Goal: Task Accomplishment & Management: Manage account settings

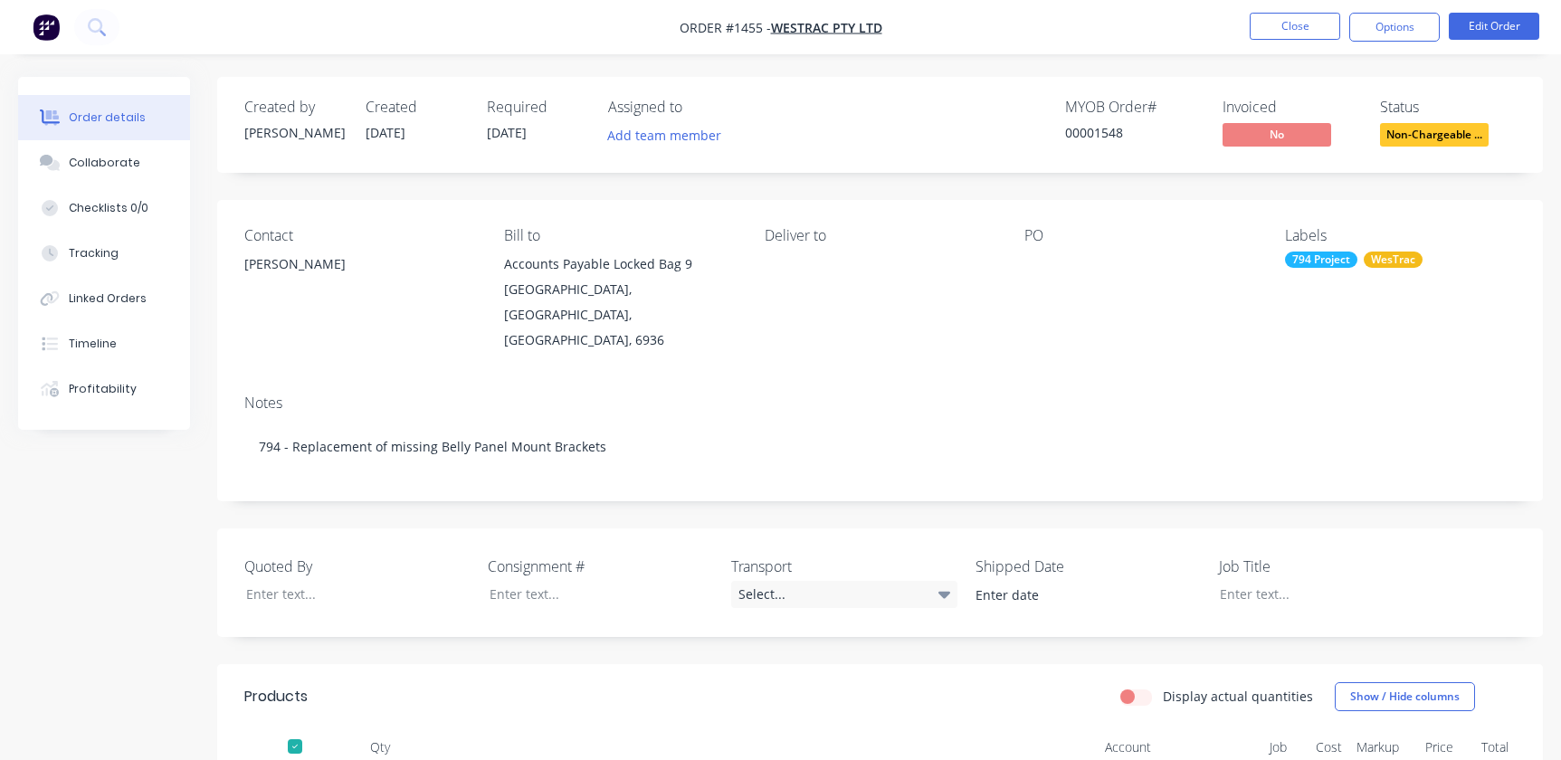
scroll to position [109, 0]
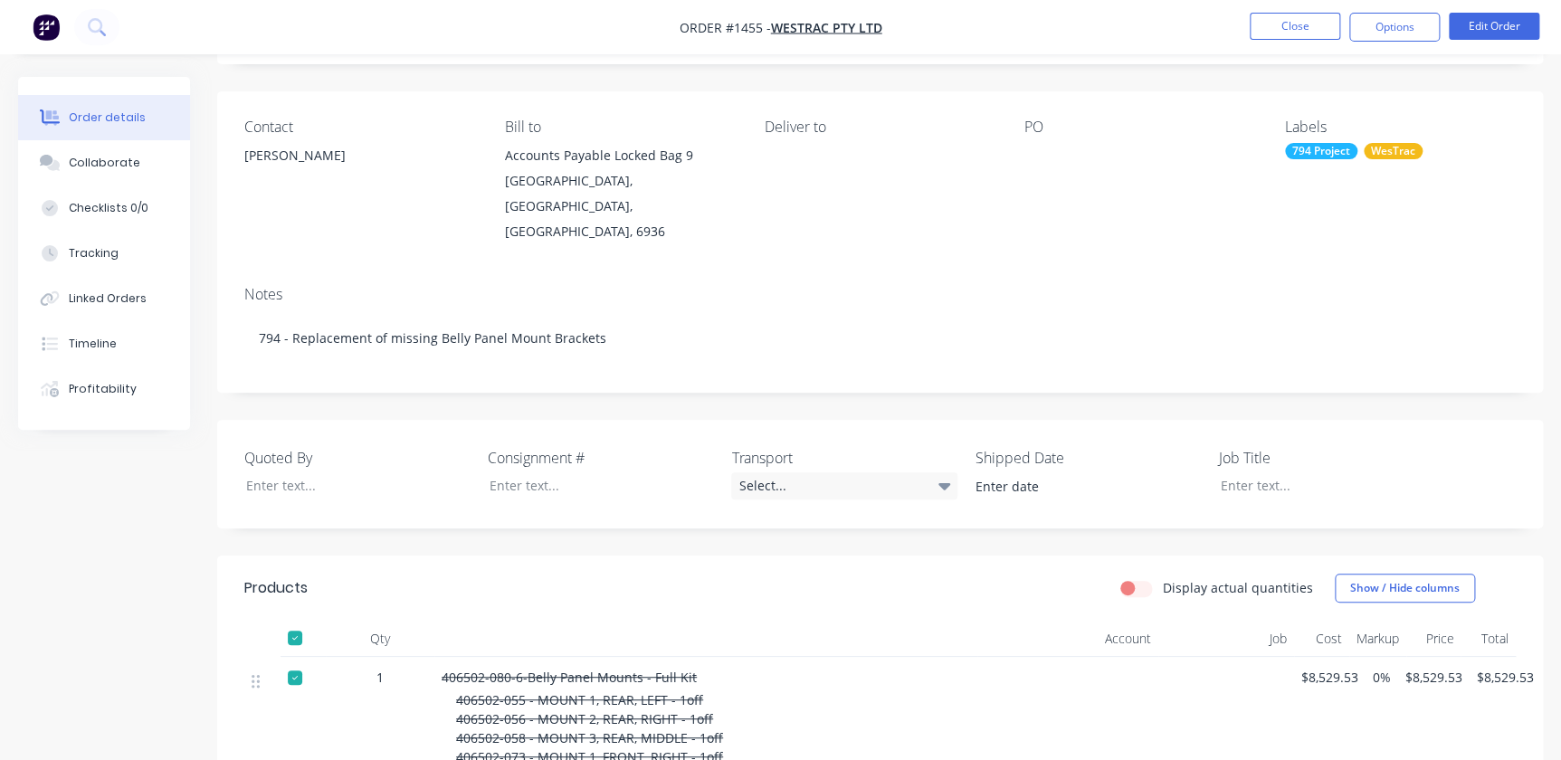
click at [1287, 46] on nav "Order #1455 - WesTrac Pty Ltd Close Options Edit Order" at bounding box center [780, 27] width 1561 height 54
click at [1292, 41] on li "Close" at bounding box center [1295, 27] width 90 height 29
click at [1301, 37] on button "Close" at bounding box center [1295, 26] width 90 height 27
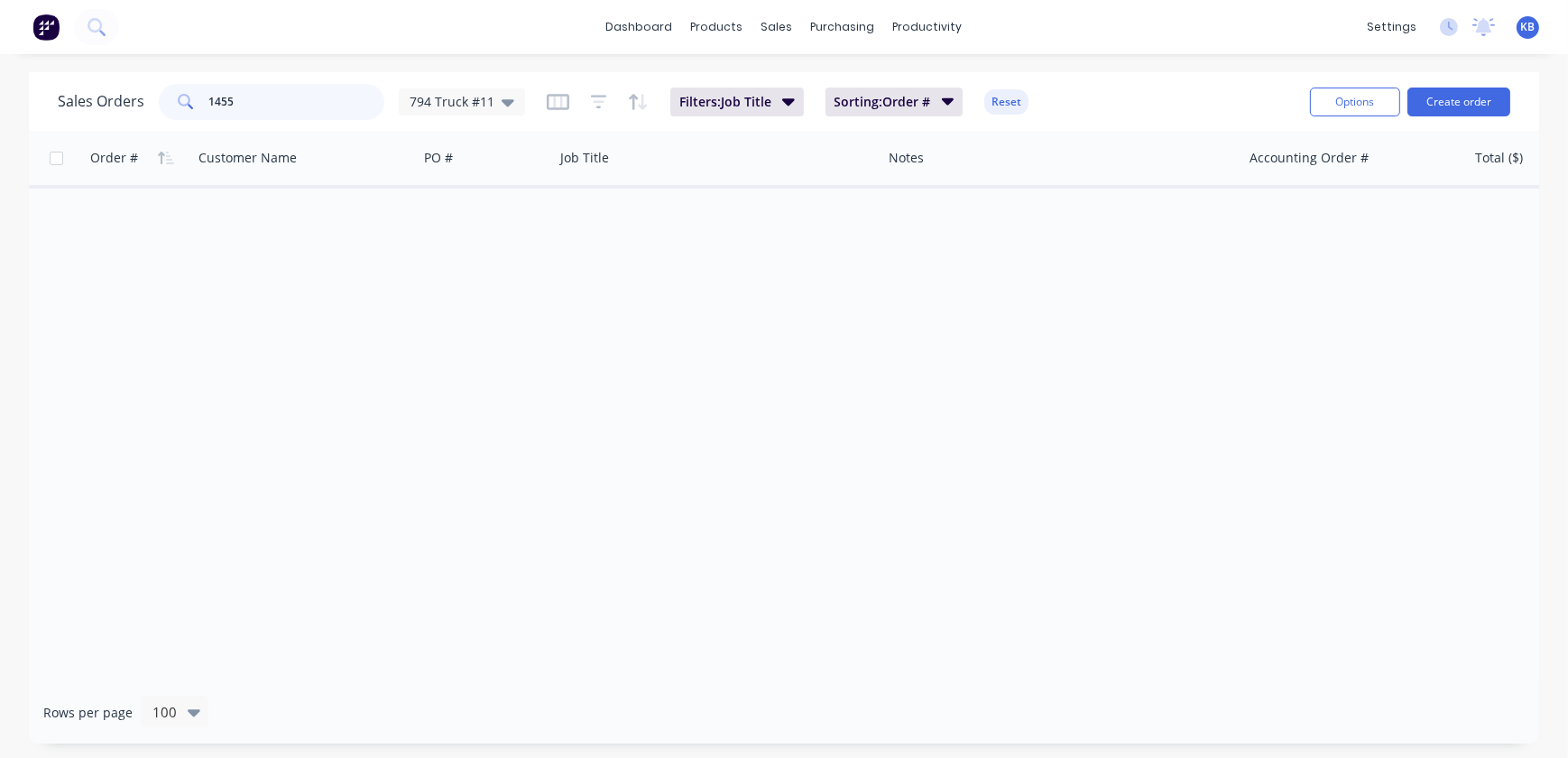
drag, startPoint x: 338, startPoint y: 93, endPoint x: 0, endPoint y: 74, distance: 338.5
click at [0, 94] on html "dashboard products sales purchasing productivity dashboard products Product Cat…" at bounding box center [784, 379] width 1568 height 758
type input "1783"
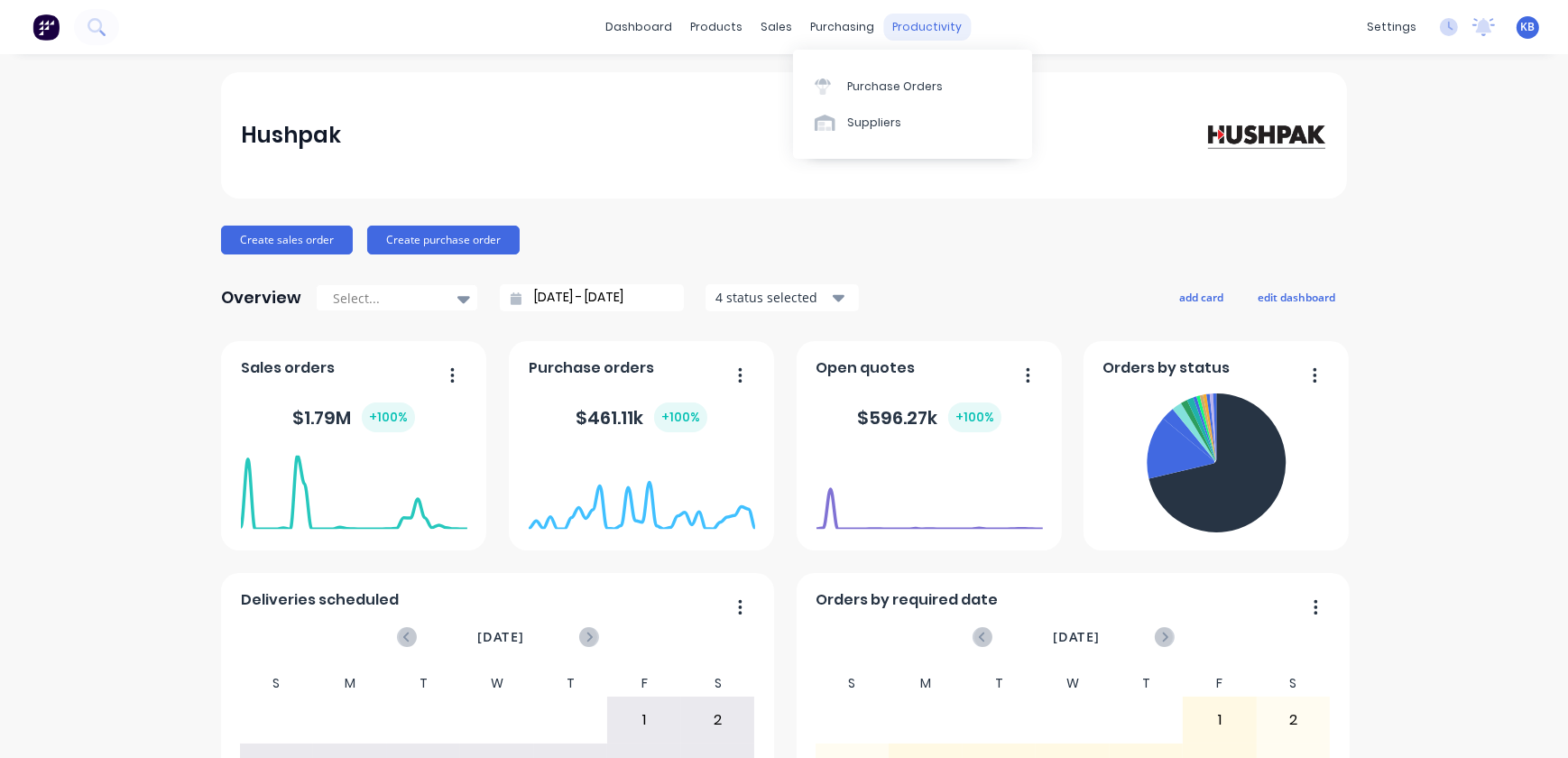
click at [924, 43] on div "dashboard products sales purchasing productivity dashboard products Product Cat…" at bounding box center [784, 27] width 1568 height 54
click at [916, 20] on div "productivity" at bounding box center [928, 27] width 88 height 27
click at [939, 68] on div "Workflow Planner Delivery Scheduling Timesheets" at bounding box center [991, 141] width 239 height 183
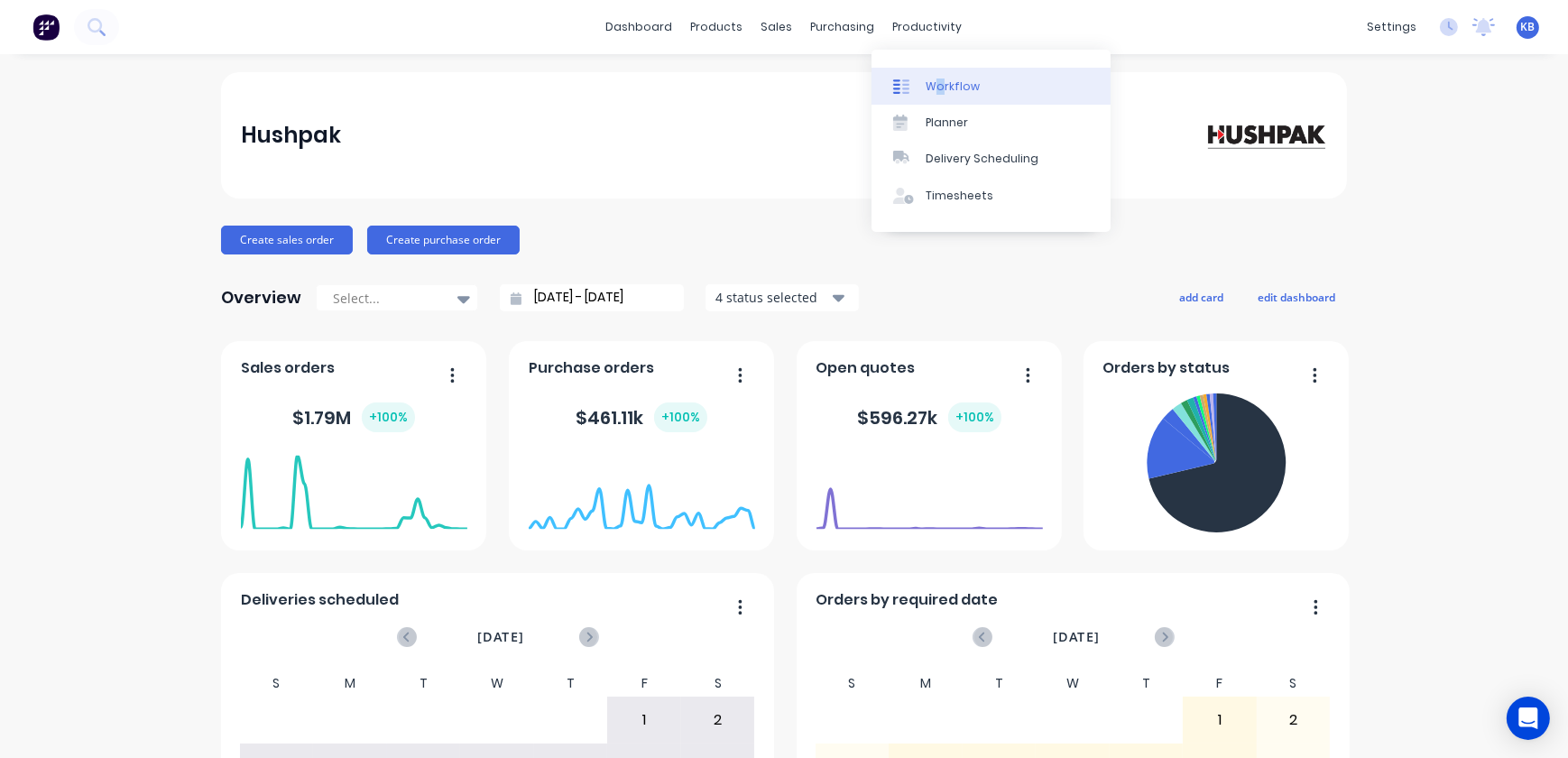
click at [941, 80] on div "Workflow" at bounding box center [952, 87] width 54 height 16
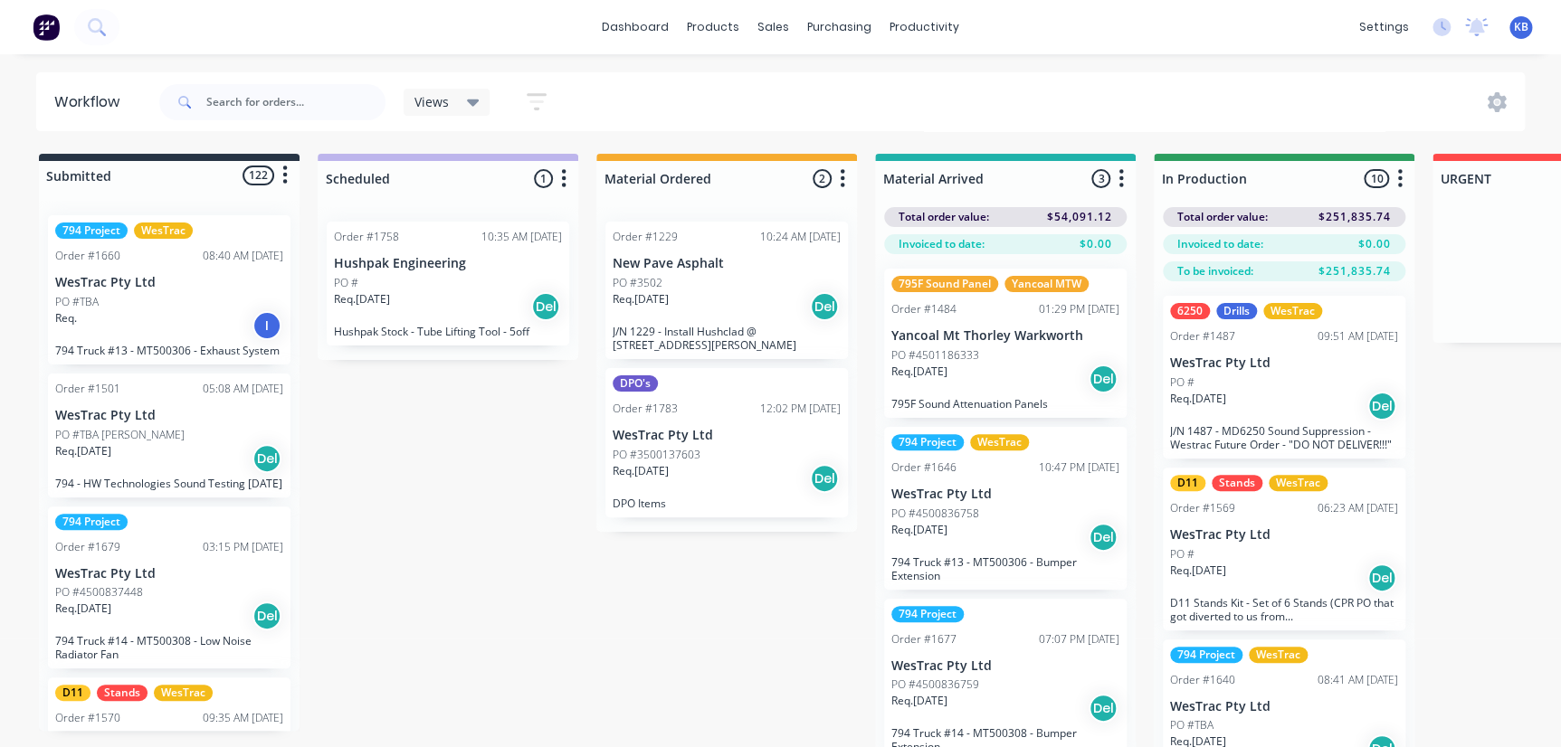
click at [679, 451] on p "PO #3500137603" at bounding box center [657, 455] width 88 height 16
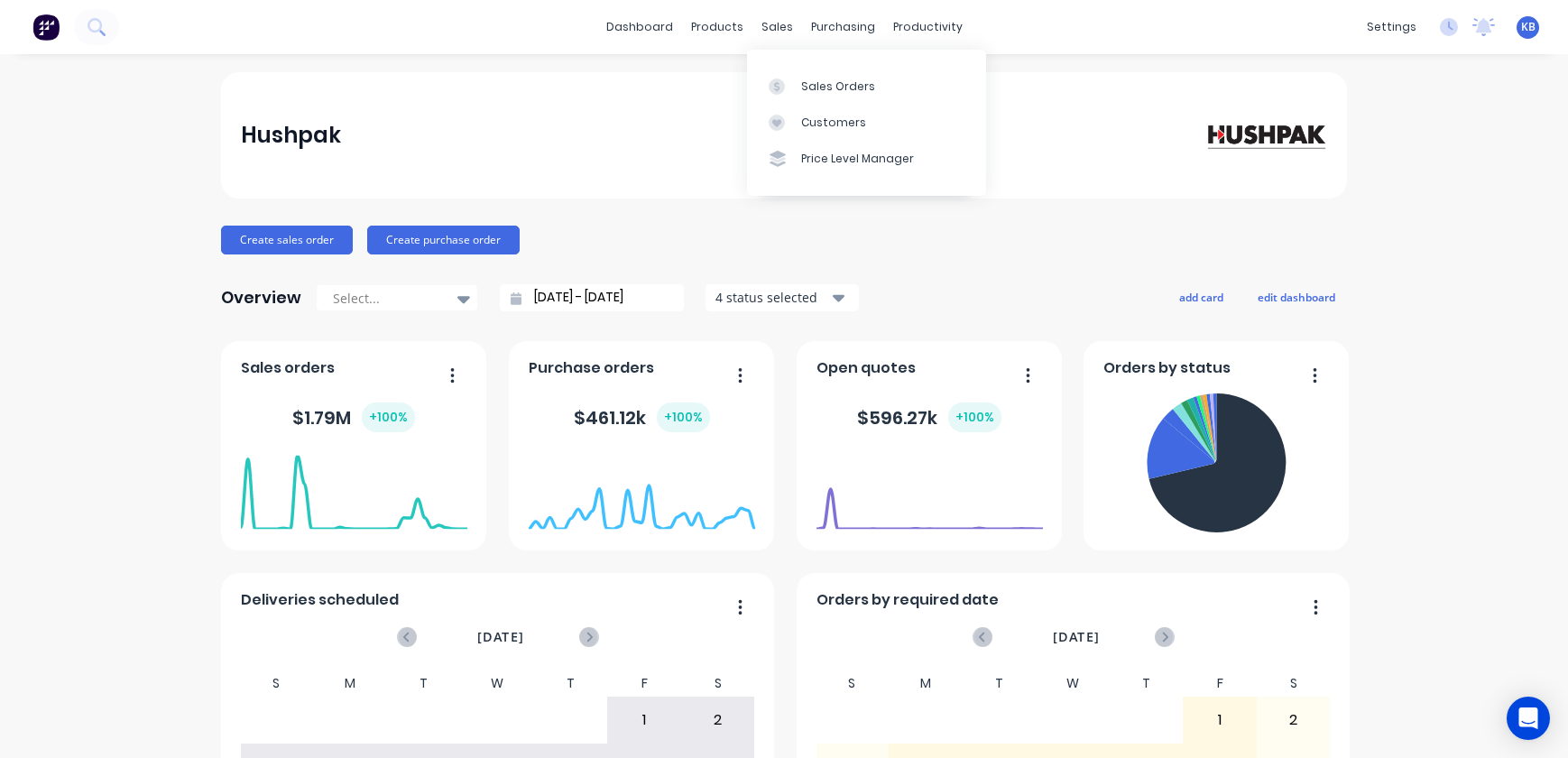
click at [783, 27] on div "sales" at bounding box center [778, 27] width 50 height 27
click at [784, 79] on div at bounding box center [782, 87] width 27 height 16
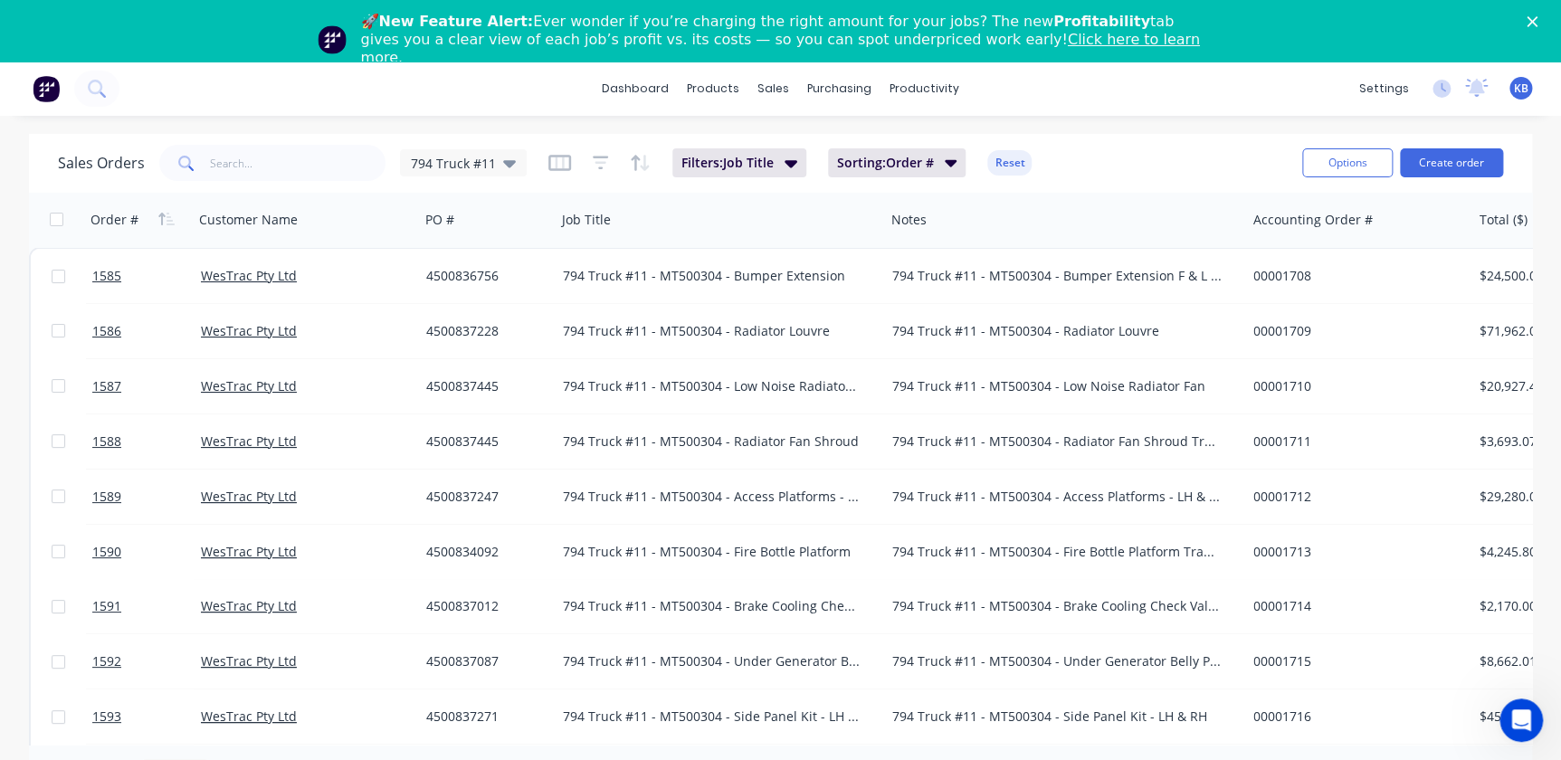
click at [181, 147] on span at bounding box center [184, 163] width 51 height 36
click at [226, 155] on input "text" at bounding box center [298, 163] width 176 height 36
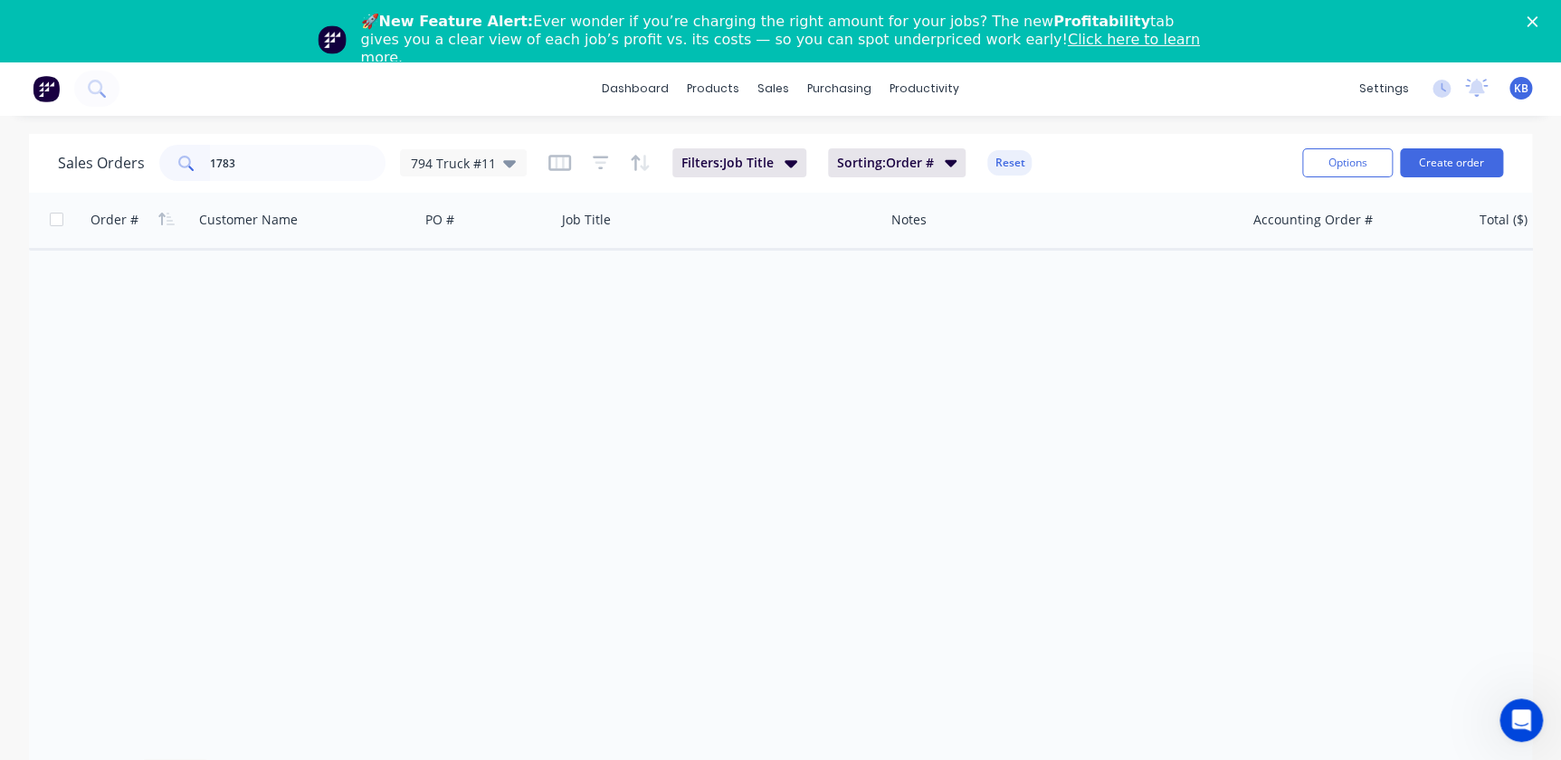
click at [456, 148] on div "Sales Orders 1783 794 Truck #11" at bounding box center [292, 163] width 469 height 36
click at [458, 167] on span "794 Truck #11" at bounding box center [453, 163] width 85 height 19
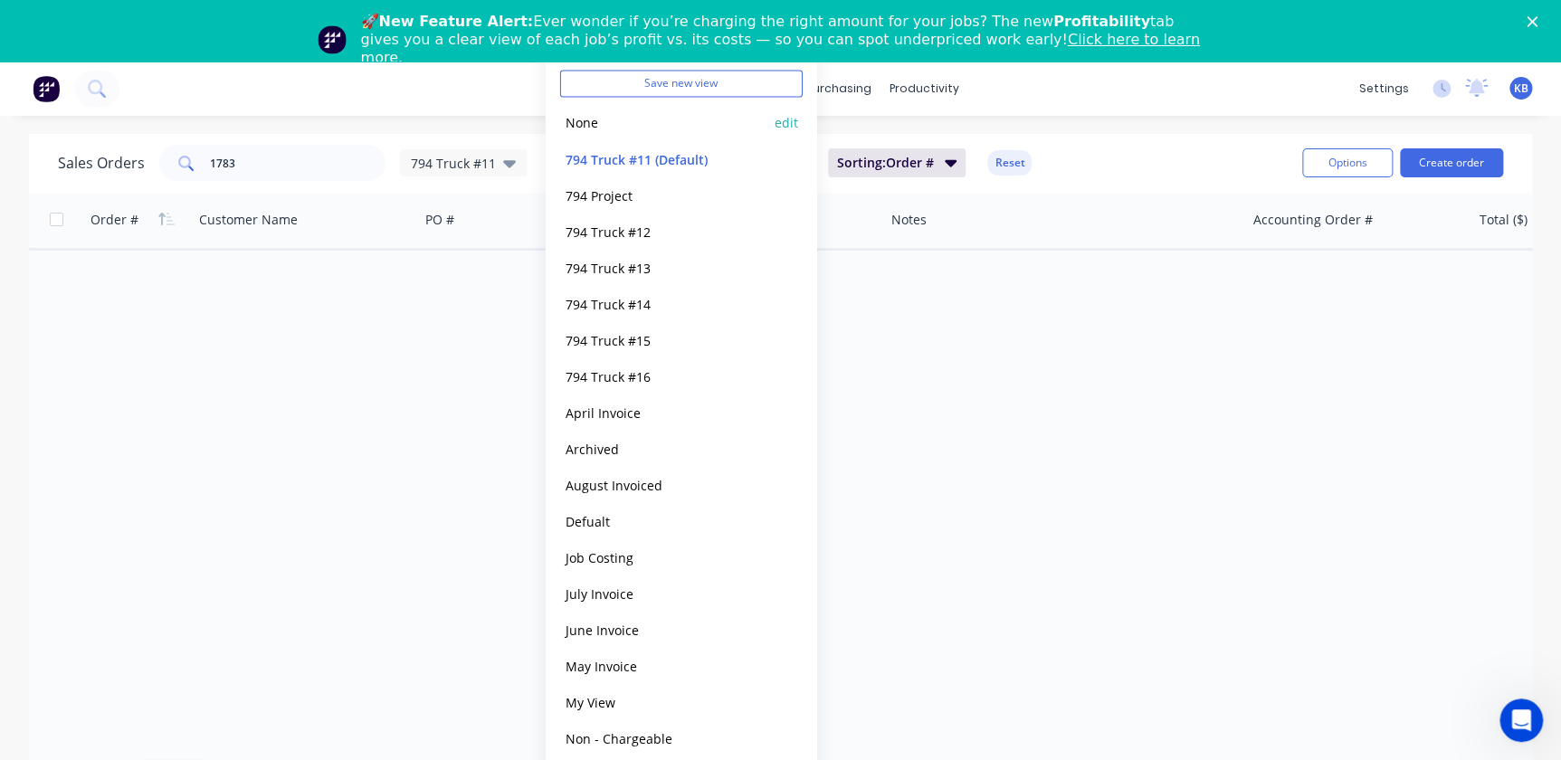
click at [597, 127] on button "None" at bounding box center [663, 122] width 206 height 21
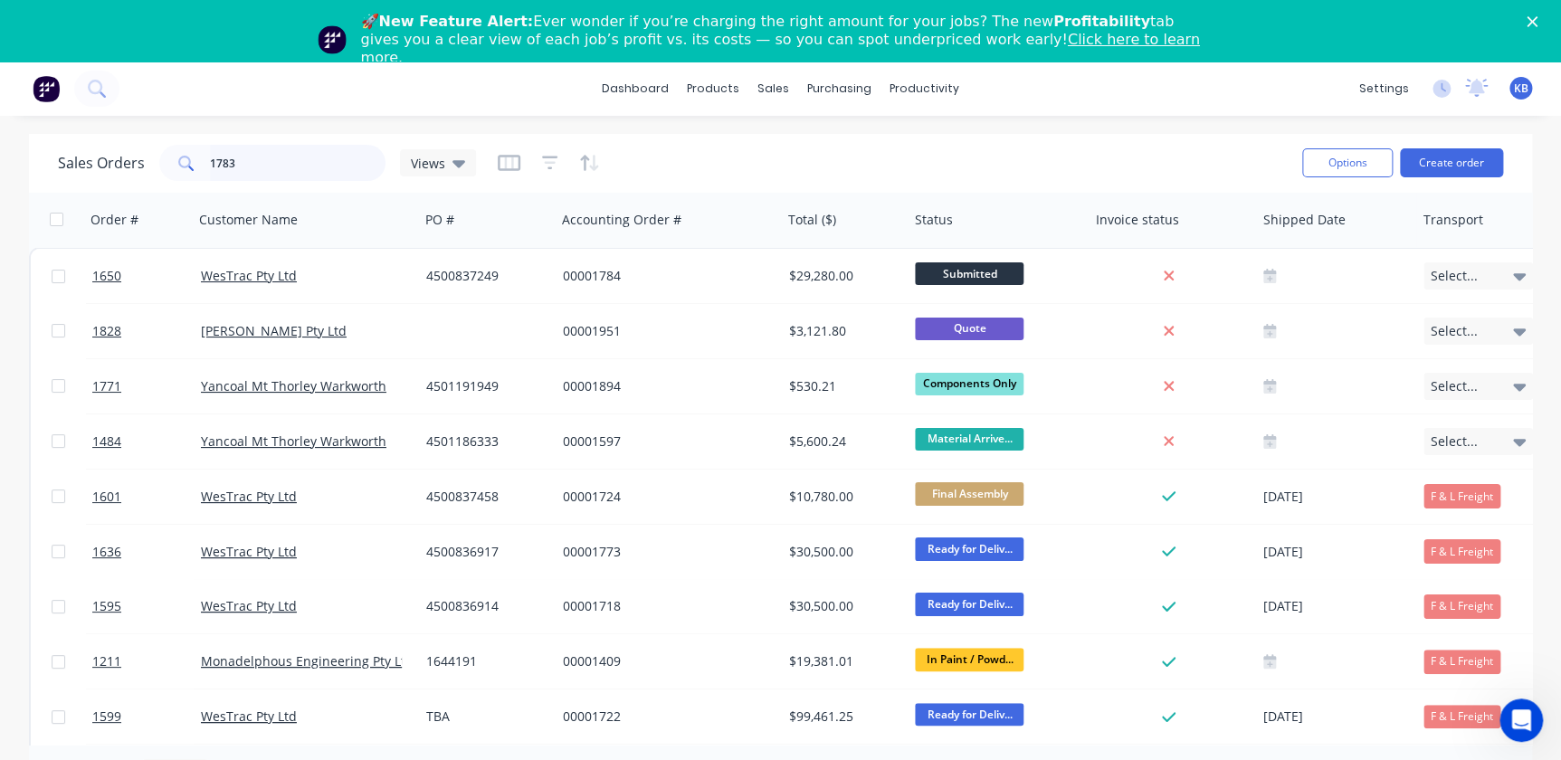
click at [251, 171] on input "1783" at bounding box center [298, 163] width 176 height 36
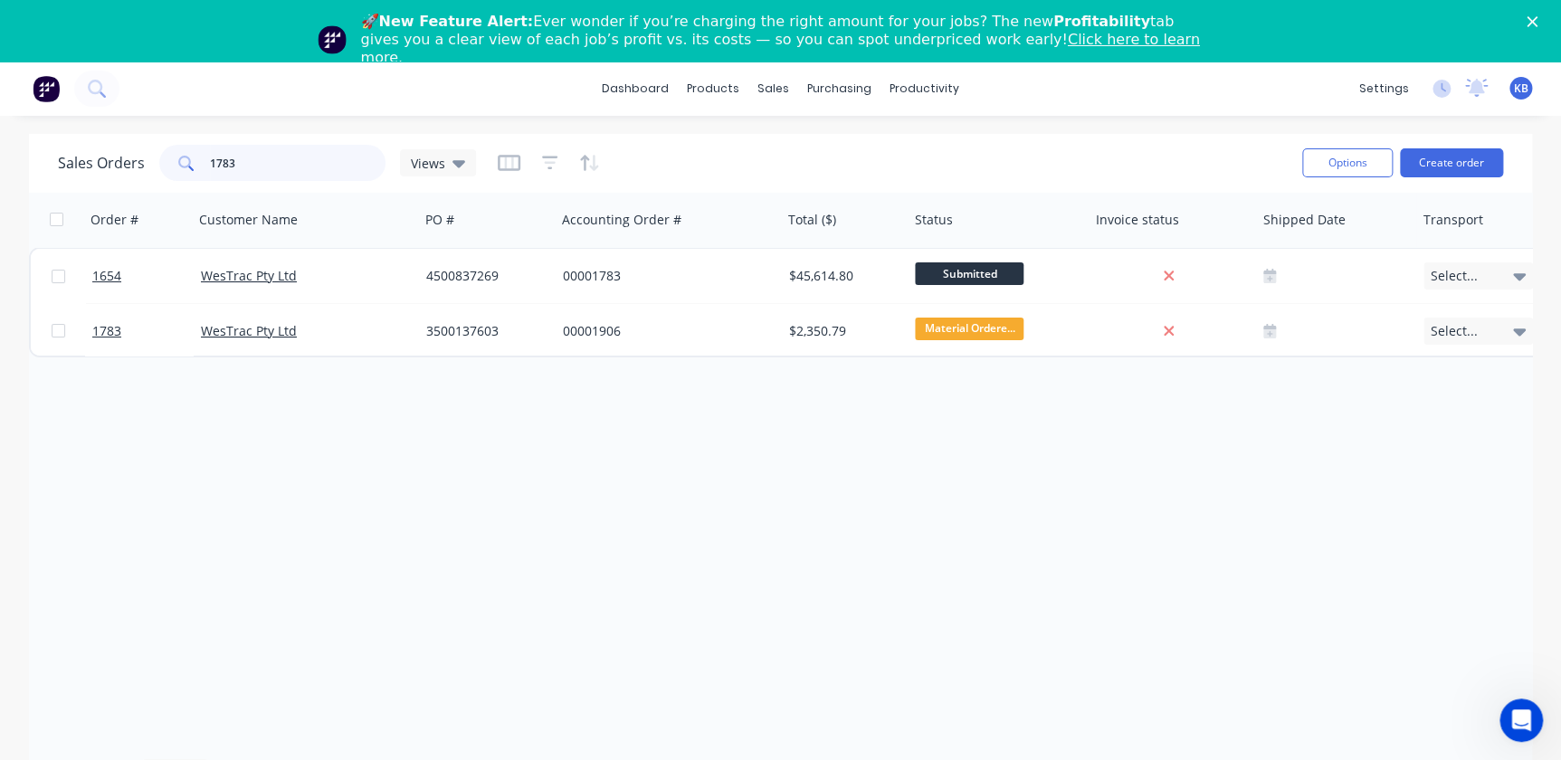
drag, startPoint x: 281, startPoint y: 167, endPoint x: 29, endPoint y: 109, distance: 258.2
click at [38, 112] on div "dashboard products sales purchasing productivity dashboard products Product Cat…" at bounding box center [780, 442] width 1561 height 760
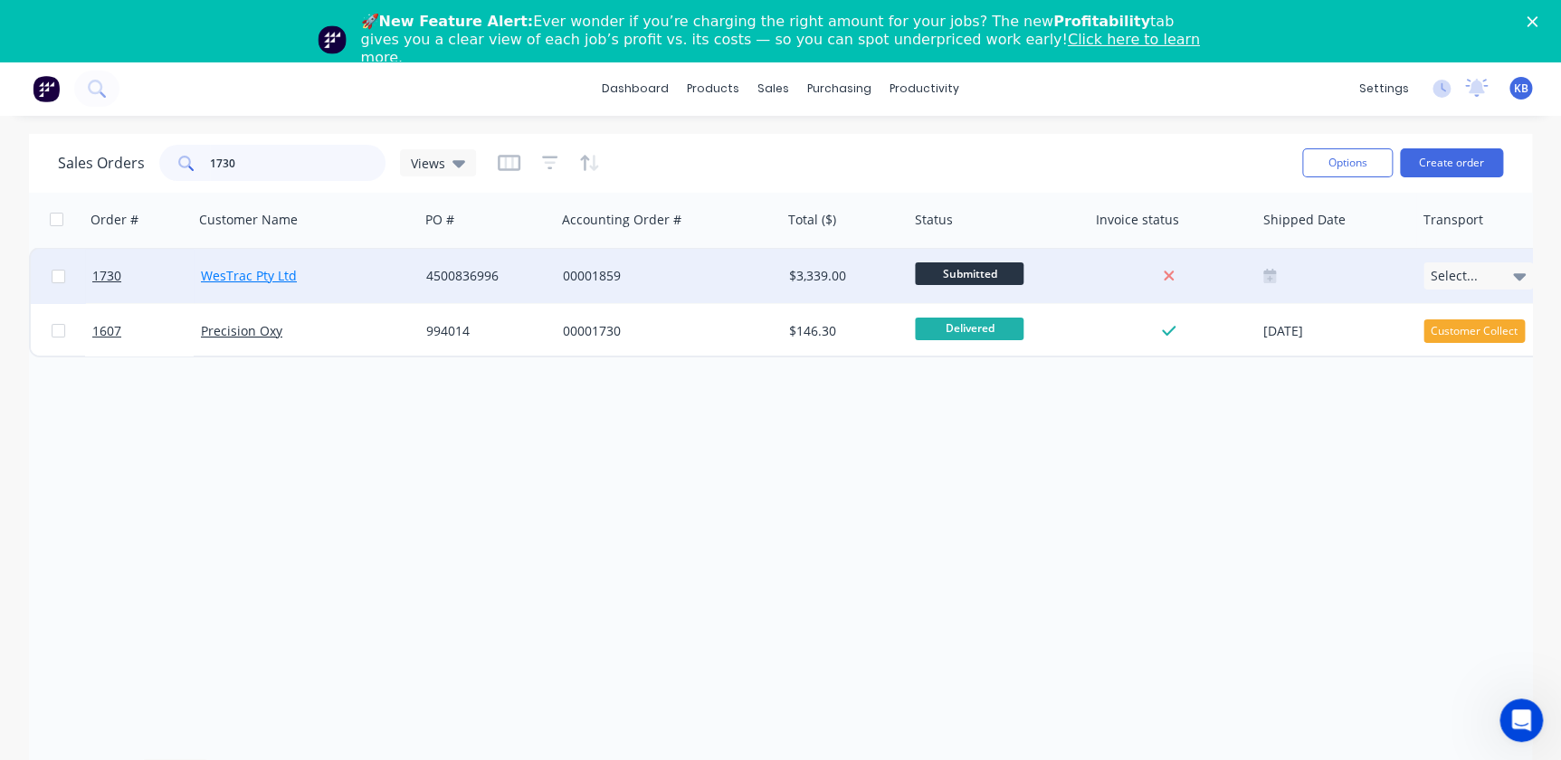
type input "1730"
click at [266, 274] on link "WesTrac Pty Ltd" at bounding box center [249, 275] width 96 height 17
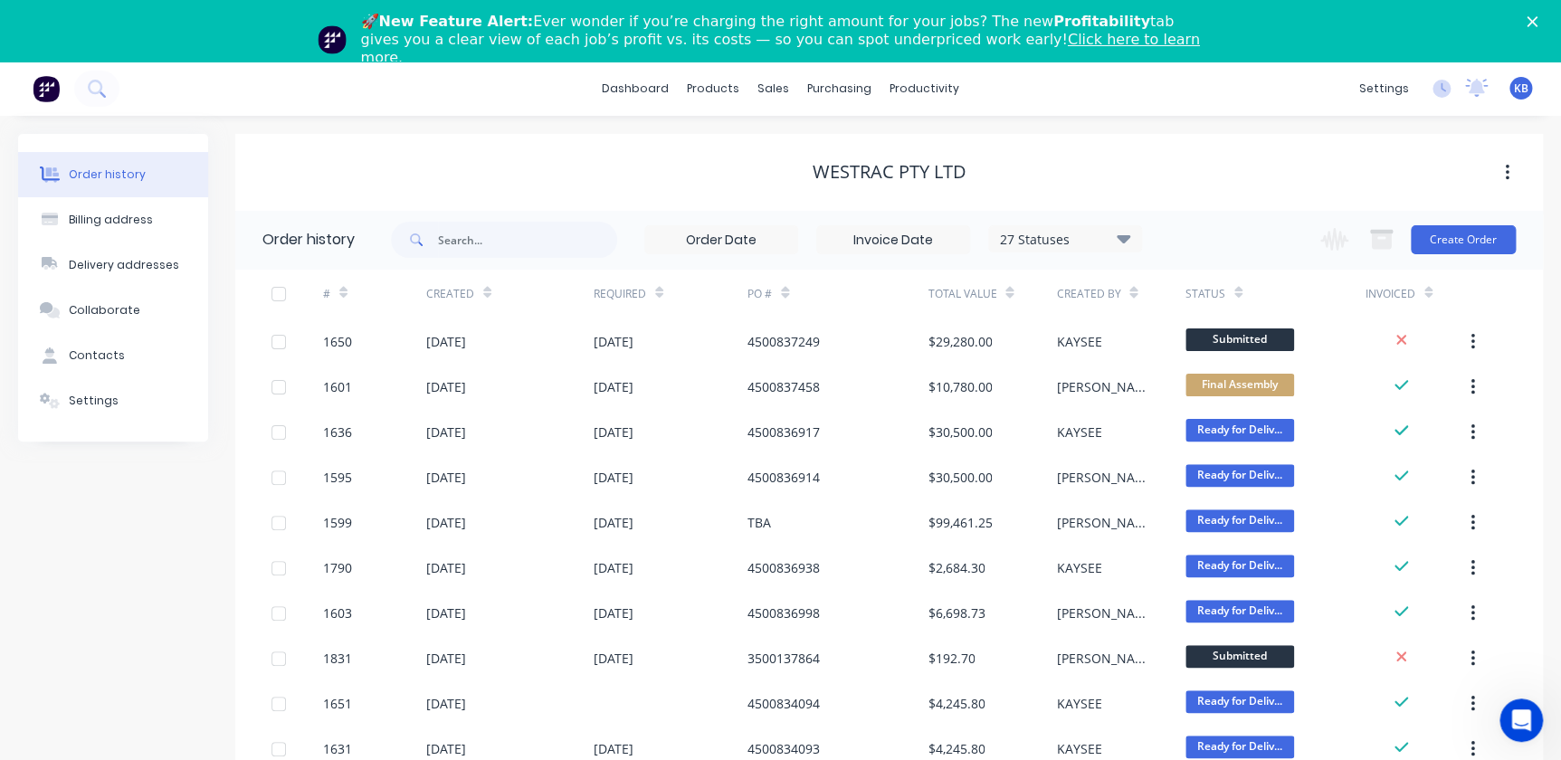
click at [433, 250] on span at bounding box center [414, 240] width 47 height 36
click at [443, 249] on input "text" at bounding box center [527, 240] width 179 height 36
type input "1730"
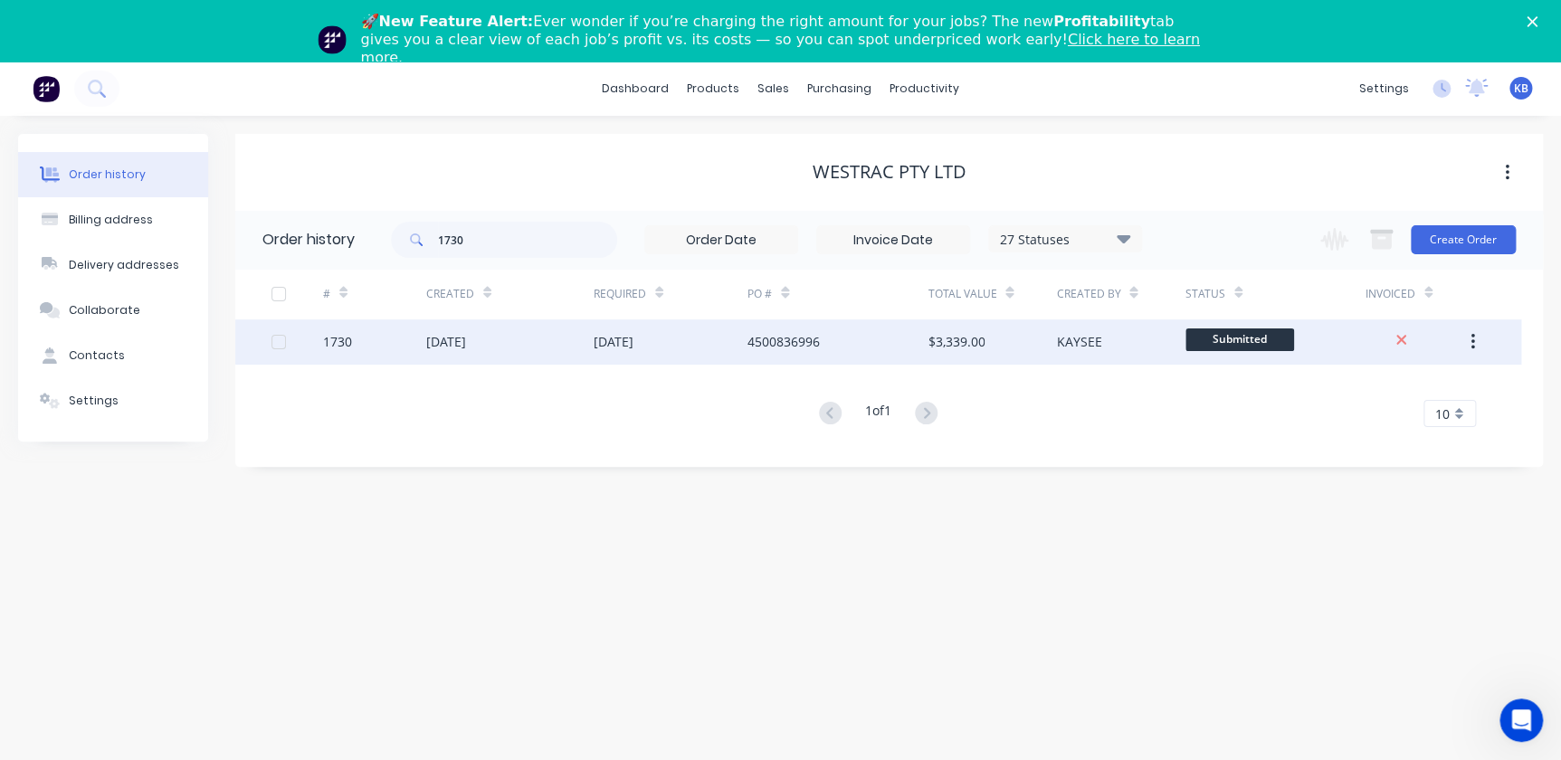
click at [339, 339] on div "1730" at bounding box center [337, 341] width 29 height 19
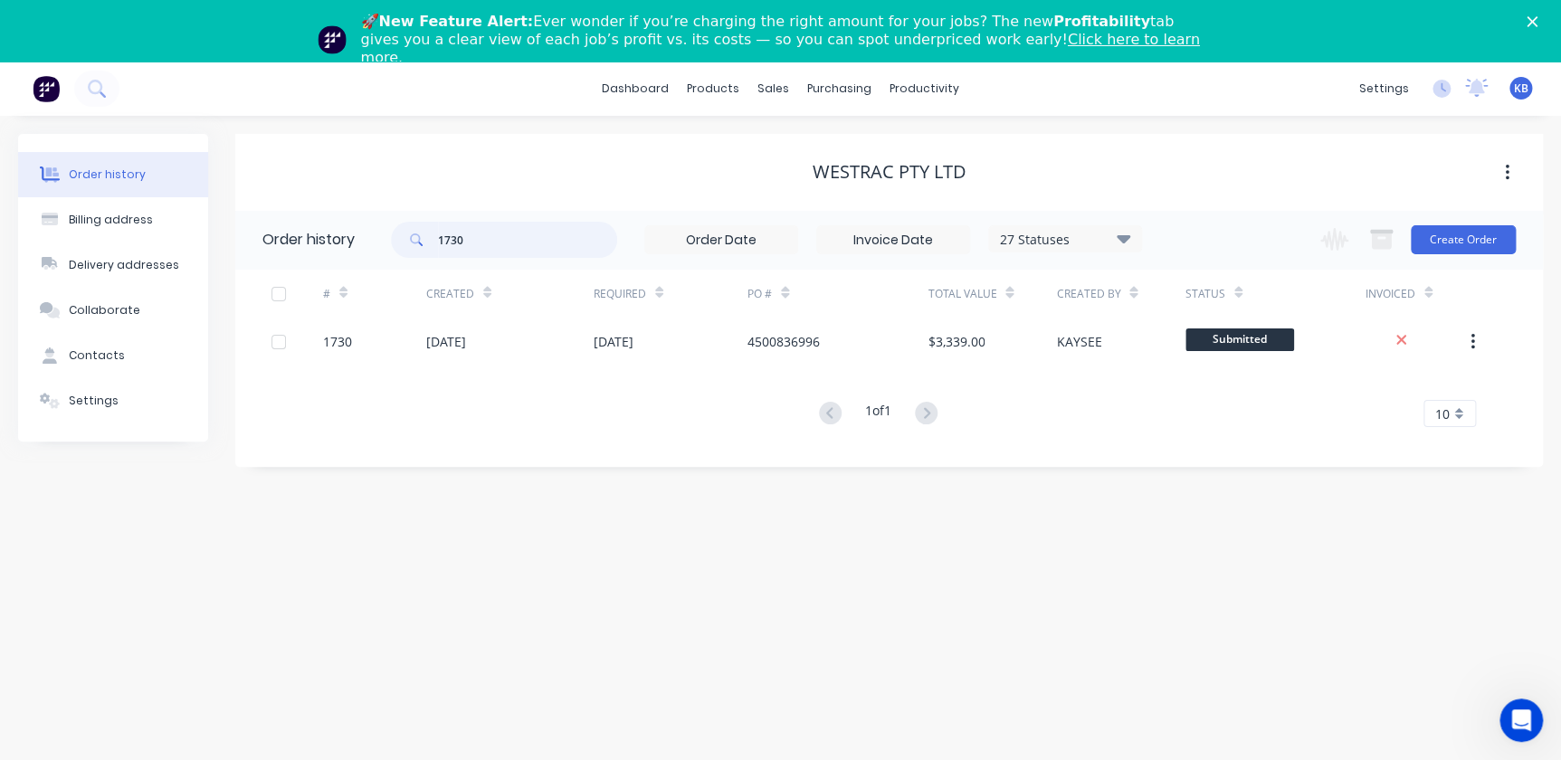
drag, startPoint x: 463, startPoint y: 233, endPoint x: 388, endPoint y: 233, distance: 75.1
click at [388, 233] on header "Order history 1730 27 Statuses Invoice Status Invoiced Not Invoiced Partial Ord…" at bounding box center [889, 240] width 1308 height 59
type input "150"
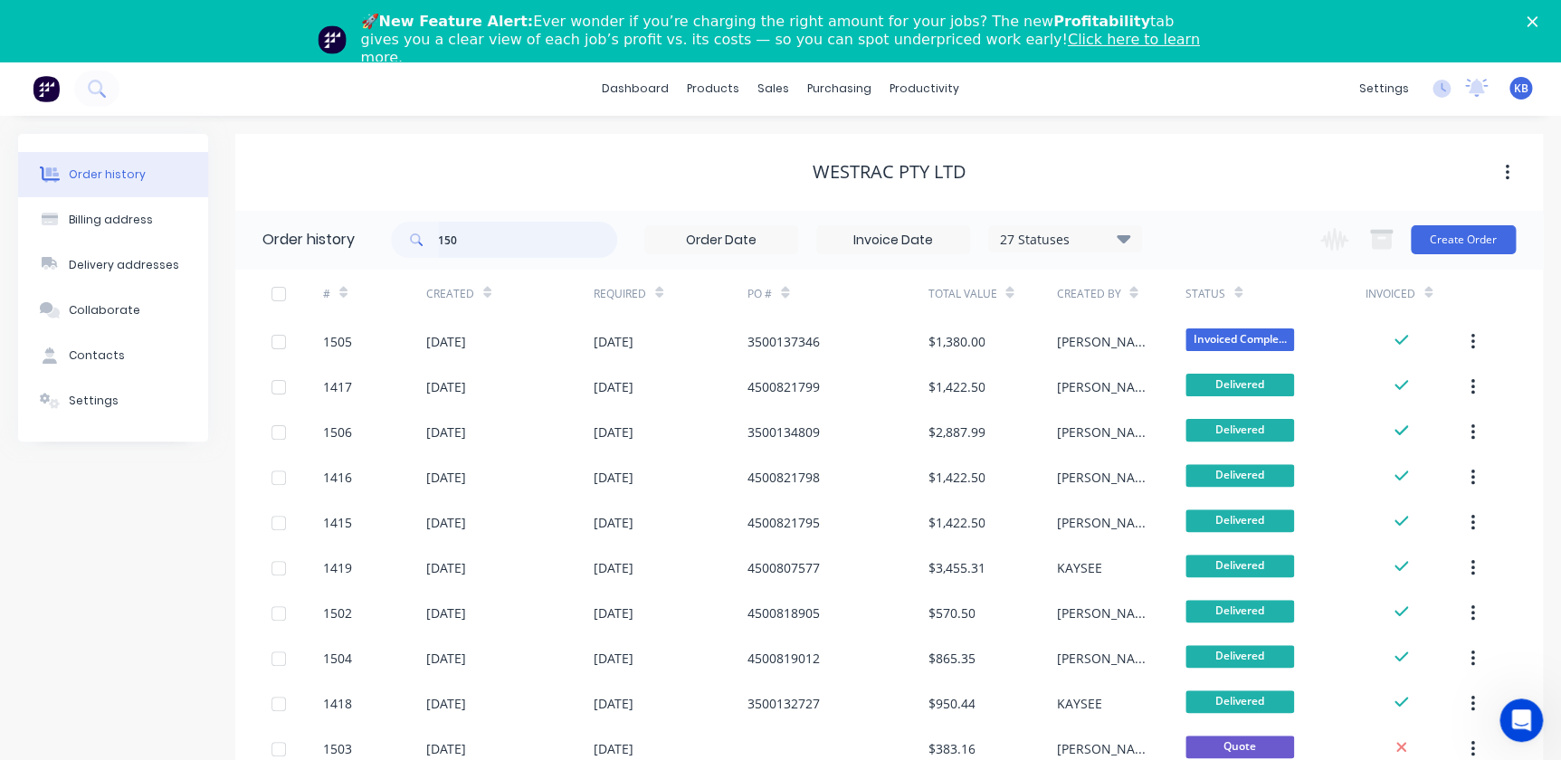
drag, startPoint x: 525, startPoint y: 255, endPoint x: 482, endPoint y: 248, distance: 43.1
click at [482, 248] on input "150" at bounding box center [527, 240] width 179 height 36
drag, startPoint x: 484, startPoint y: 247, endPoint x: 325, endPoint y: 209, distance: 163.7
click at [331, 209] on div "WesTrac Pty Ltd Order history 150 27 Statuses Invoice Status Invoiced Not Invoi…" at bounding box center [889, 504] width 1308 height 740
type input "1530"
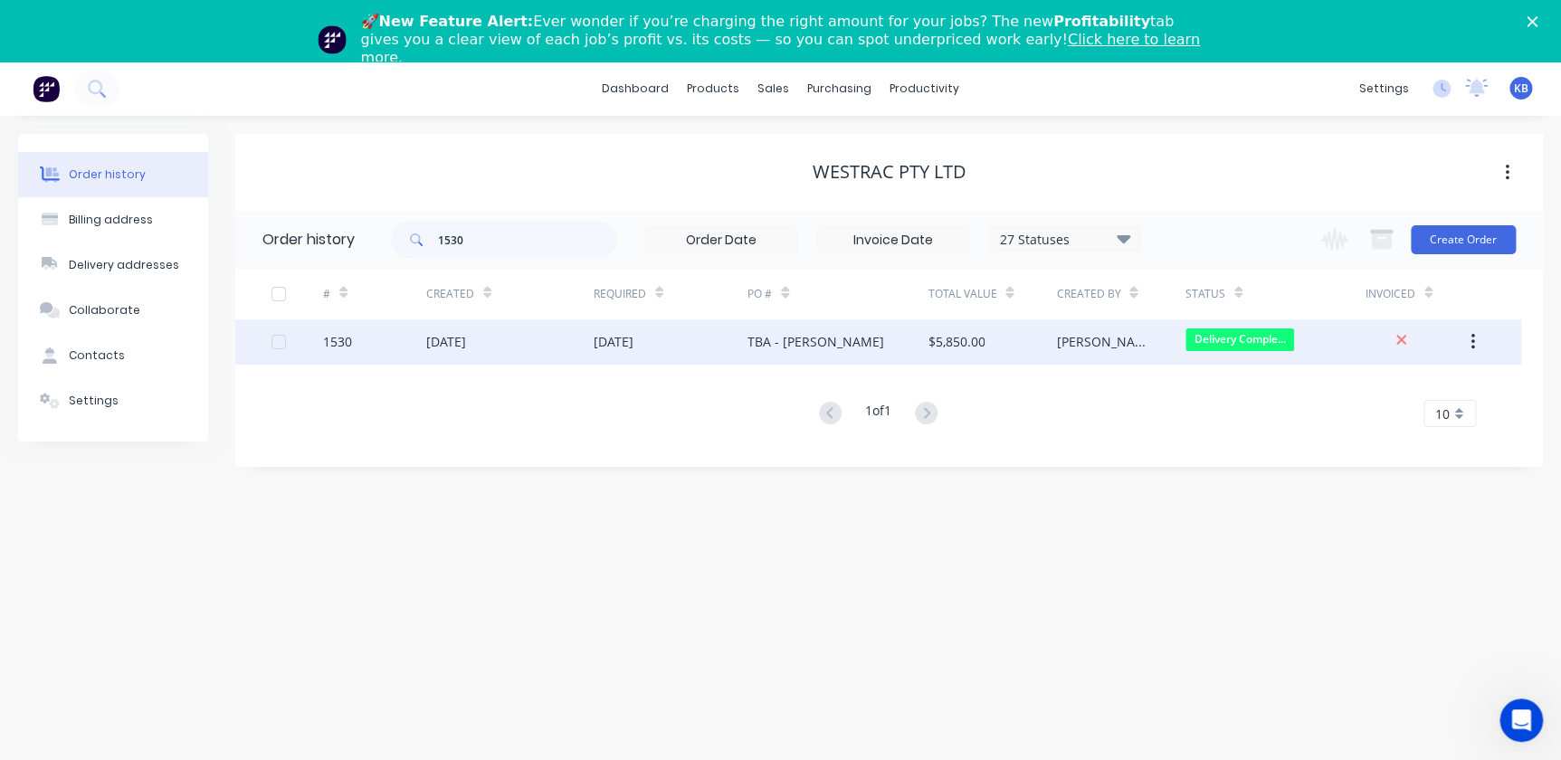
click at [335, 330] on div "1530" at bounding box center [374, 341] width 103 height 45
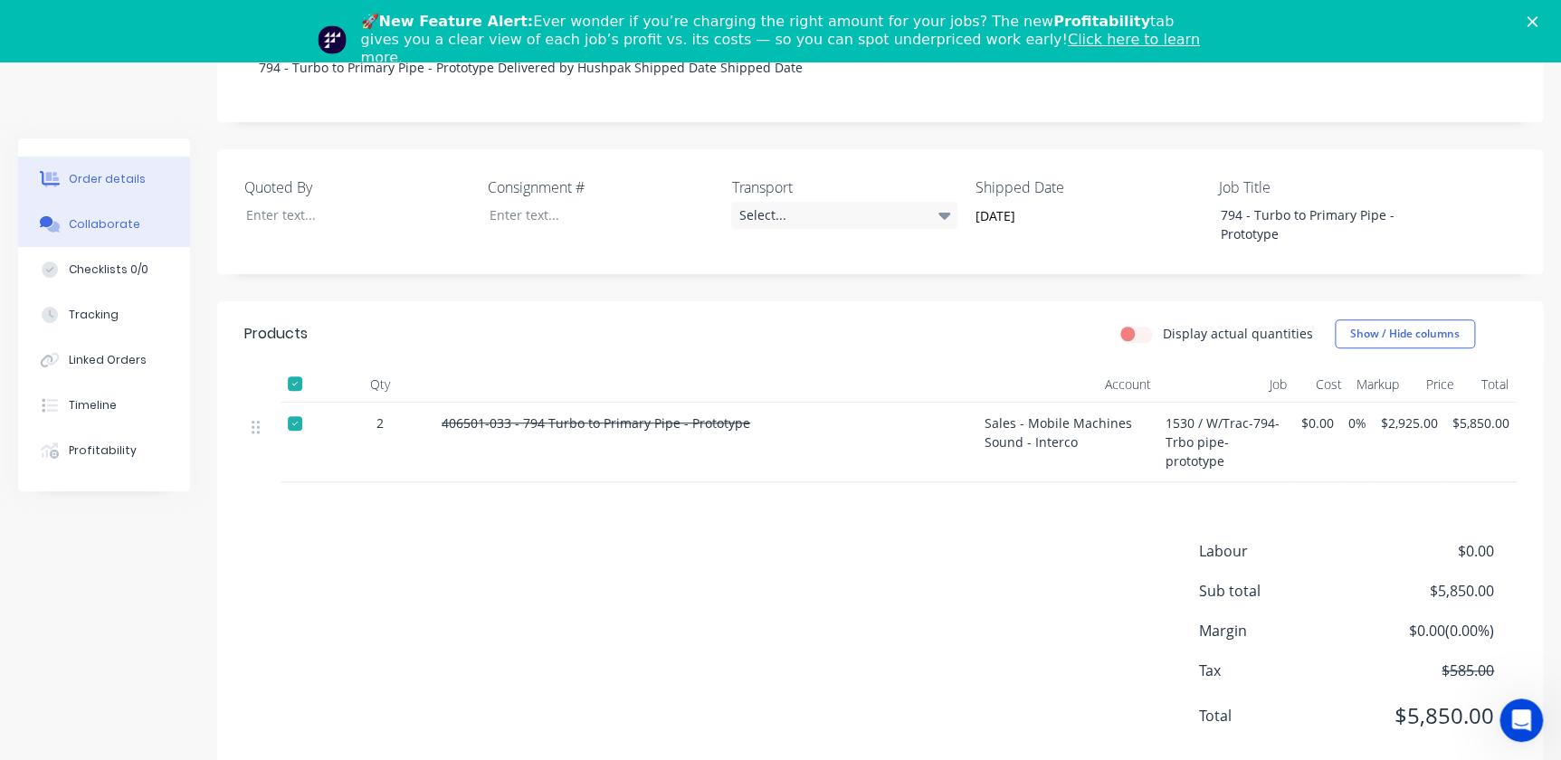
click at [122, 230] on div "Collaborate" at bounding box center [104, 224] width 71 height 16
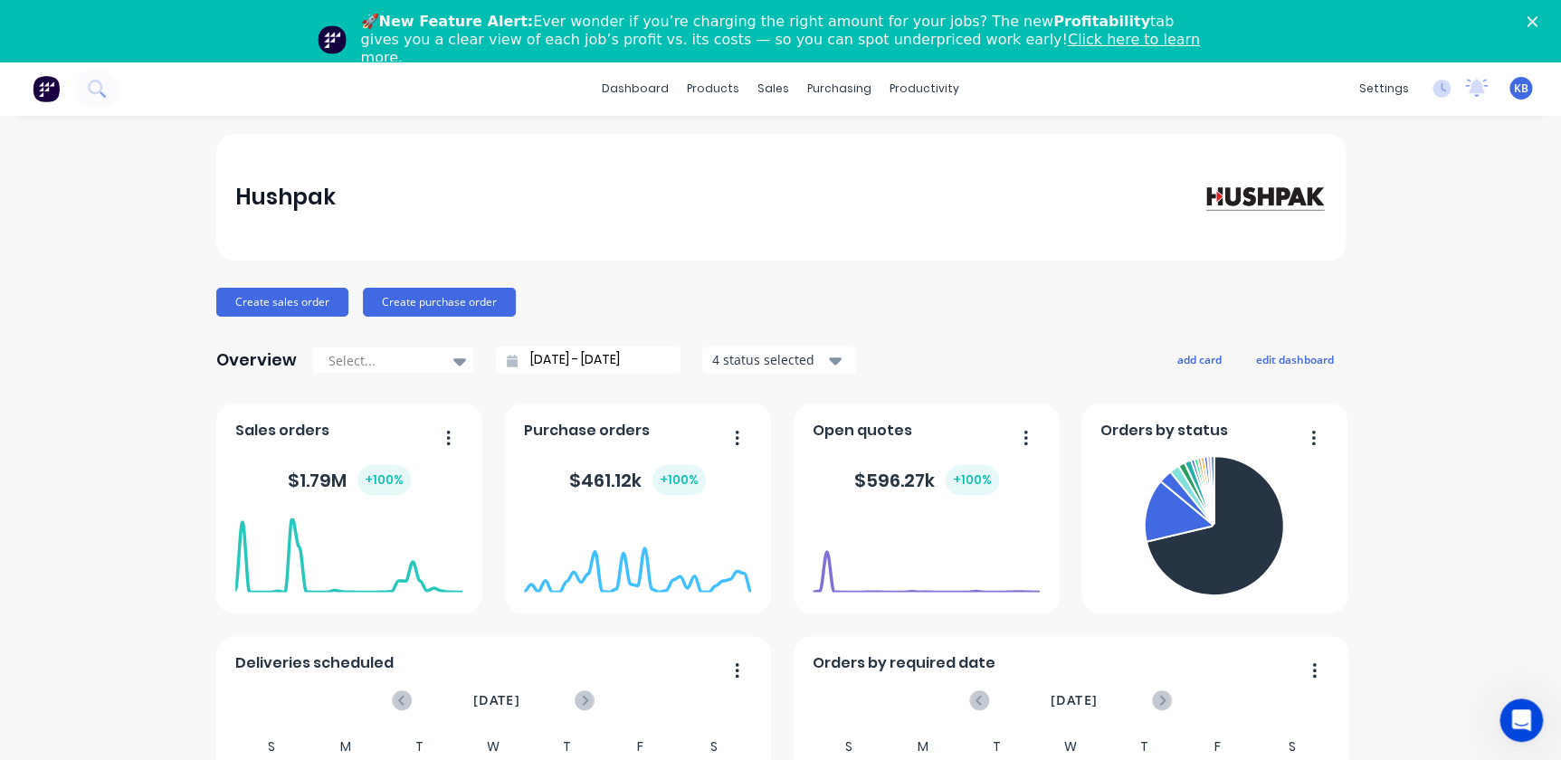
click at [1537, 20] on polygon "Close" at bounding box center [1532, 21] width 11 height 11
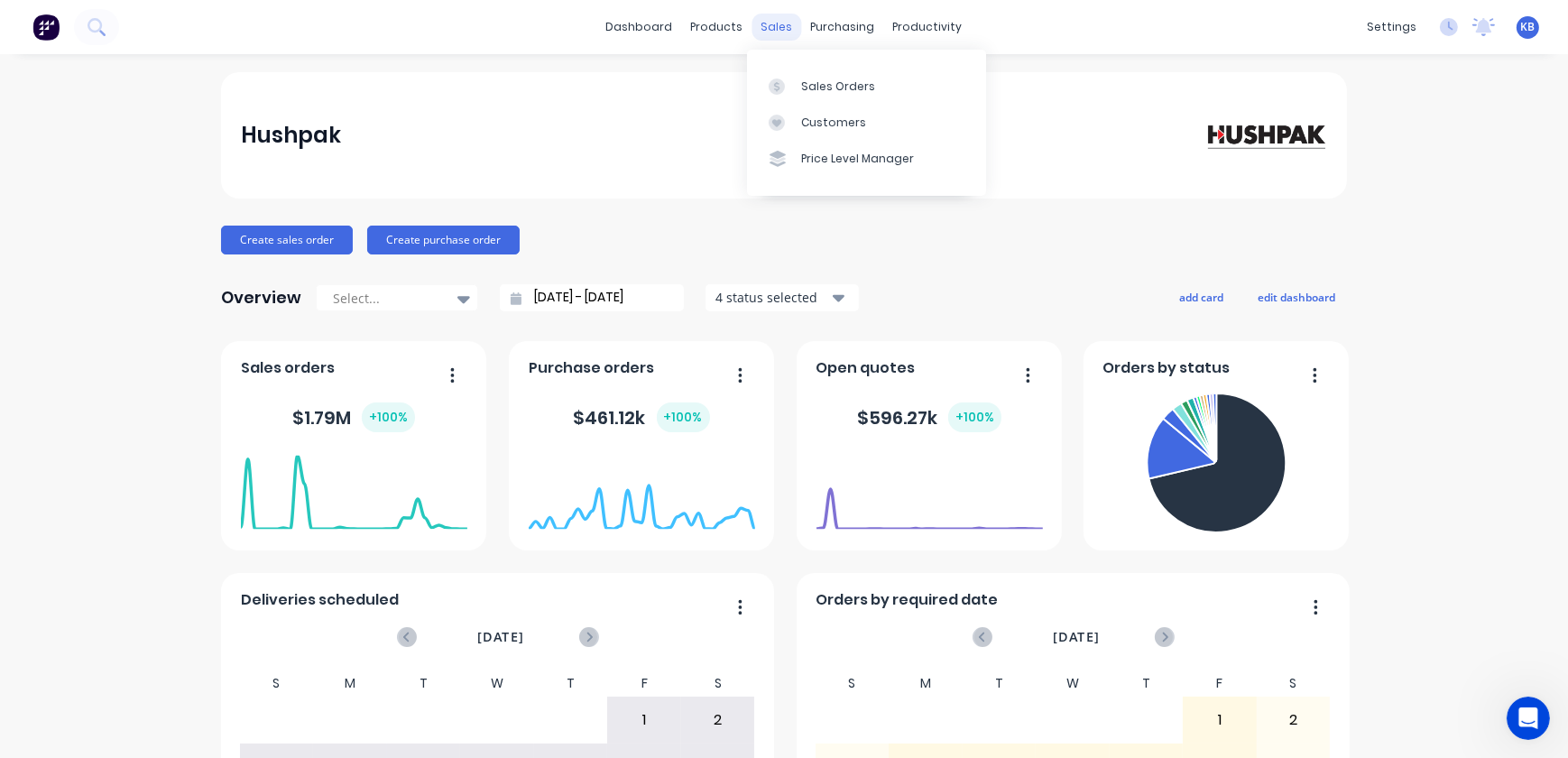
click at [773, 30] on div "sales" at bounding box center [778, 27] width 50 height 27
click at [806, 91] on div "Sales Orders" at bounding box center [838, 87] width 74 height 16
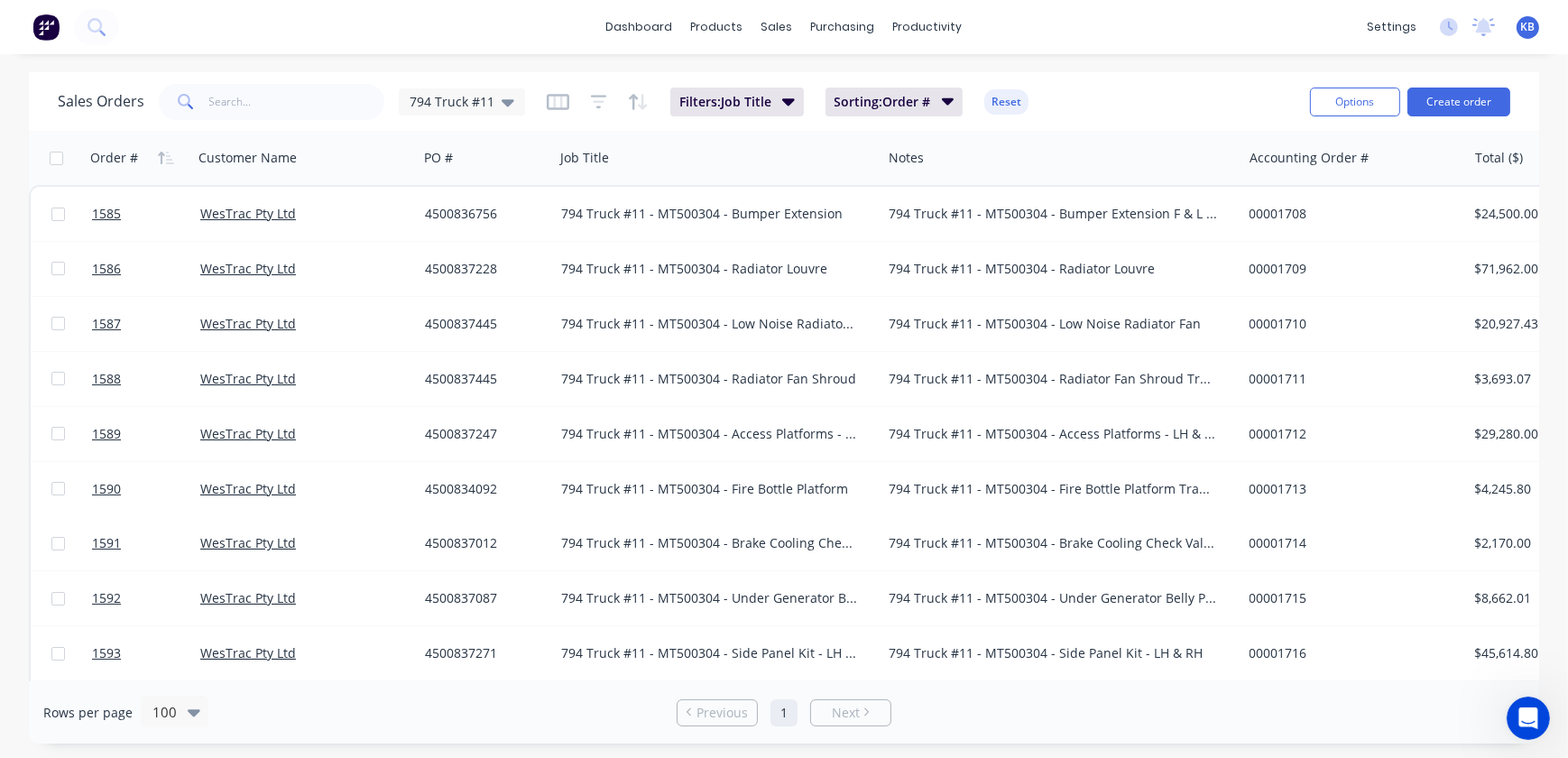
click at [316, 78] on div "Sales Orders 794 Truck #11 Filters: Job Title Sorting: Order # Reset Options Cr…" at bounding box center [784, 101] width 1510 height 59
click at [308, 96] on input "text" at bounding box center [297, 102] width 175 height 36
click at [486, 96] on span "794 Truck #11" at bounding box center [452, 101] width 85 height 19
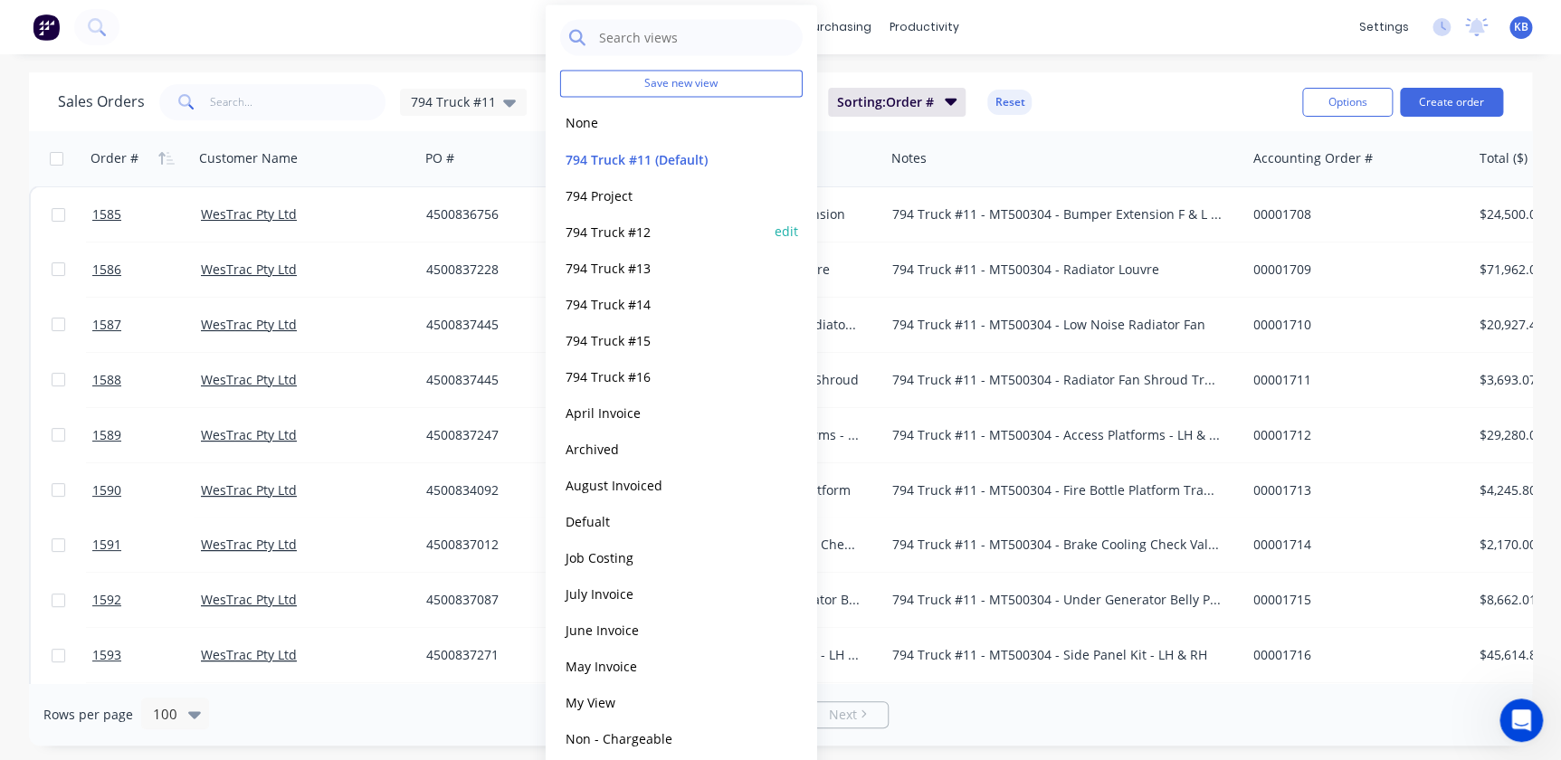
click at [617, 236] on button "794 Truck #12" at bounding box center [663, 231] width 206 height 21
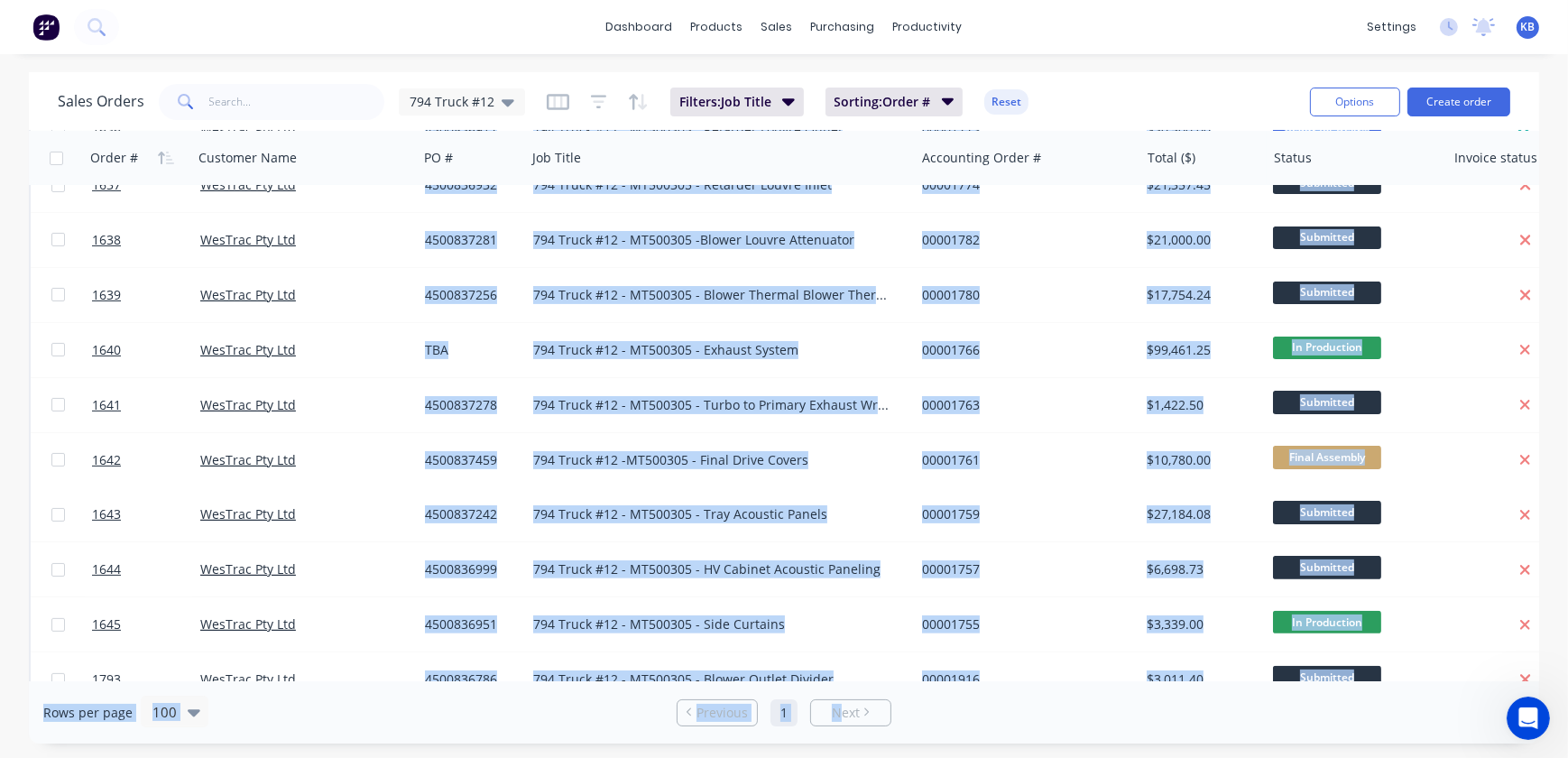
drag, startPoint x: 837, startPoint y: 681, endPoint x: 977, endPoint y: 673, distance: 140.2
click at [993, 675] on div "Sales Orders 794 Truck #12 Filters: Job Title Sorting: Order # Reset Options Cr…" at bounding box center [784, 407] width 1510 height 671
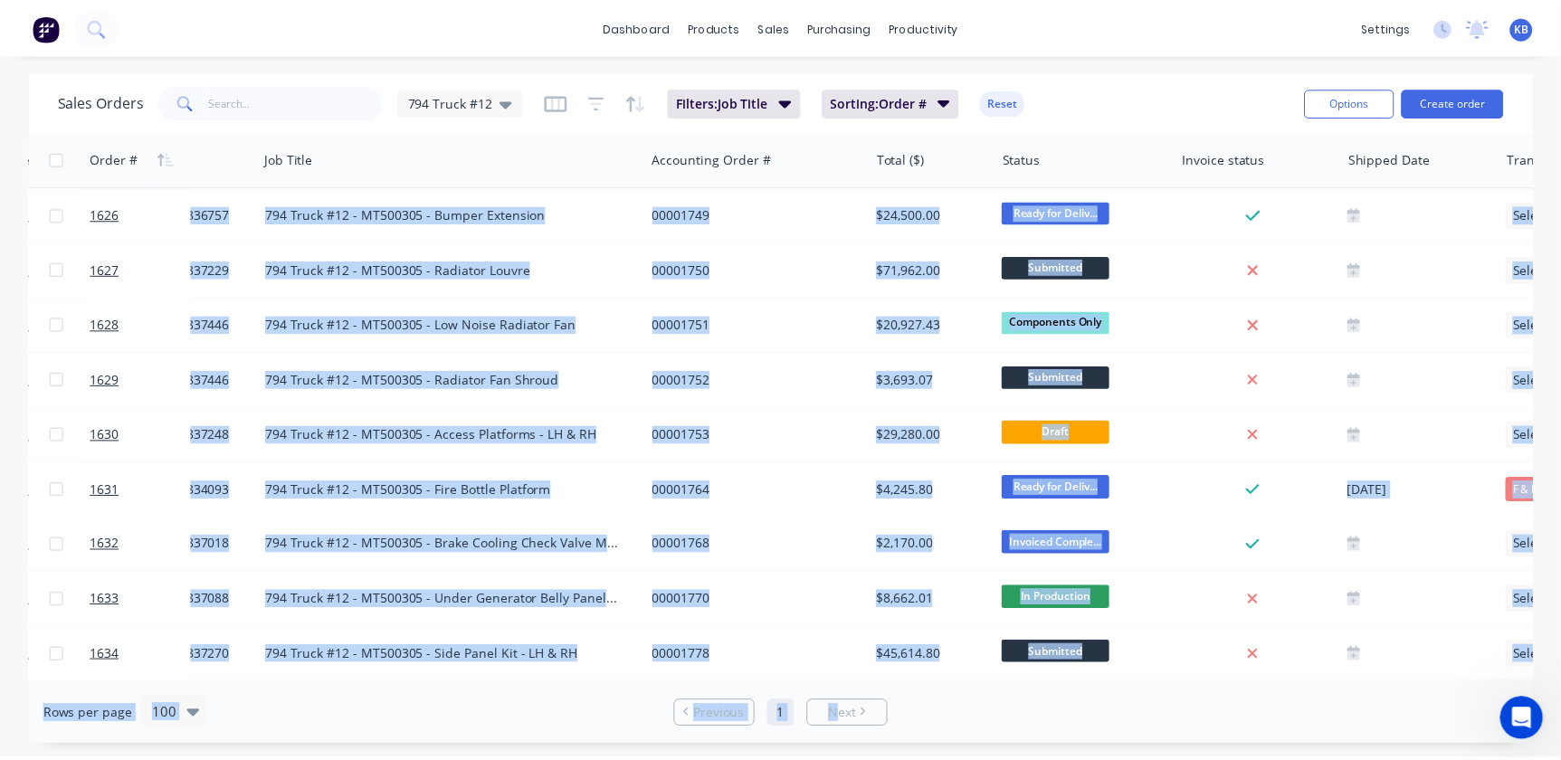
scroll to position [0, 377]
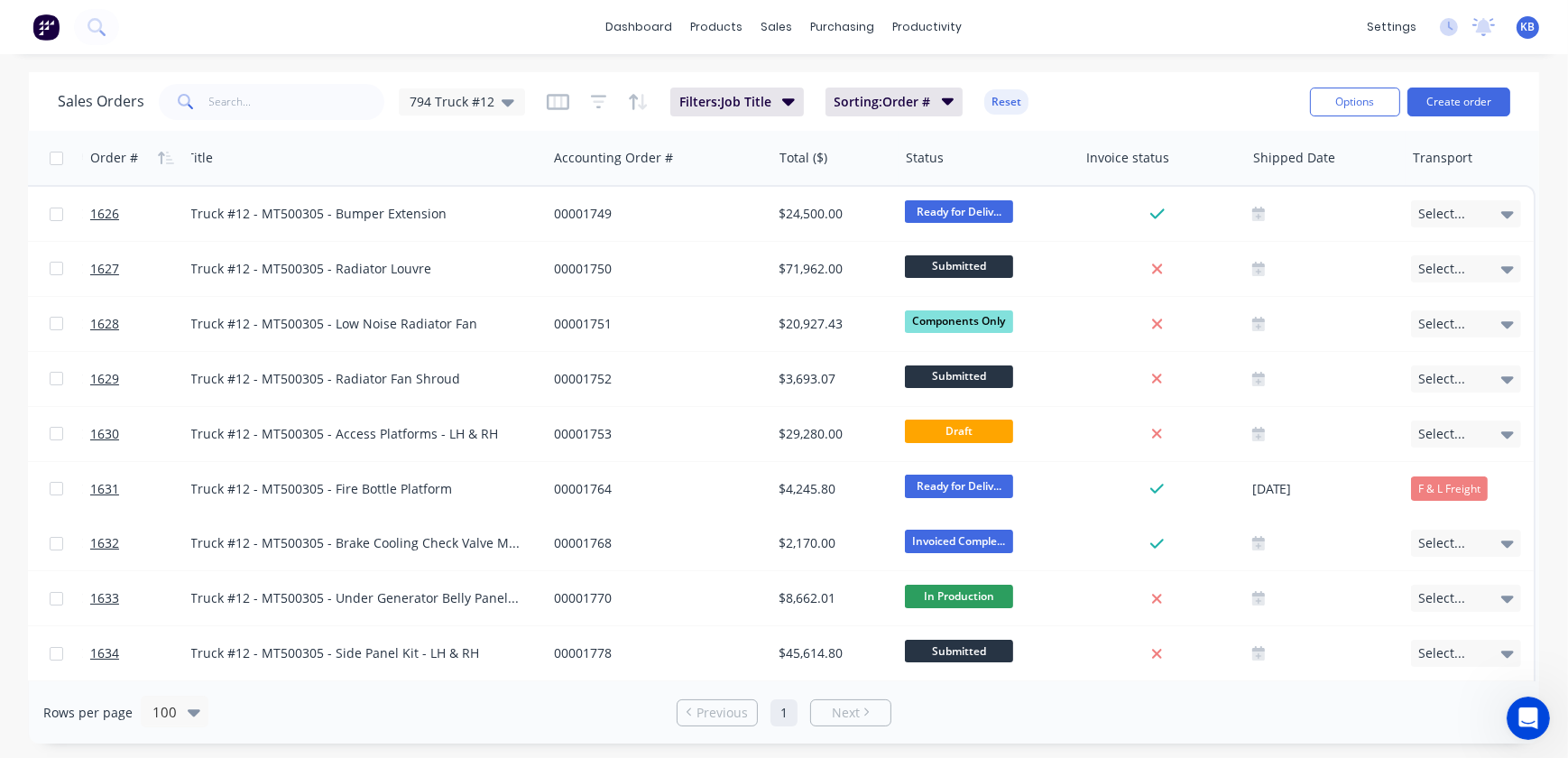
click at [1170, 722] on div "Rows per page 100 Previous 1 Next" at bounding box center [784, 712] width 1510 height 62
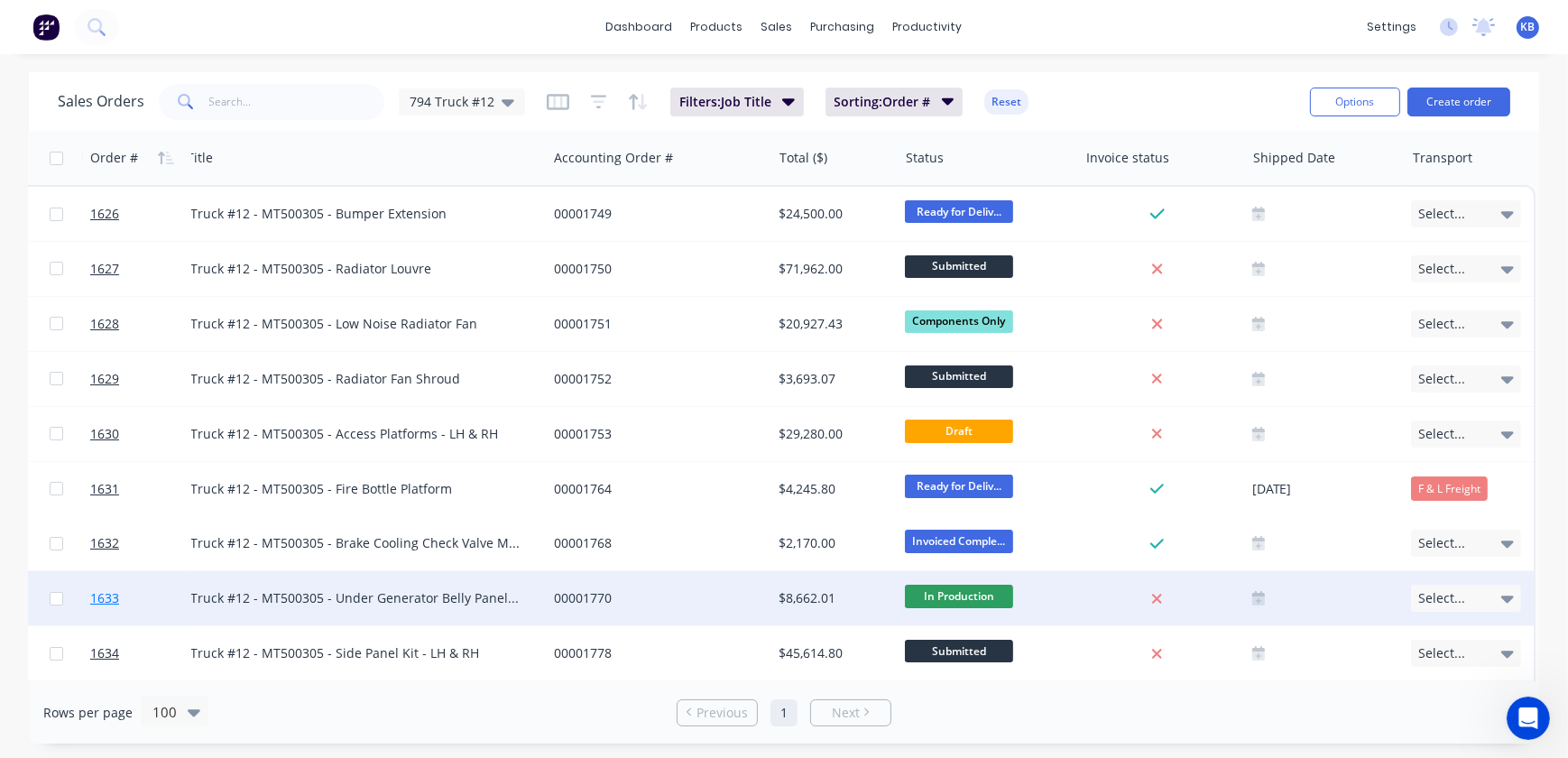
click at [111, 601] on span "1633" at bounding box center [104, 598] width 29 height 18
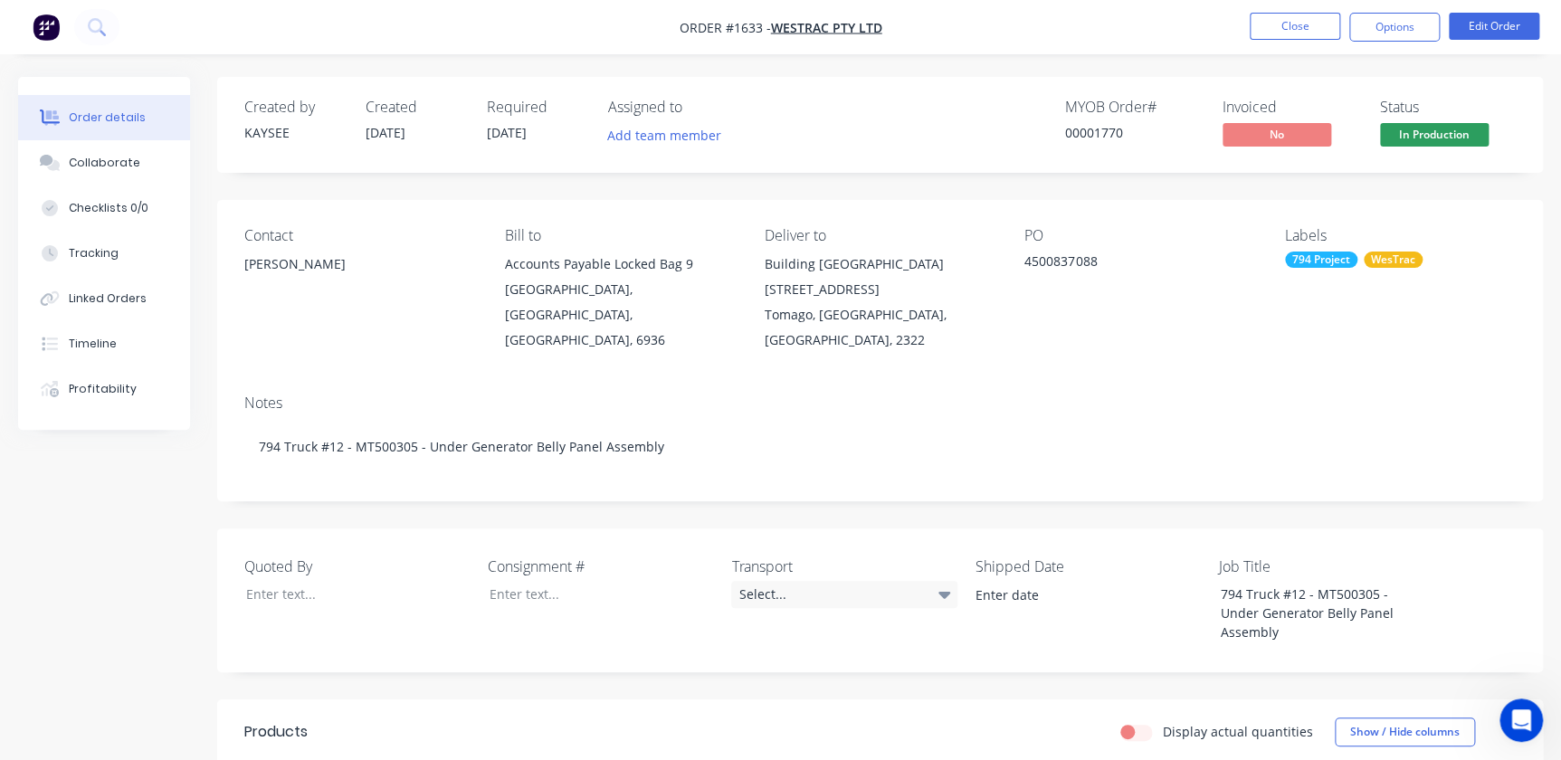
click at [1199, 380] on div "Notes 794 Truck #12 - MT500305 - Under Generator Belly Panel Assembly" at bounding box center [880, 440] width 1326 height 121
click at [1290, 31] on button "Close" at bounding box center [1295, 26] width 90 height 27
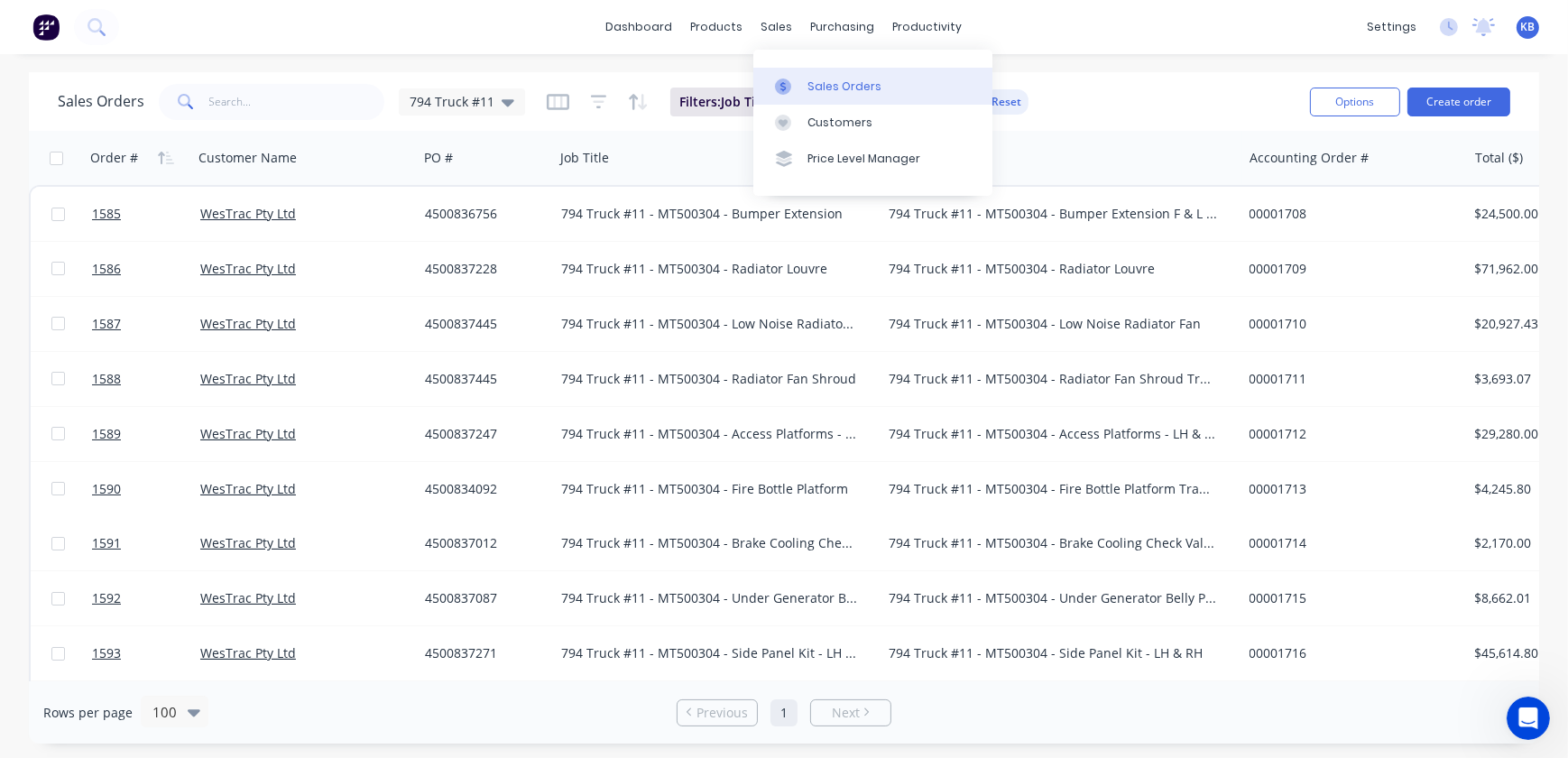
click at [793, 75] on link "Sales Orders" at bounding box center [873, 86] width 239 height 36
click at [794, 86] on div at bounding box center [787, 87] width 27 height 16
click at [774, 37] on div "sales" at bounding box center [778, 27] width 50 height 27
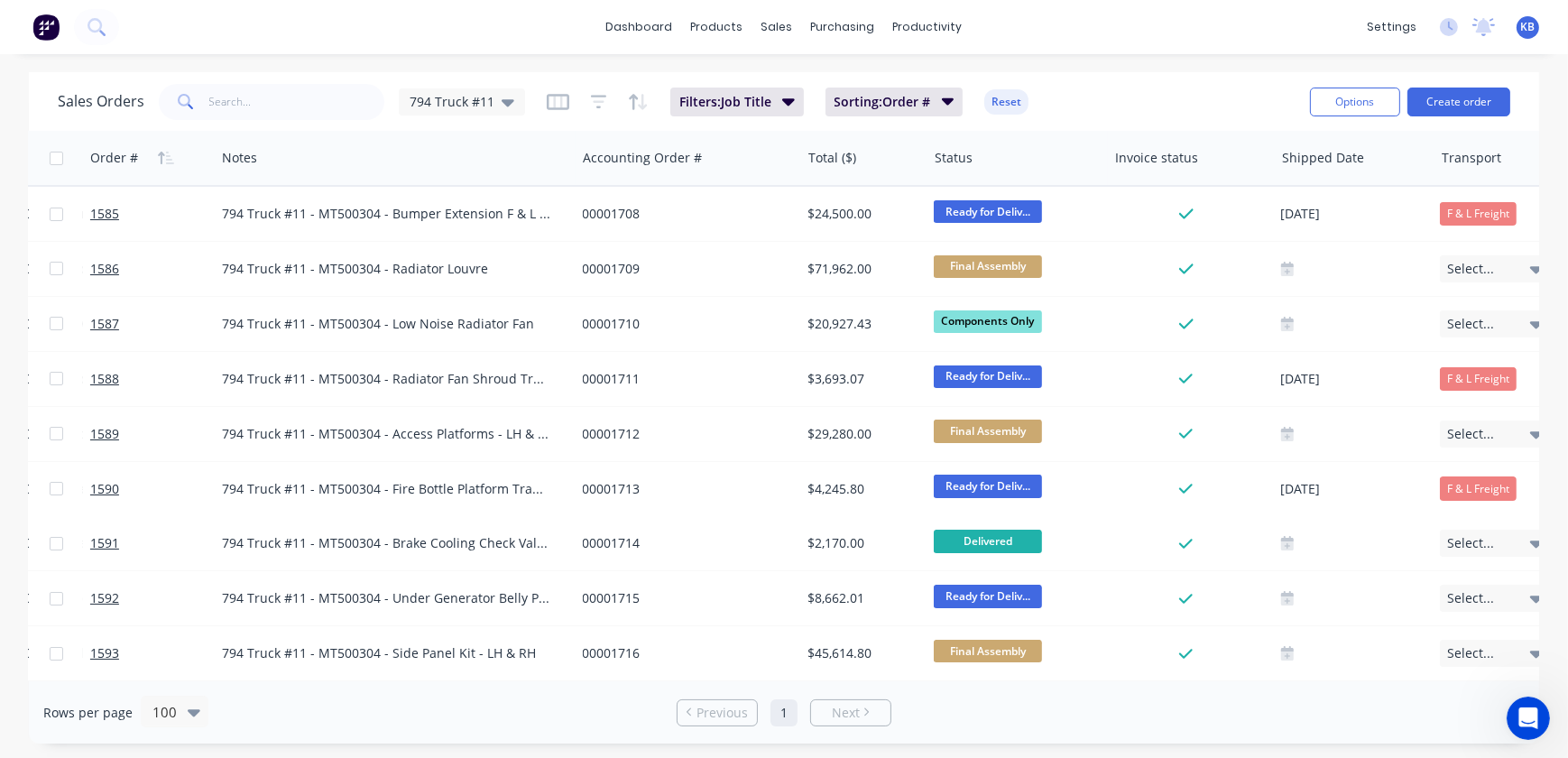
scroll to position [0, 704]
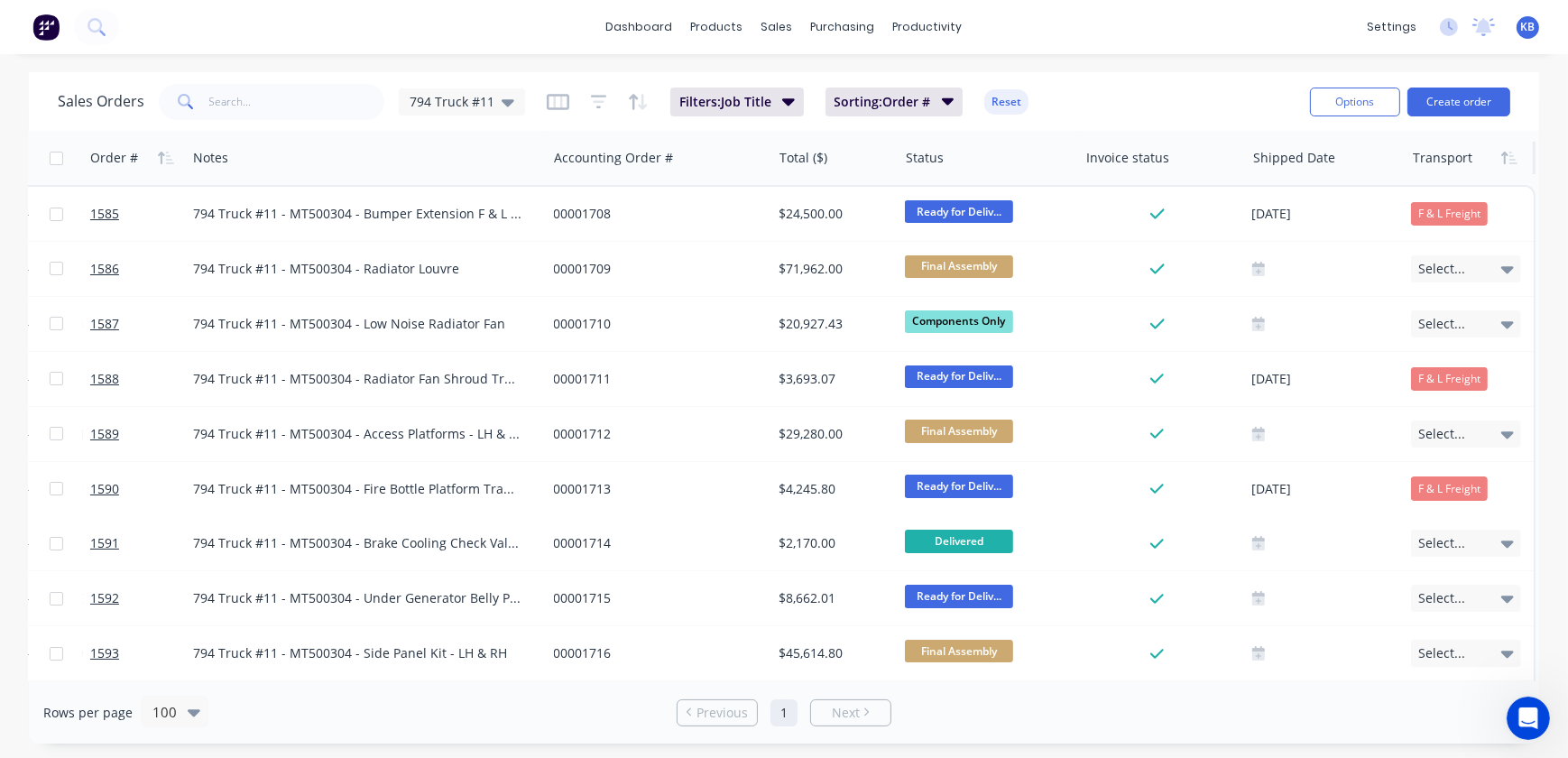
click at [1439, 154] on div at bounding box center [1467, 158] width 110 height 36
click at [1501, 163] on icon "button" at bounding box center [1509, 158] width 16 height 14
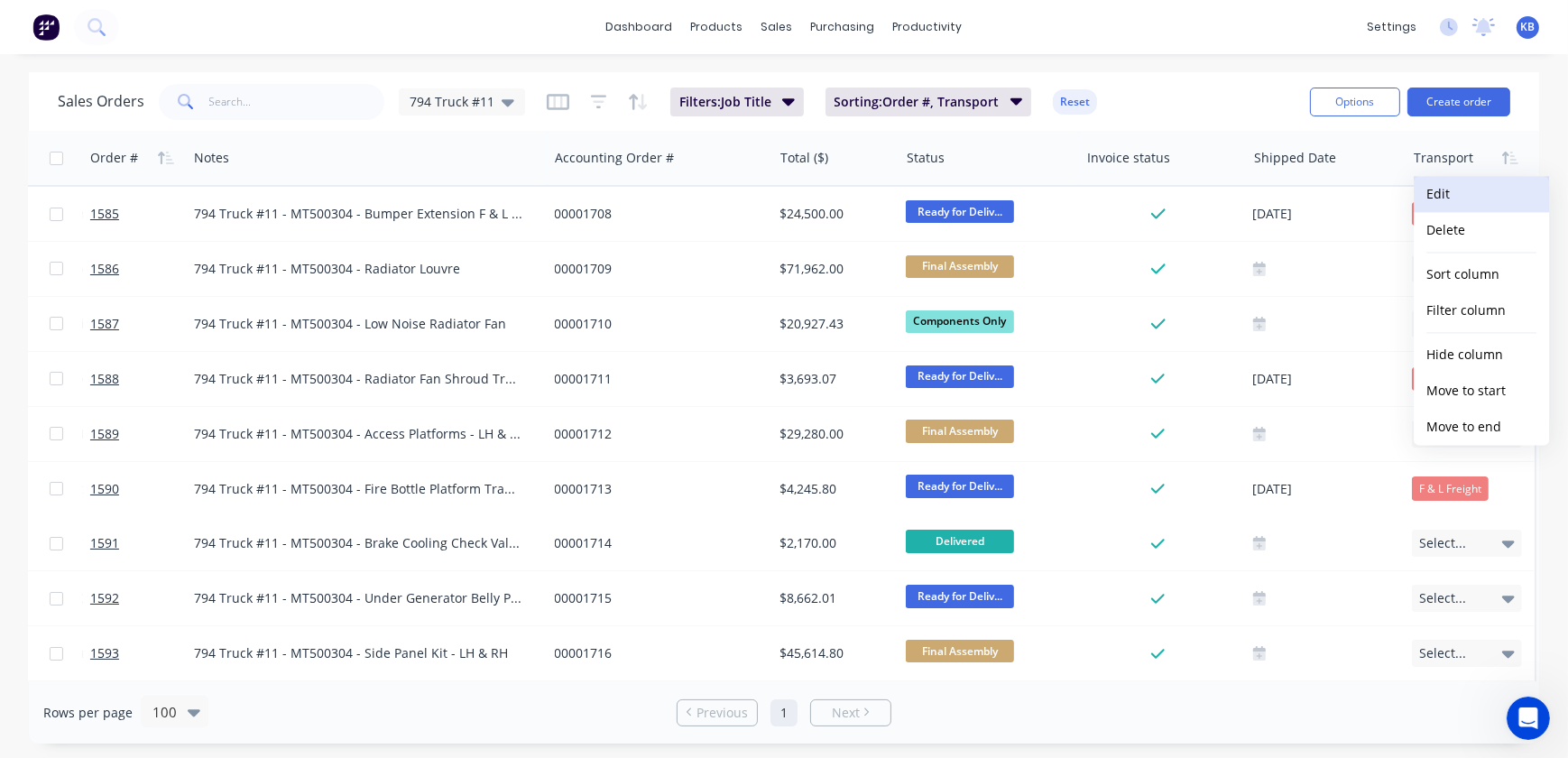
click at [1452, 194] on button "Edit" at bounding box center [1481, 193] width 136 height 36
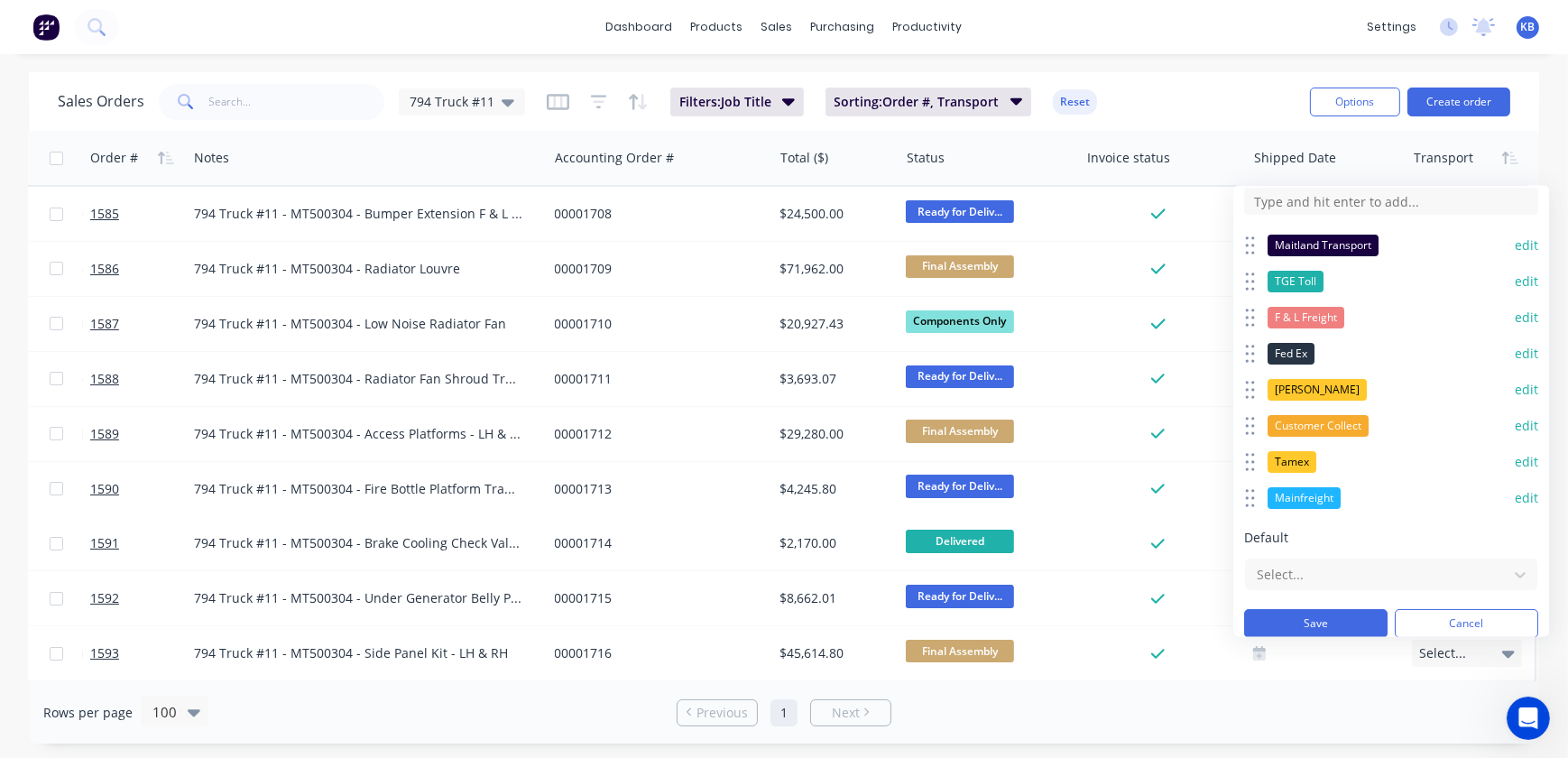
scroll to position [202, 0]
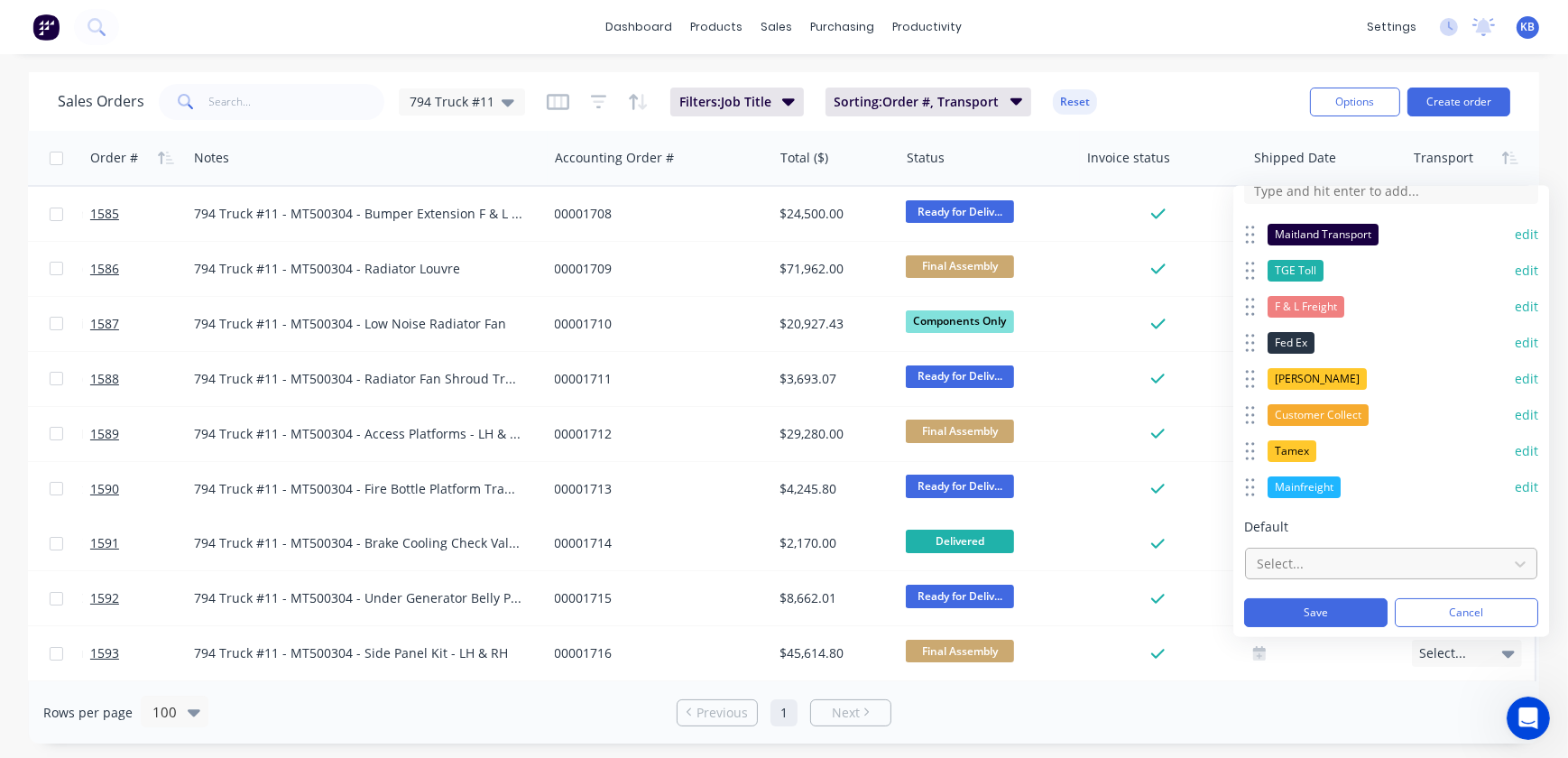
click at [1284, 549] on div "Select..." at bounding box center [1376, 564] width 254 height 30
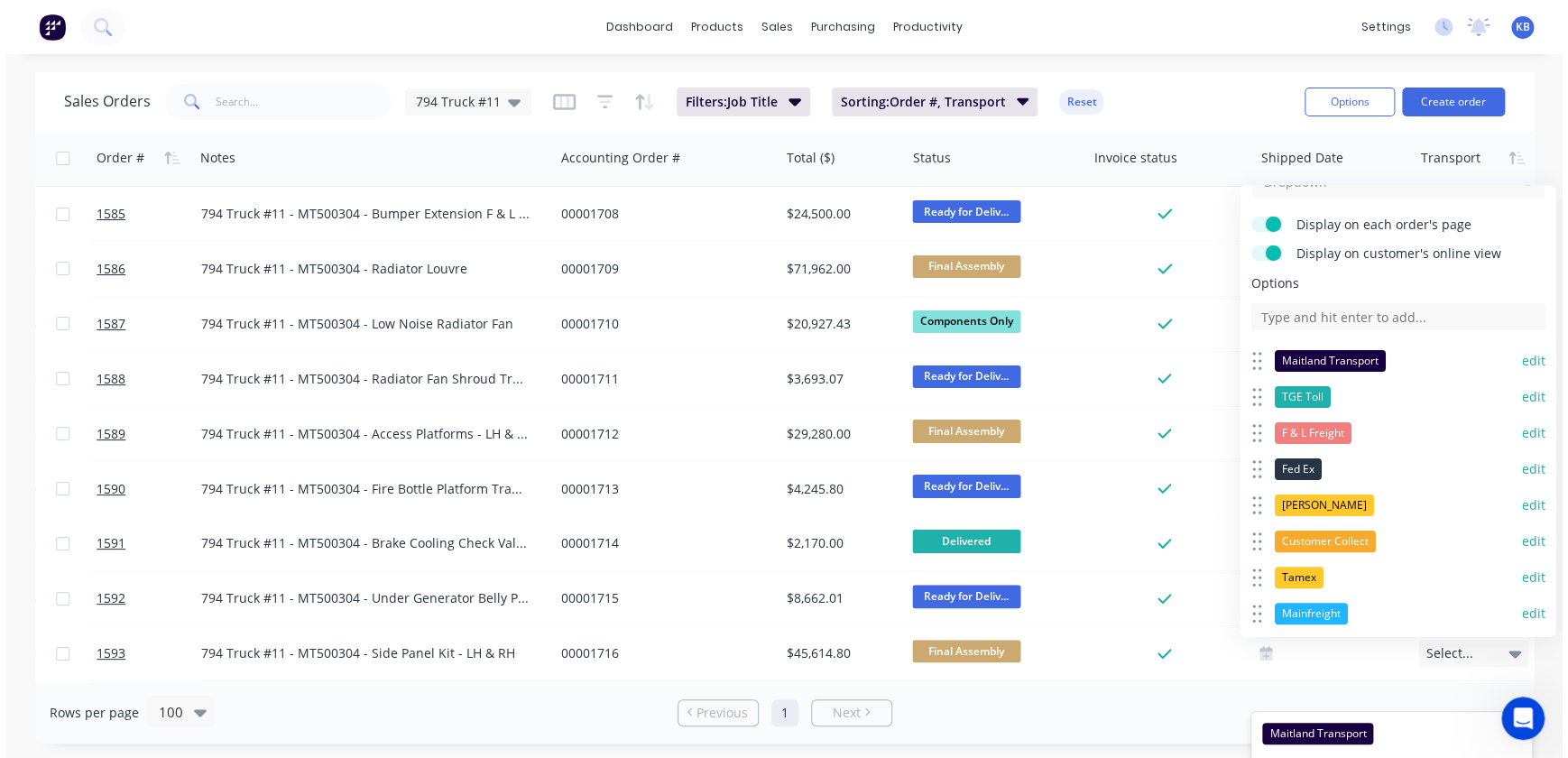
scroll to position [0, 0]
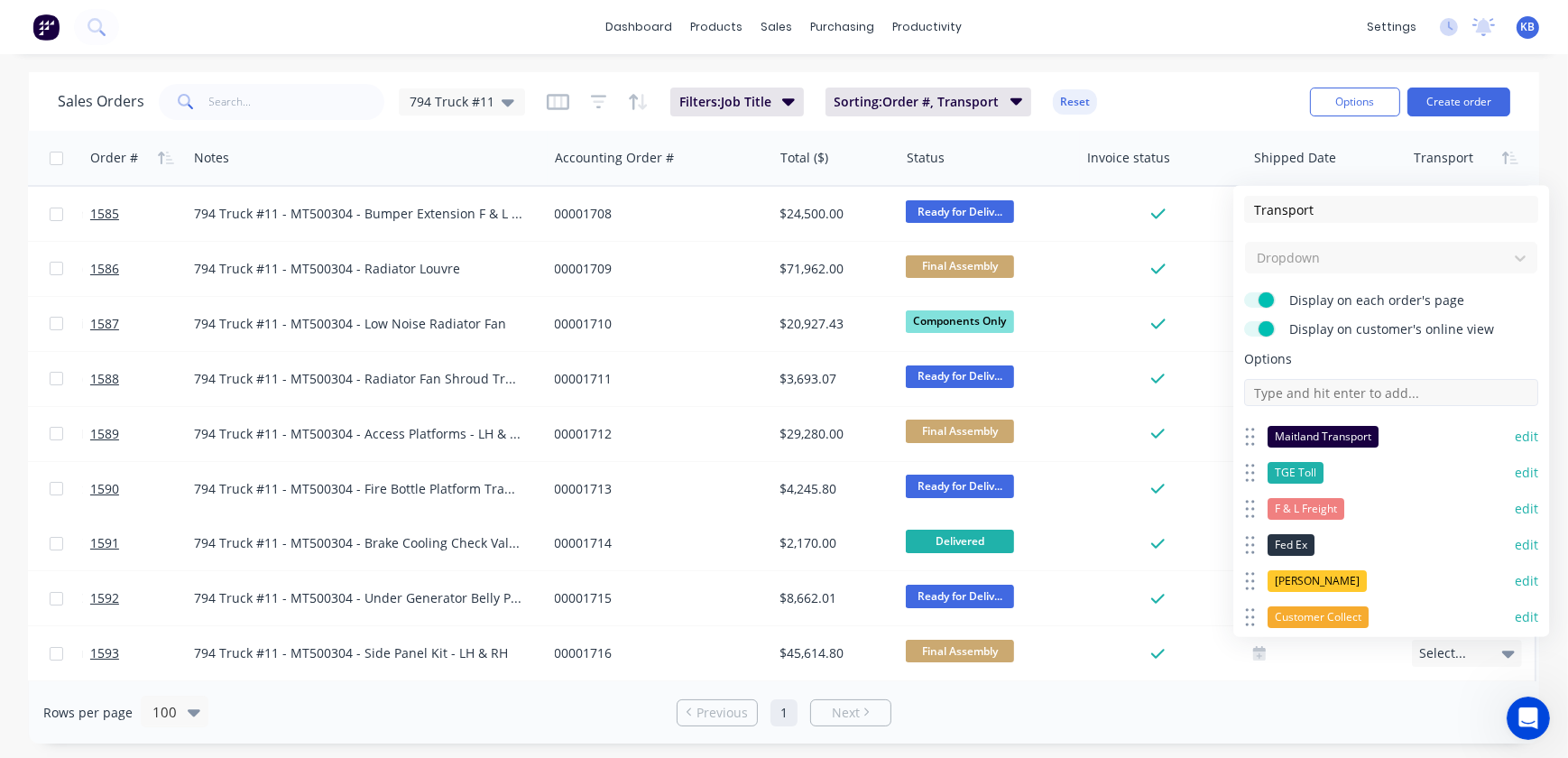
click at [1292, 386] on input at bounding box center [1391, 392] width 294 height 27
type input "Pit Patrol"
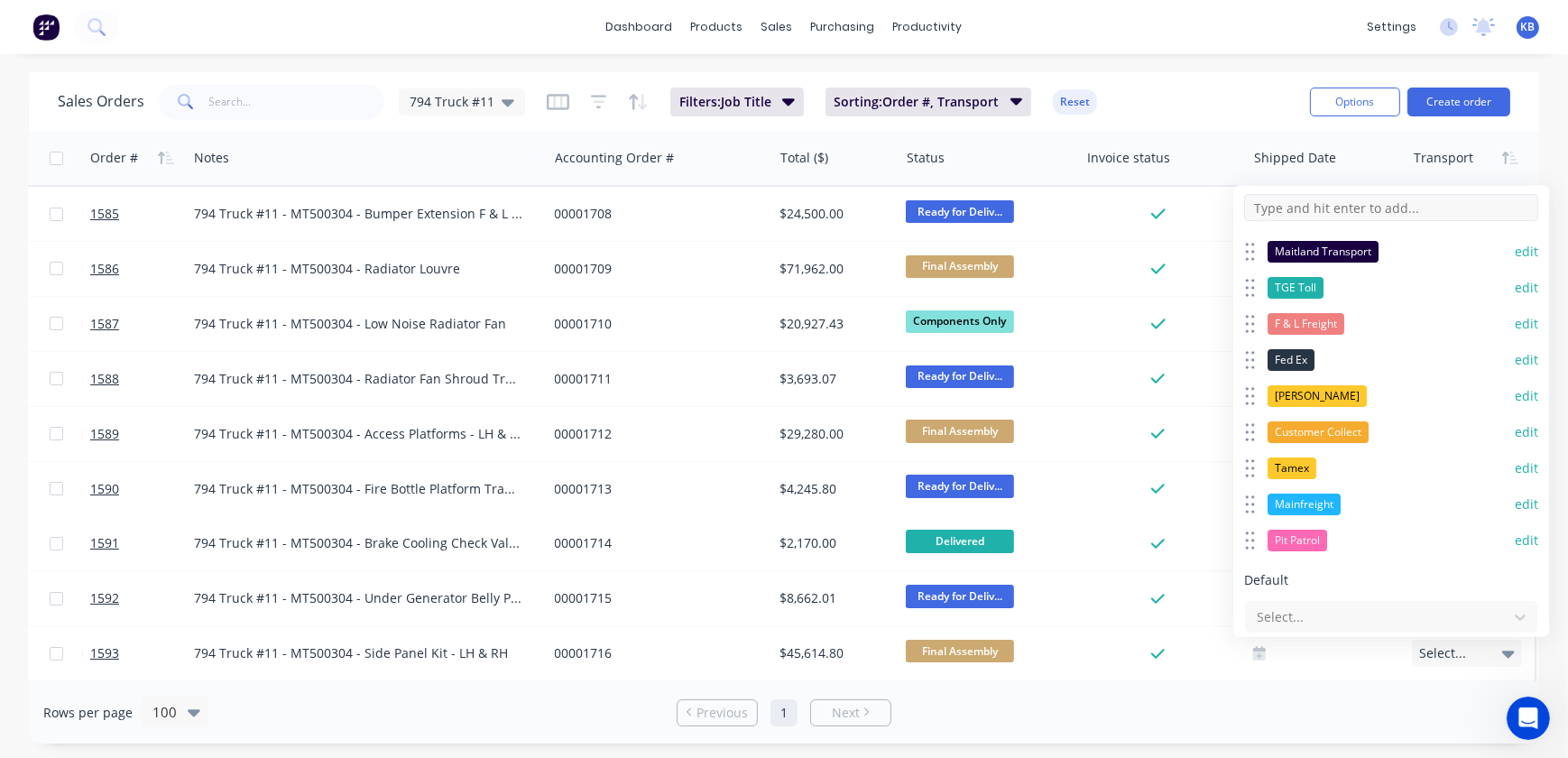
scroll to position [157, 0]
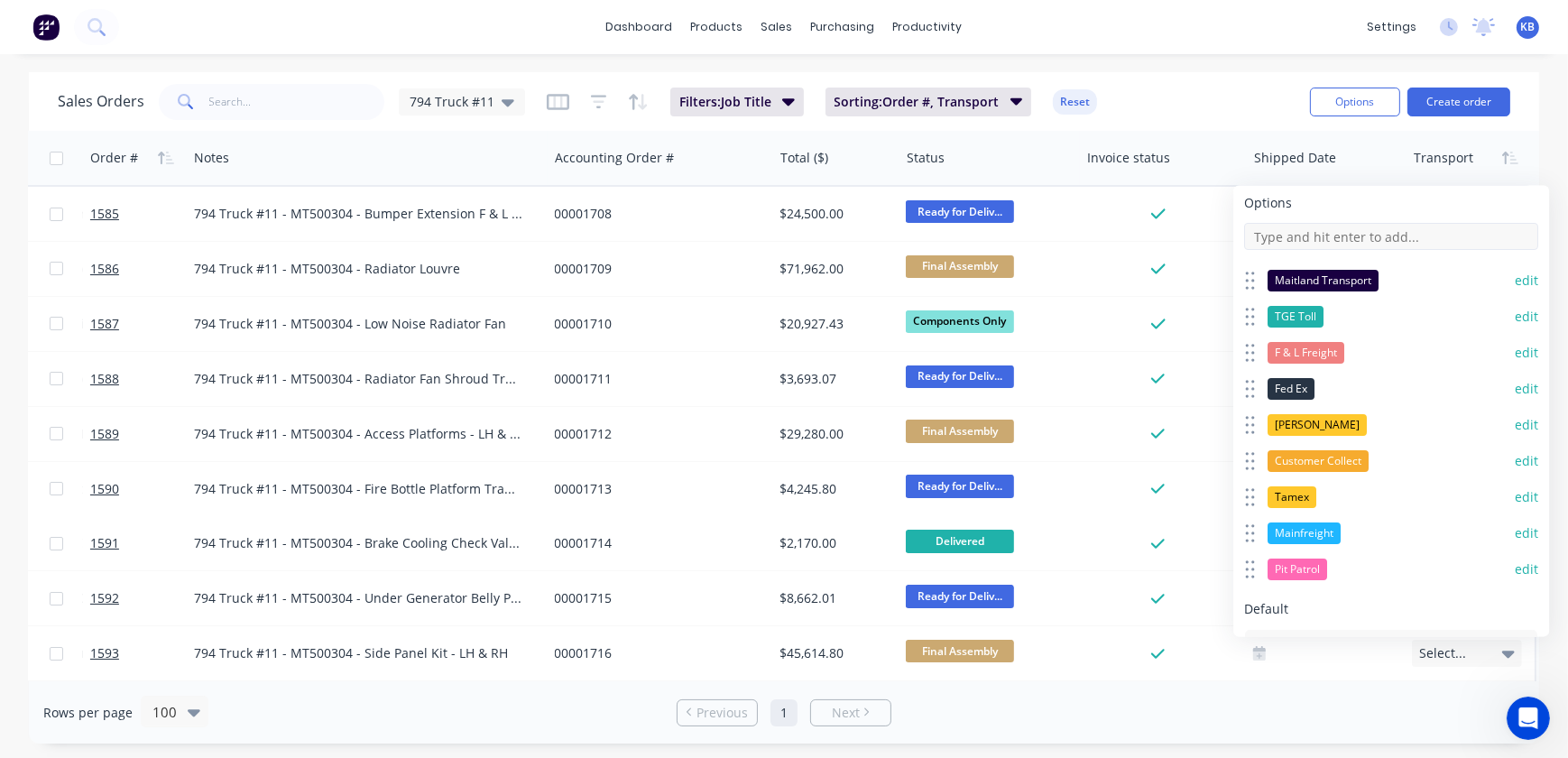
click at [1290, 242] on input at bounding box center [1391, 236] width 294 height 27
click at [1248, 90] on div "Sales Orders 794 Truck #11 Filters: Job Title Sorting: Order #, Transport Reset" at bounding box center [677, 102] width 1238 height 44
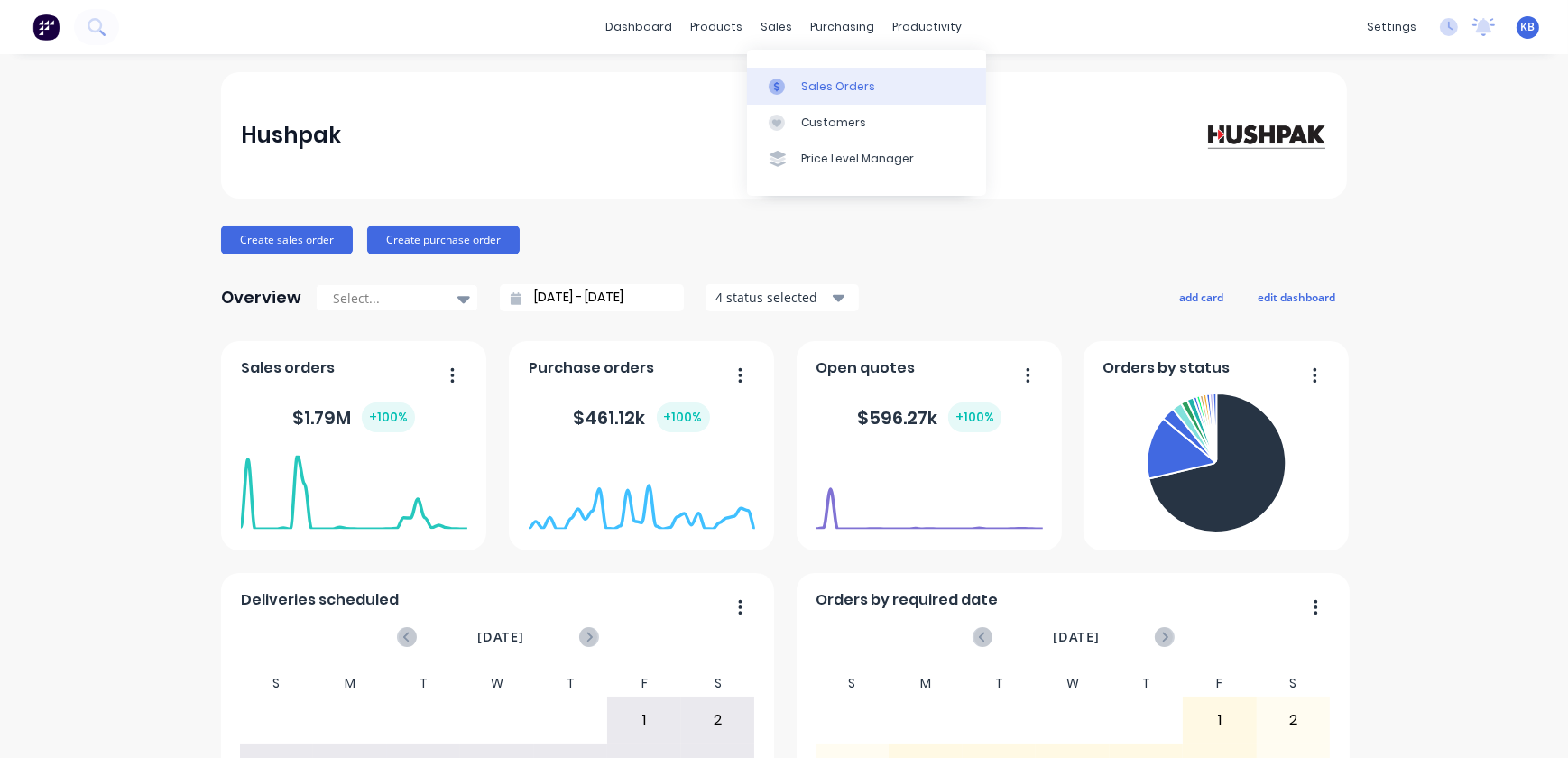
click at [805, 86] on div "Sales Orders" at bounding box center [838, 87] width 74 height 16
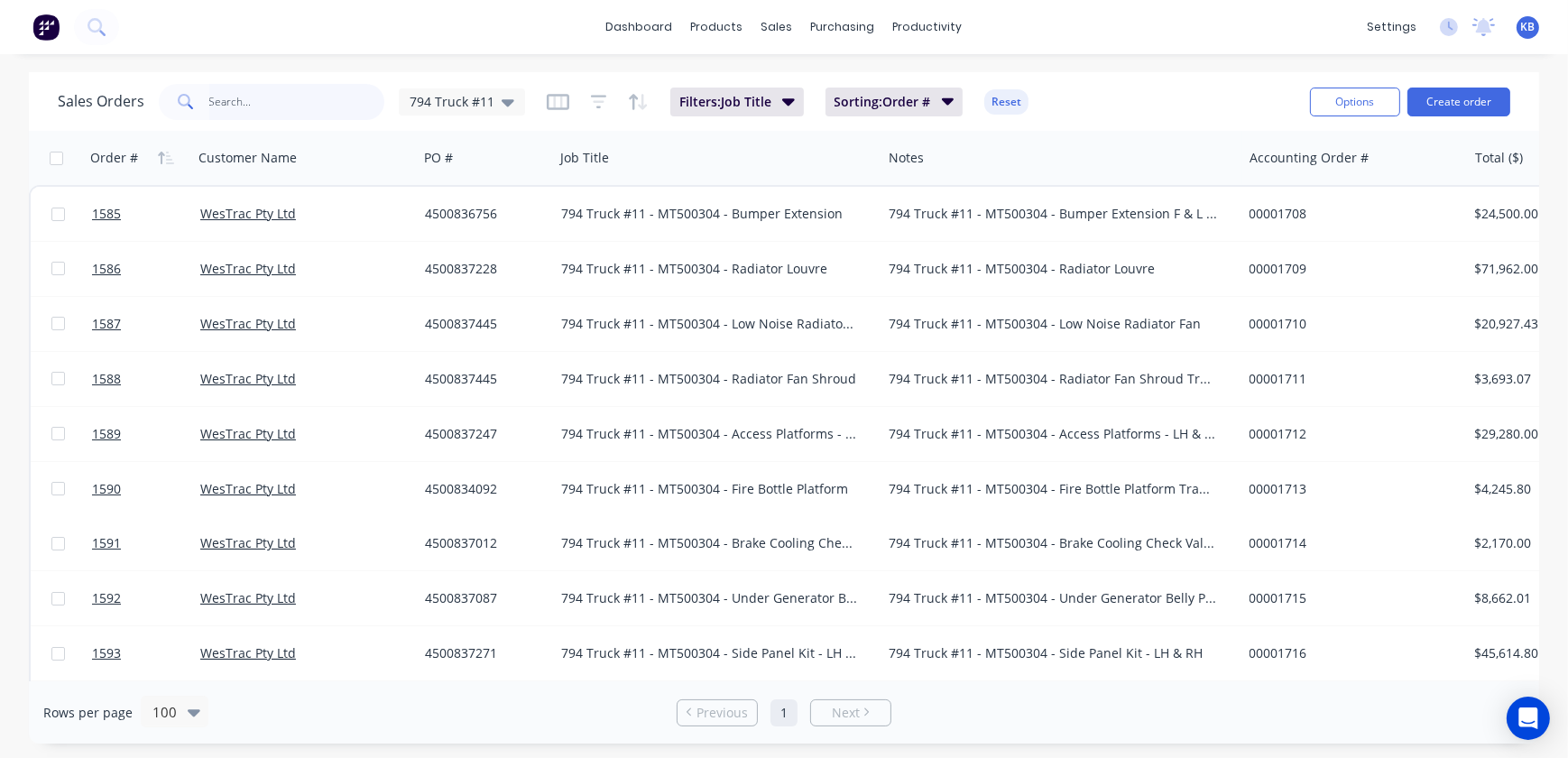
click at [330, 108] on input "text" at bounding box center [297, 102] width 175 height 36
click at [437, 103] on span "794 Truck #11" at bounding box center [452, 101] width 85 height 19
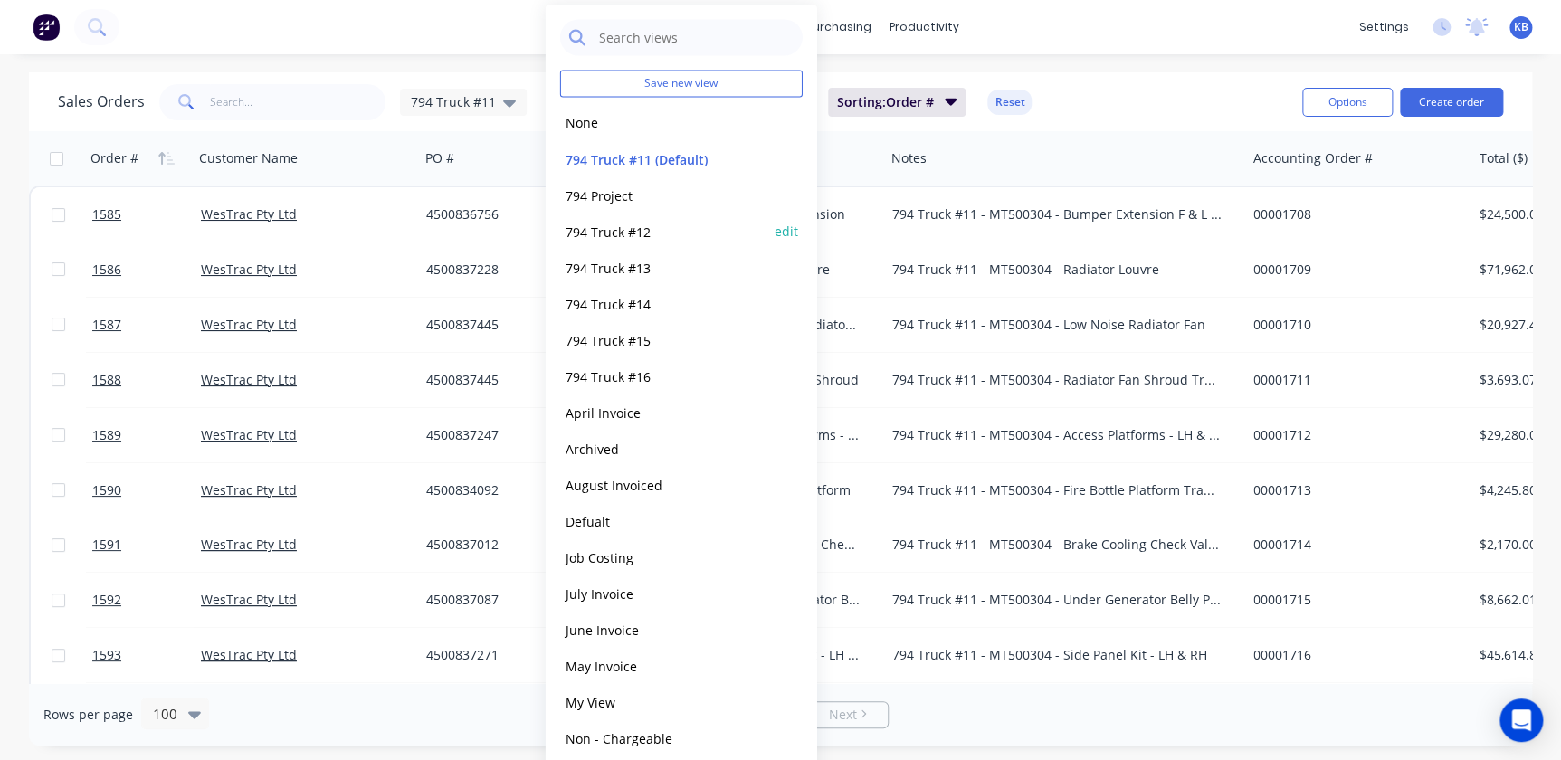
click at [581, 228] on button "794 Truck #12" at bounding box center [663, 231] width 206 height 21
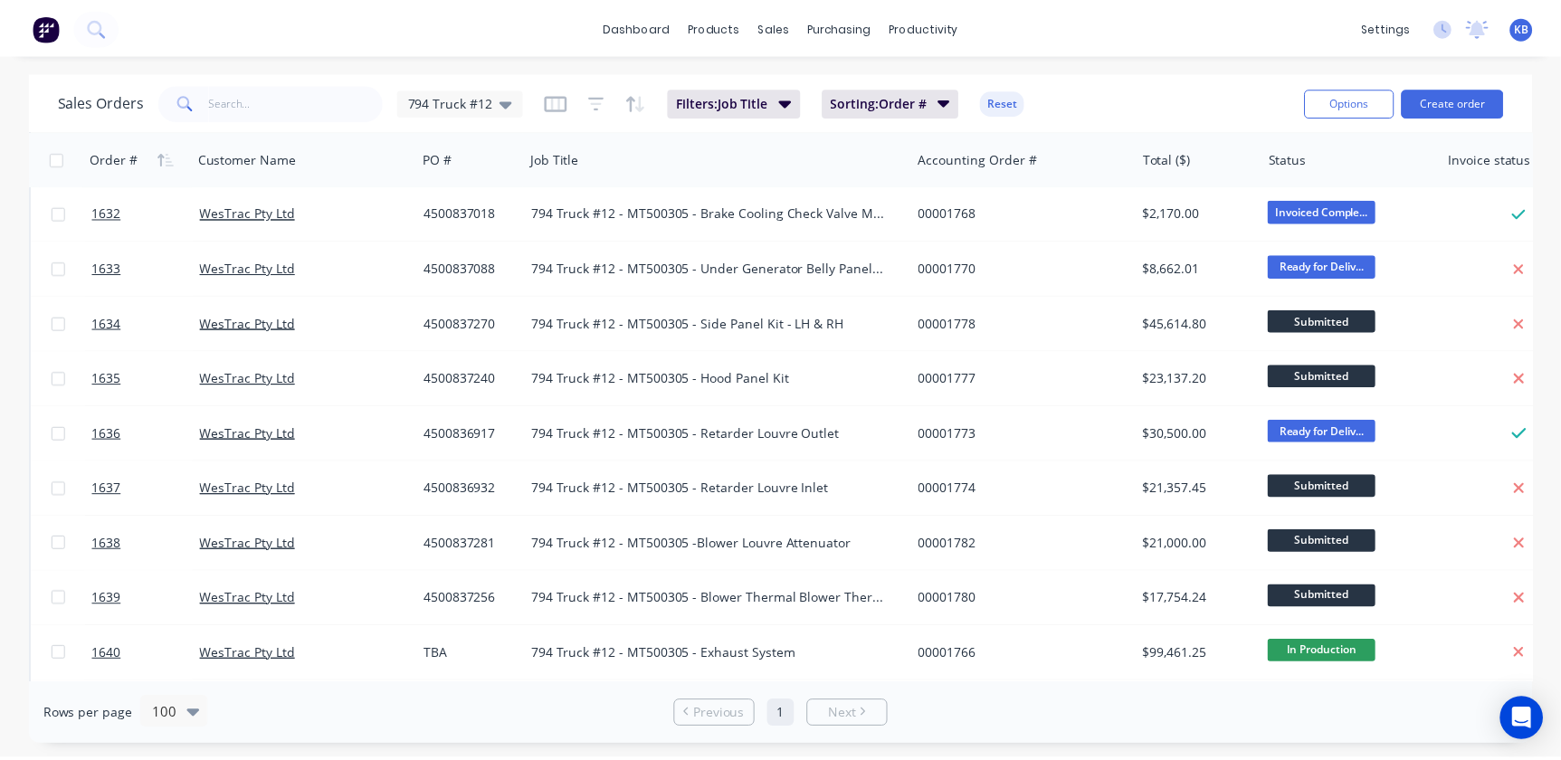
scroll to position [313, 0]
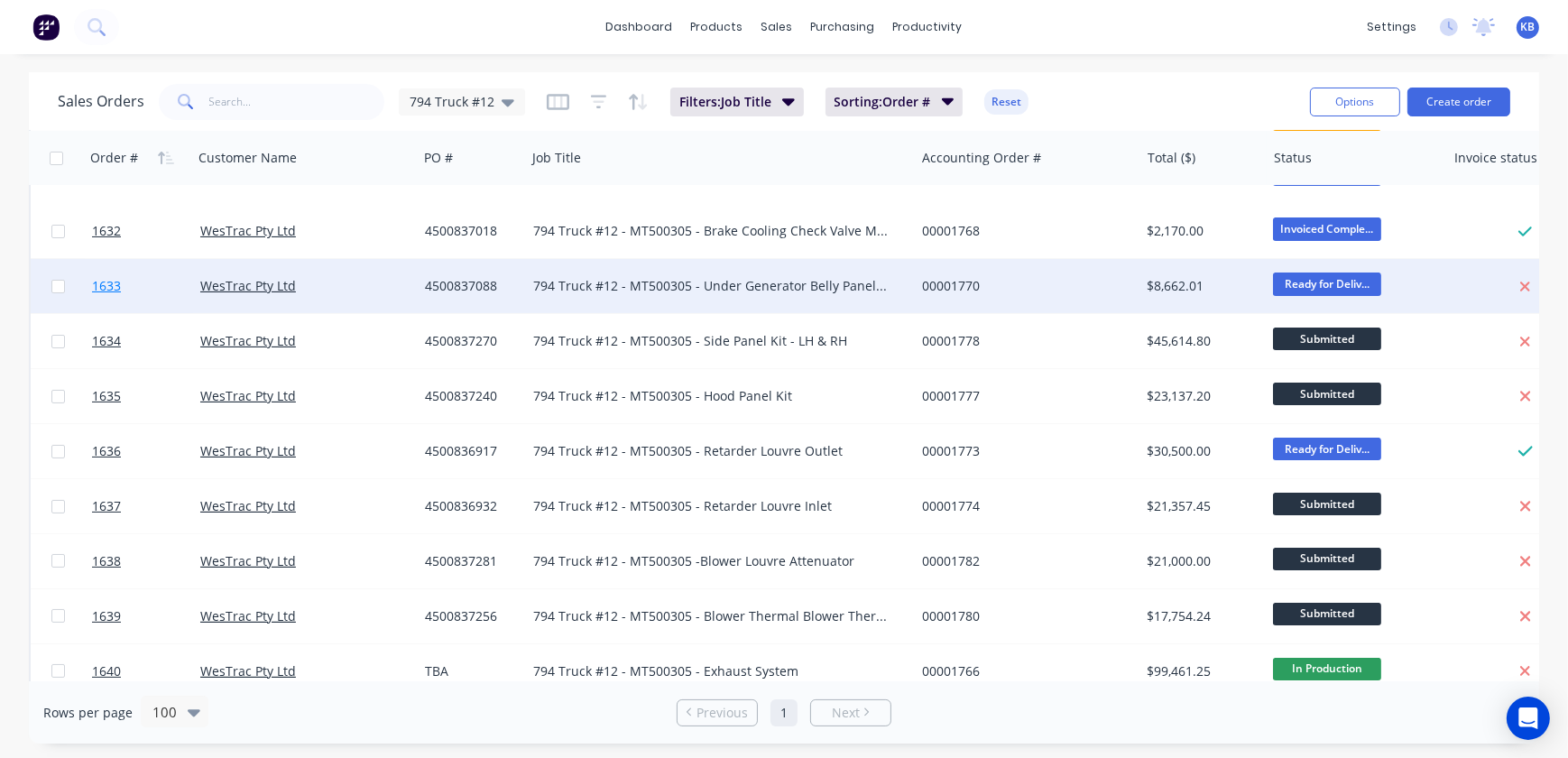
click at [114, 281] on span "1633" at bounding box center [106, 286] width 29 height 18
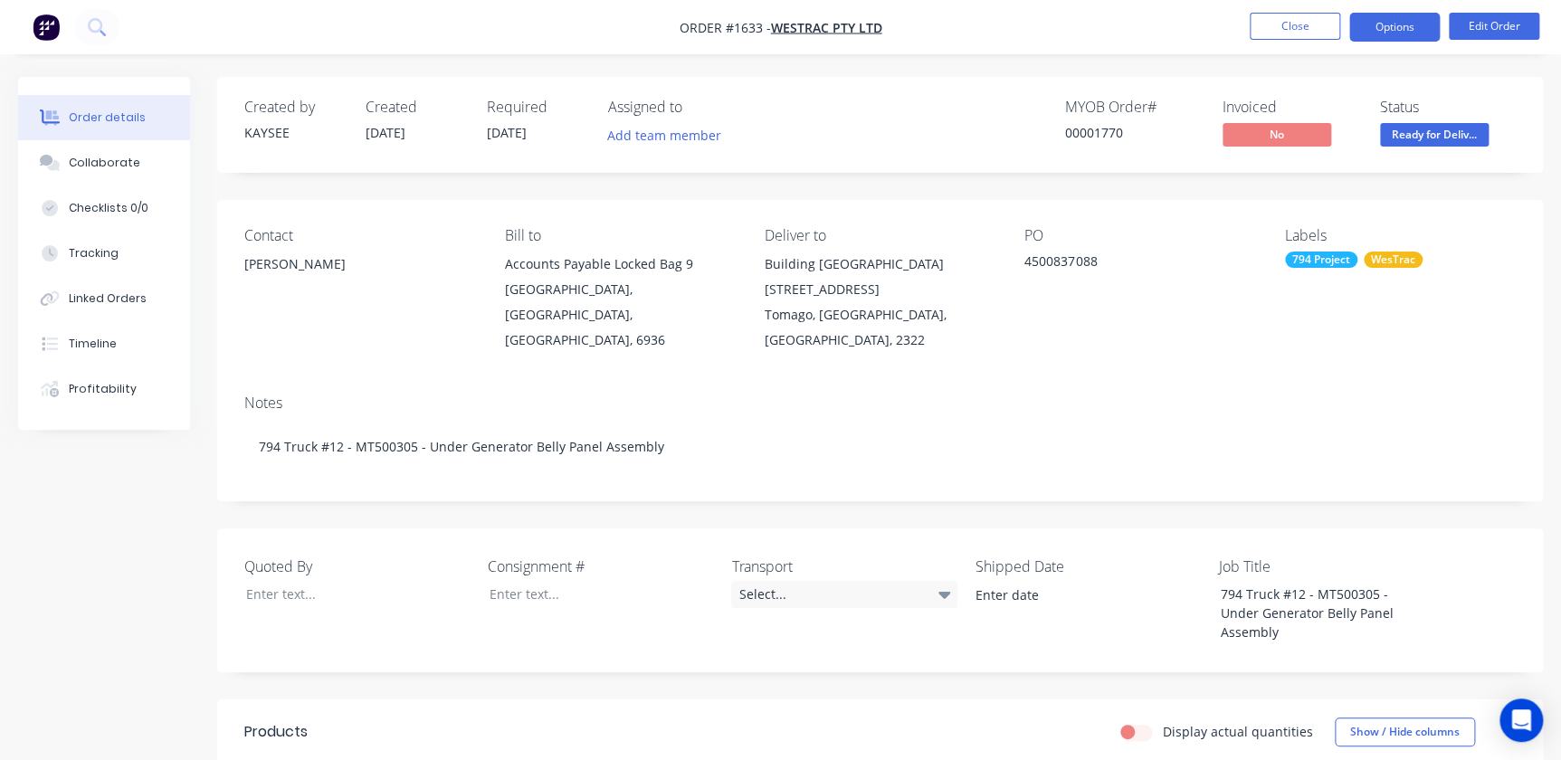
click at [1388, 36] on button "Options" at bounding box center [1394, 27] width 90 height 29
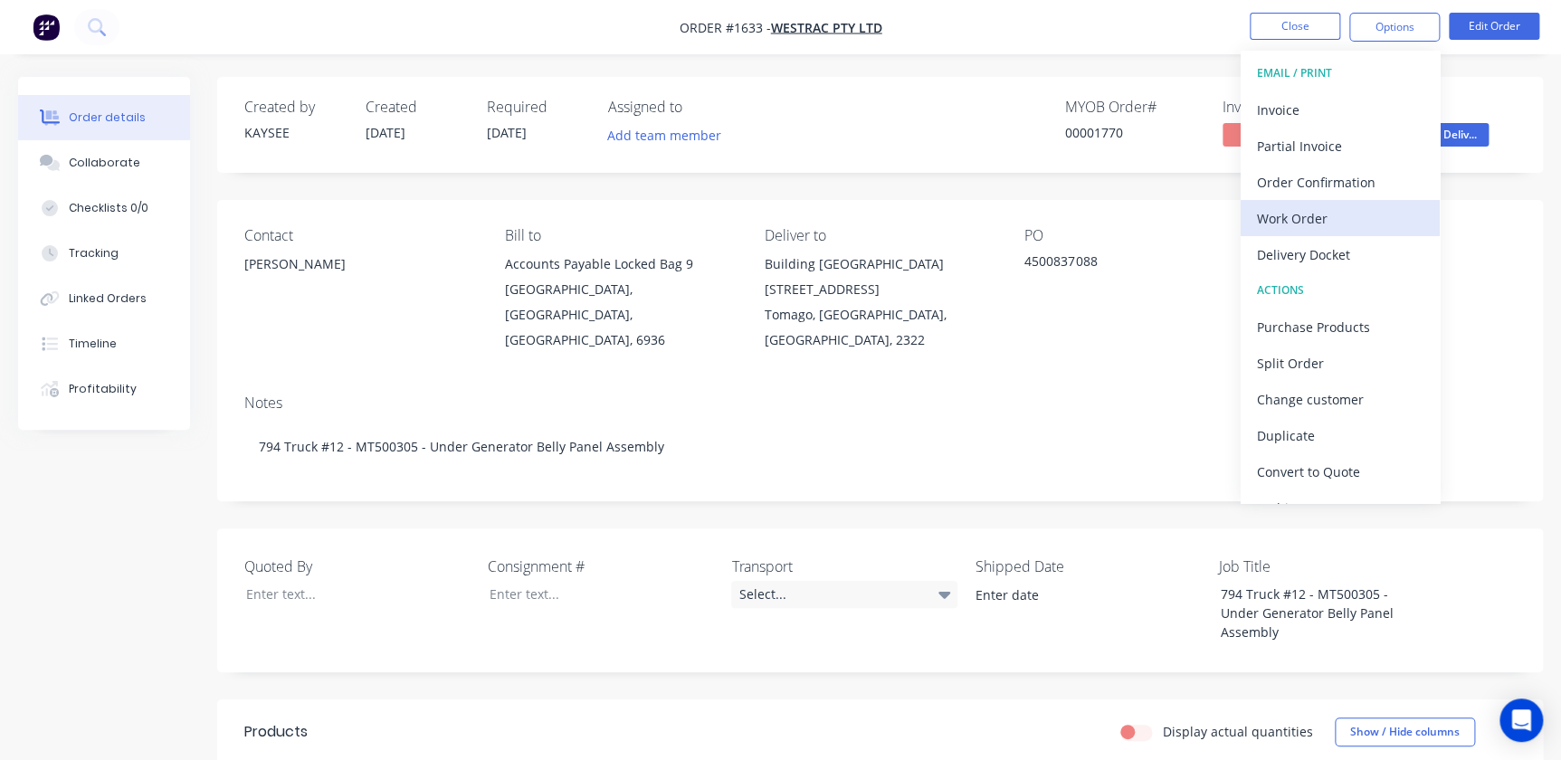
click at [1337, 207] on div "Work Order" at bounding box center [1340, 218] width 167 height 26
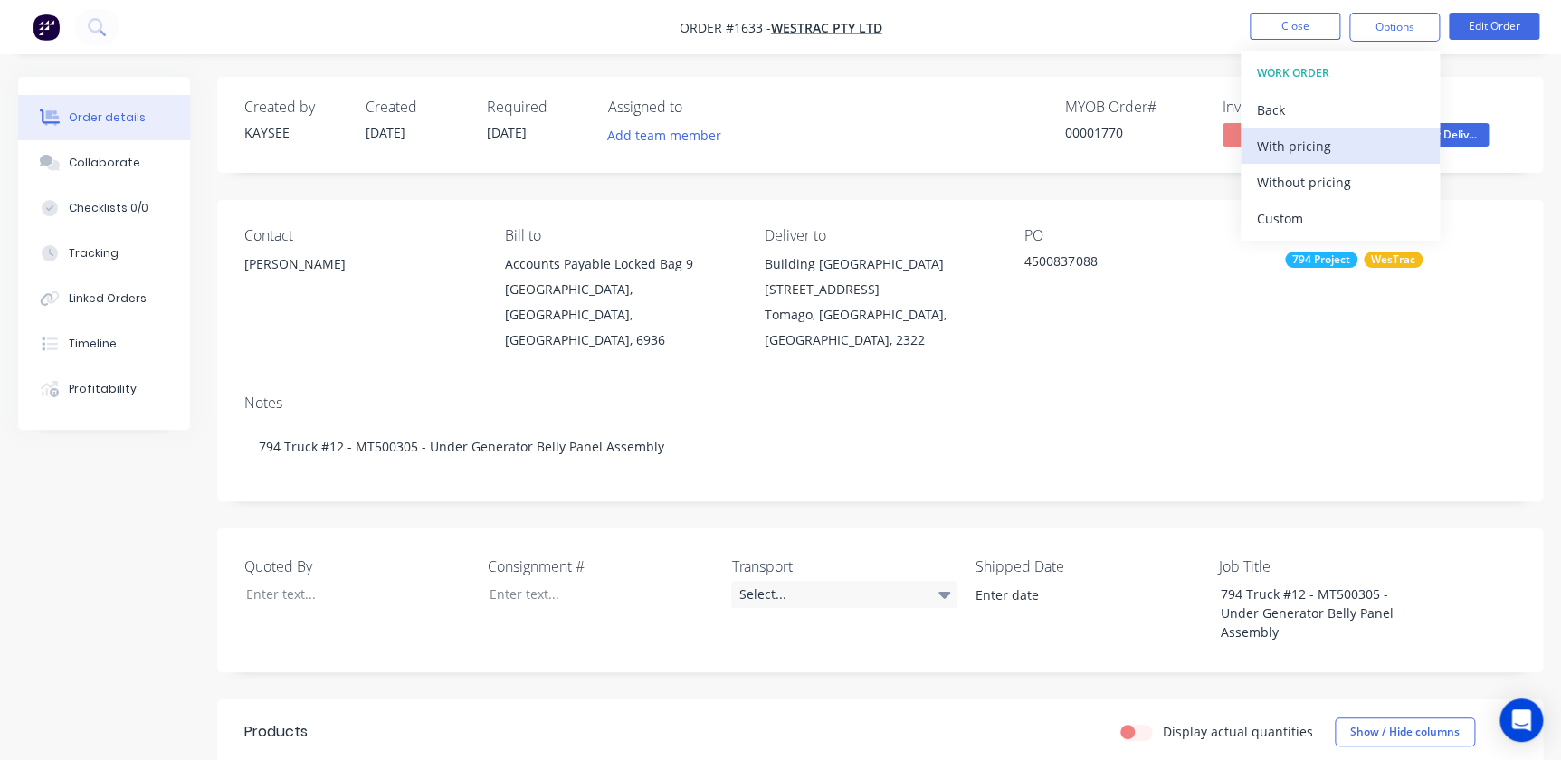
click at [1290, 139] on div "With pricing" at bounding box center [1340, 146] width 167 height 26
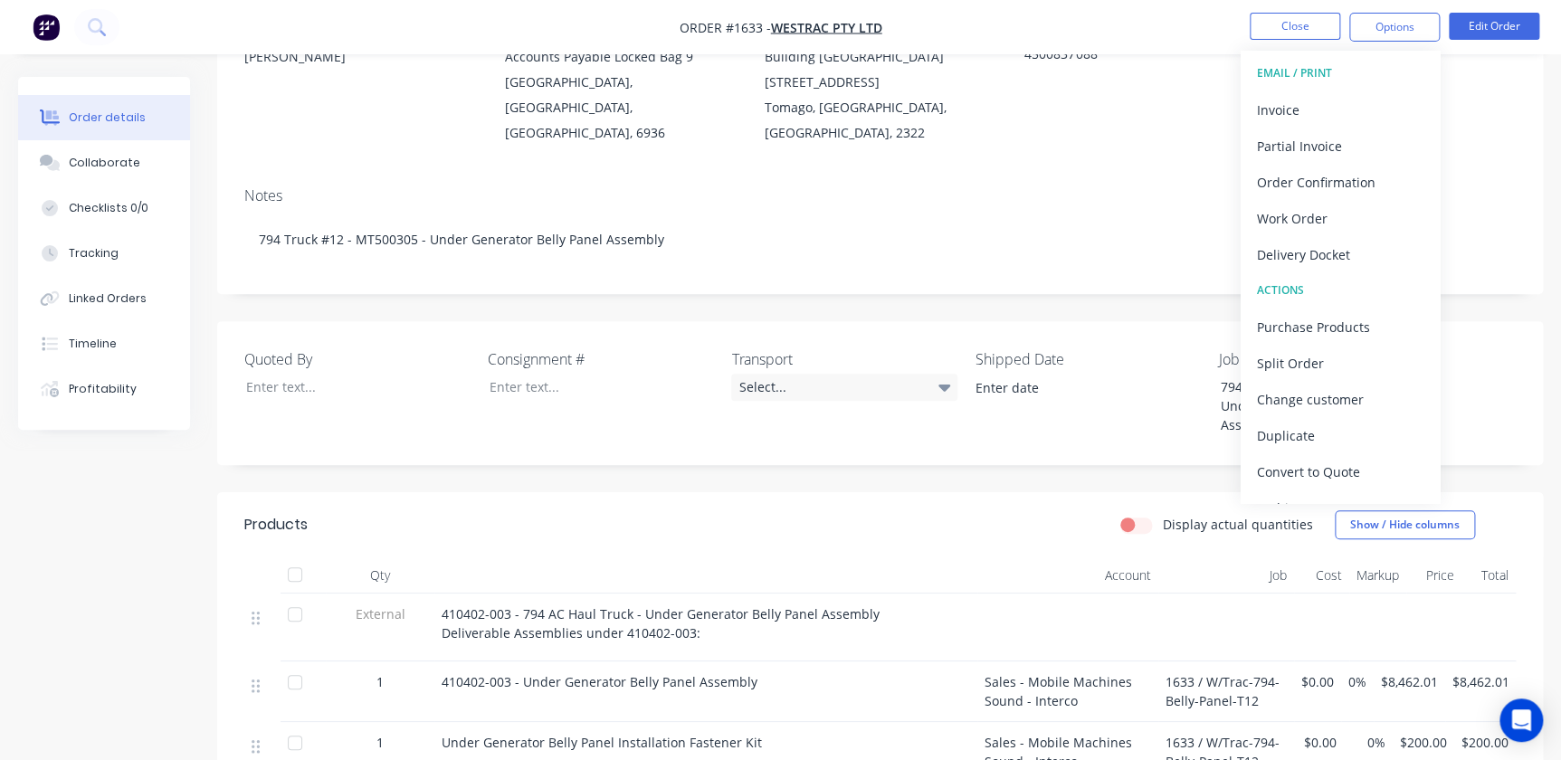
scroll to position [197, 0]
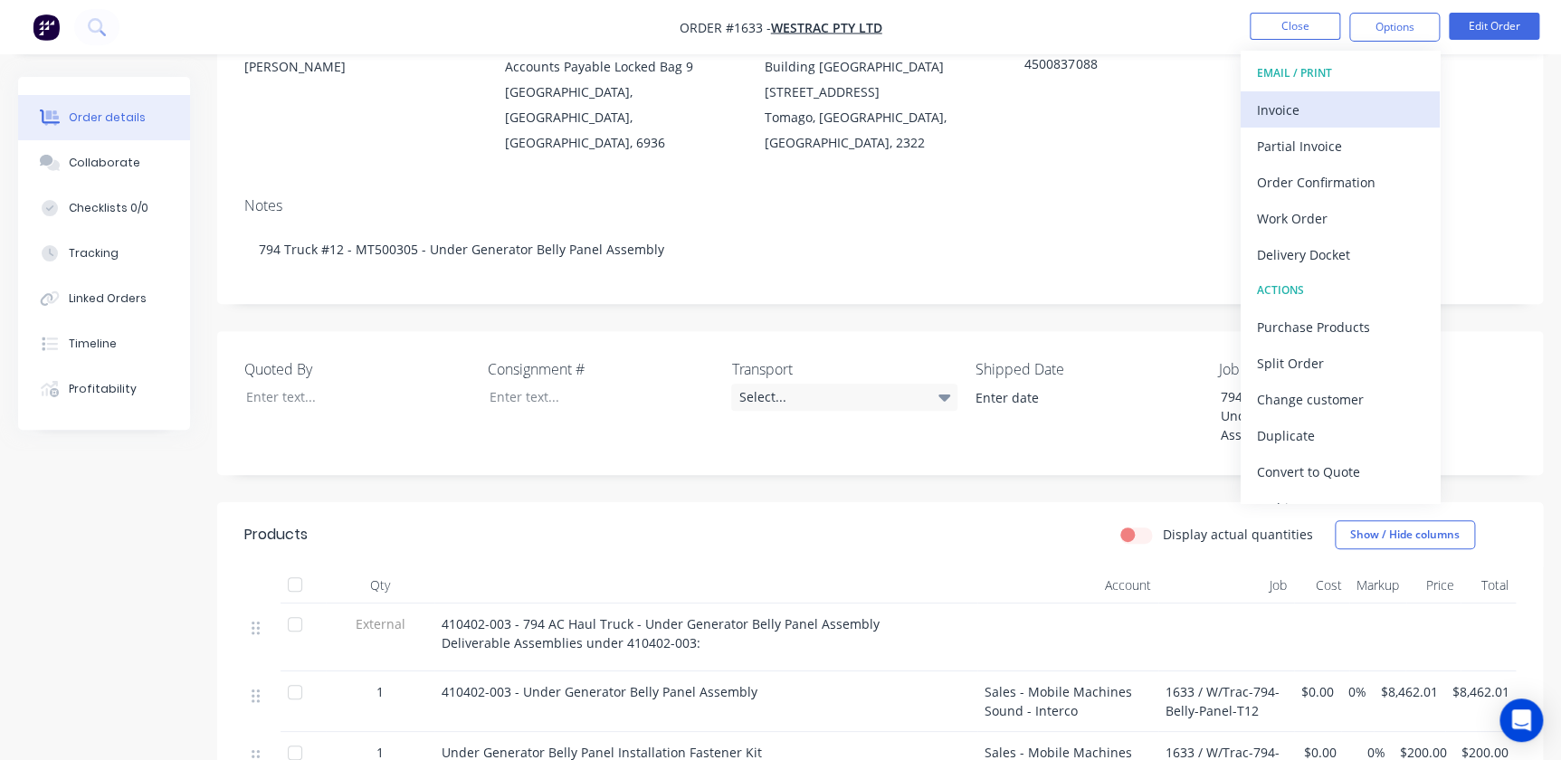
click at [1269, 91] on button "Invoice" at bounding box center [1340, 109] width 199 height 36
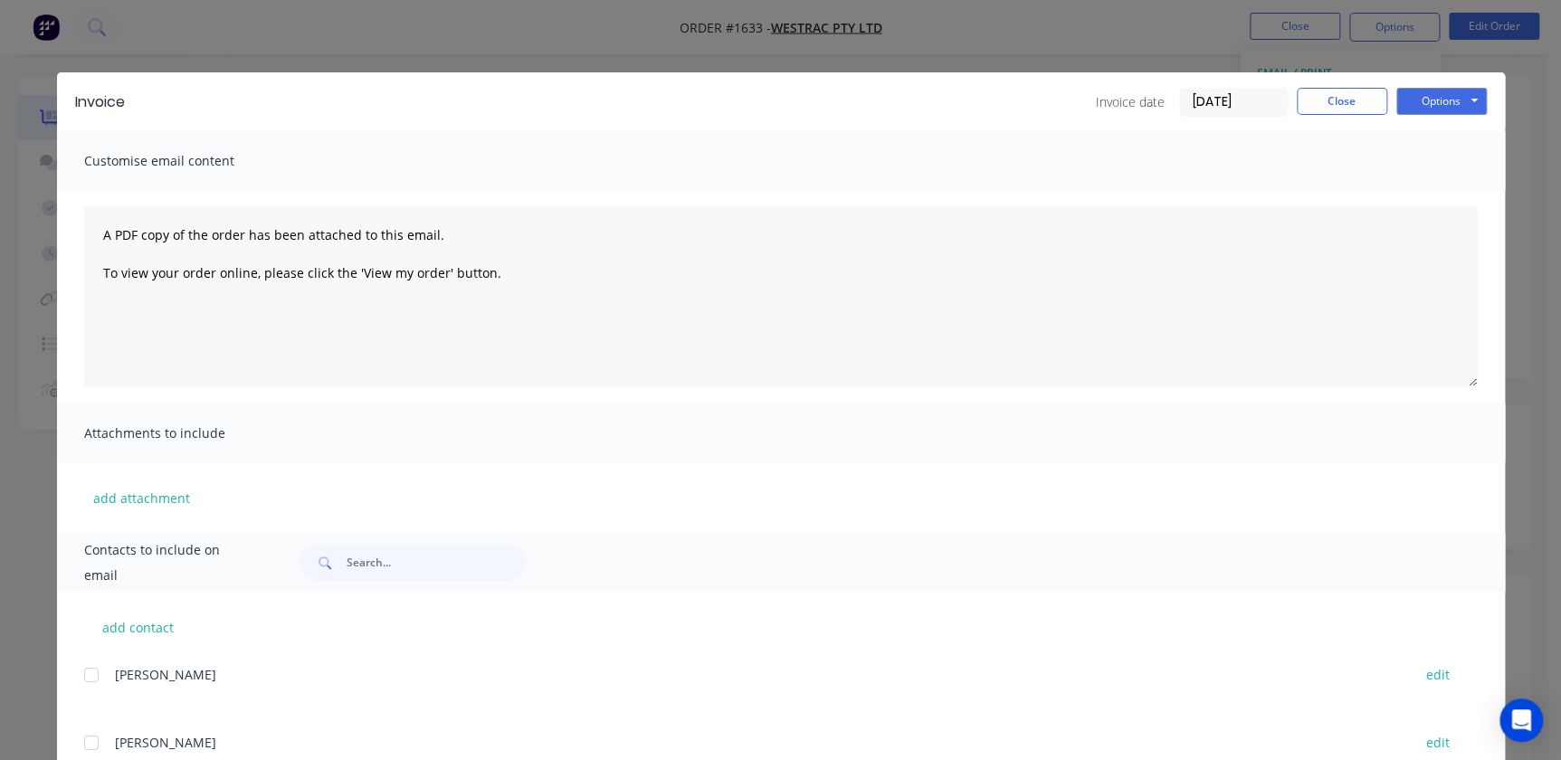
scroll to position [0, 0]
click at [1433, 102] on button "Options" at bounding box center [1441, 101] width 90 height 27
click at [904, 36] on div "Invoice Invoice date [DATE] Close Options Preview Print Email Customise email c…" at bounding box center [780, 380] width 1561 height 760
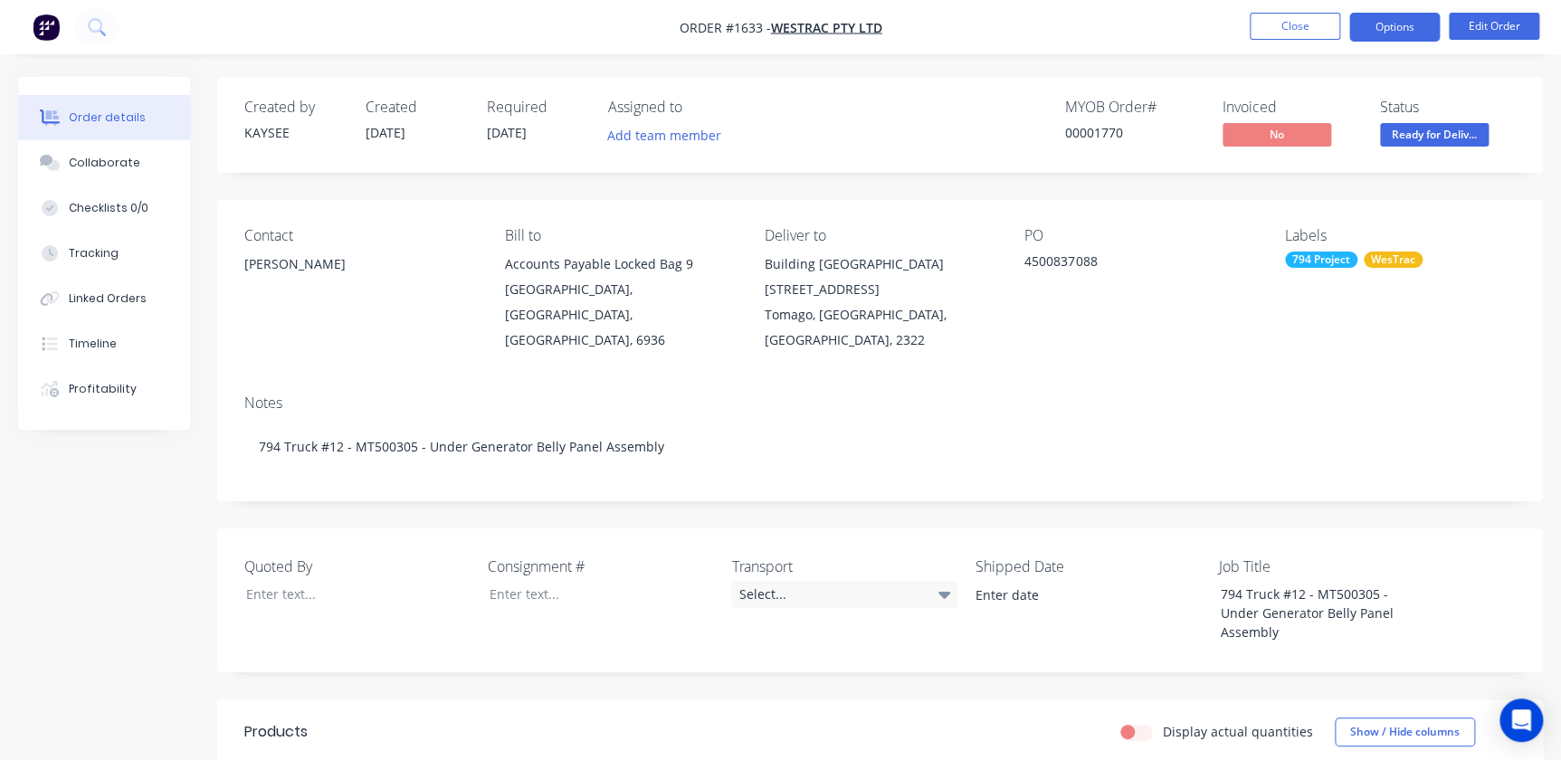
click at [1394, 26] on button "Options" at bounding box center [1394, 27] width 90 height 29
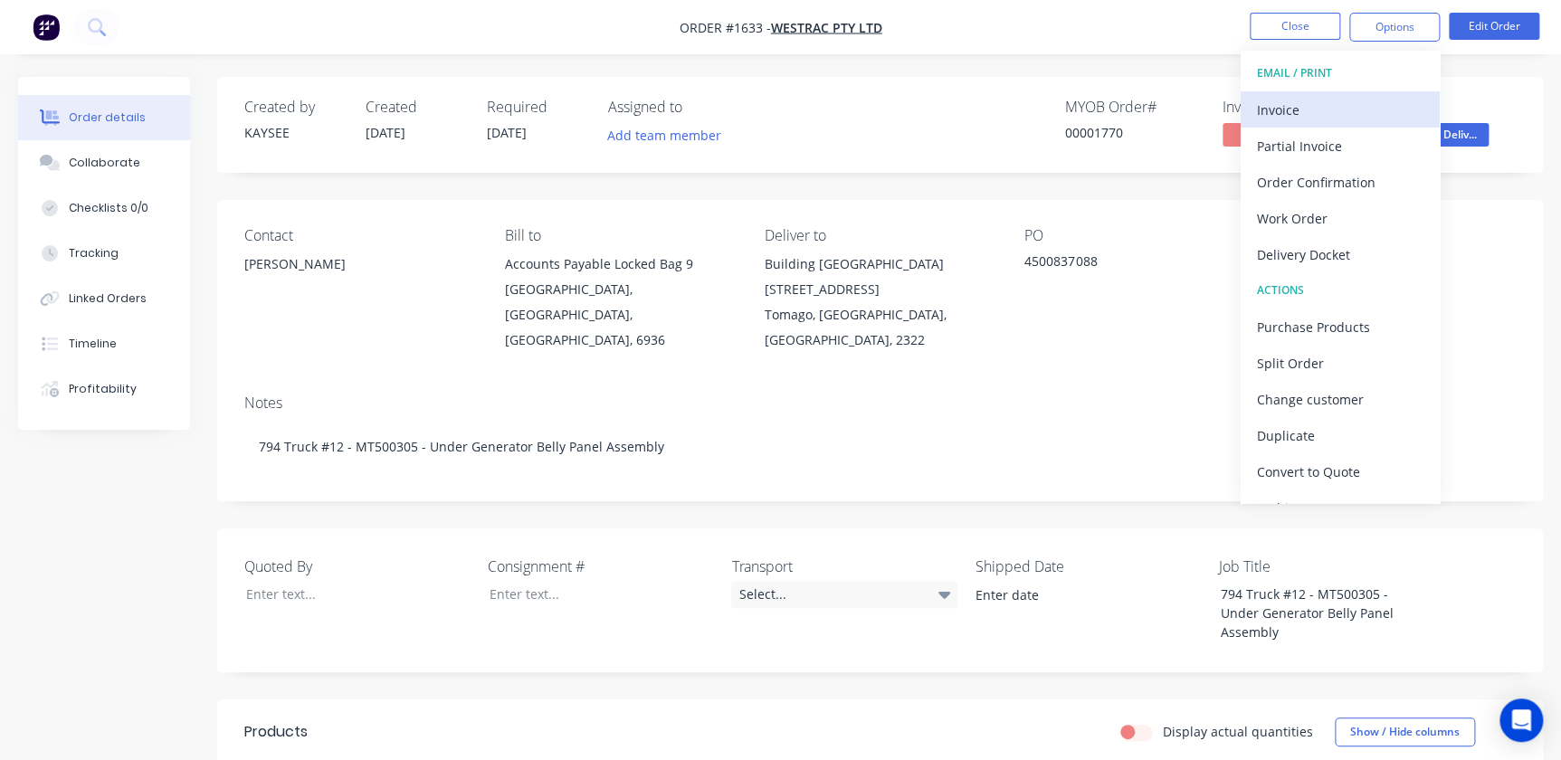
click at [1337, 115] on div "Invoice" at bounding box center [1340, 110] width 167 height 26
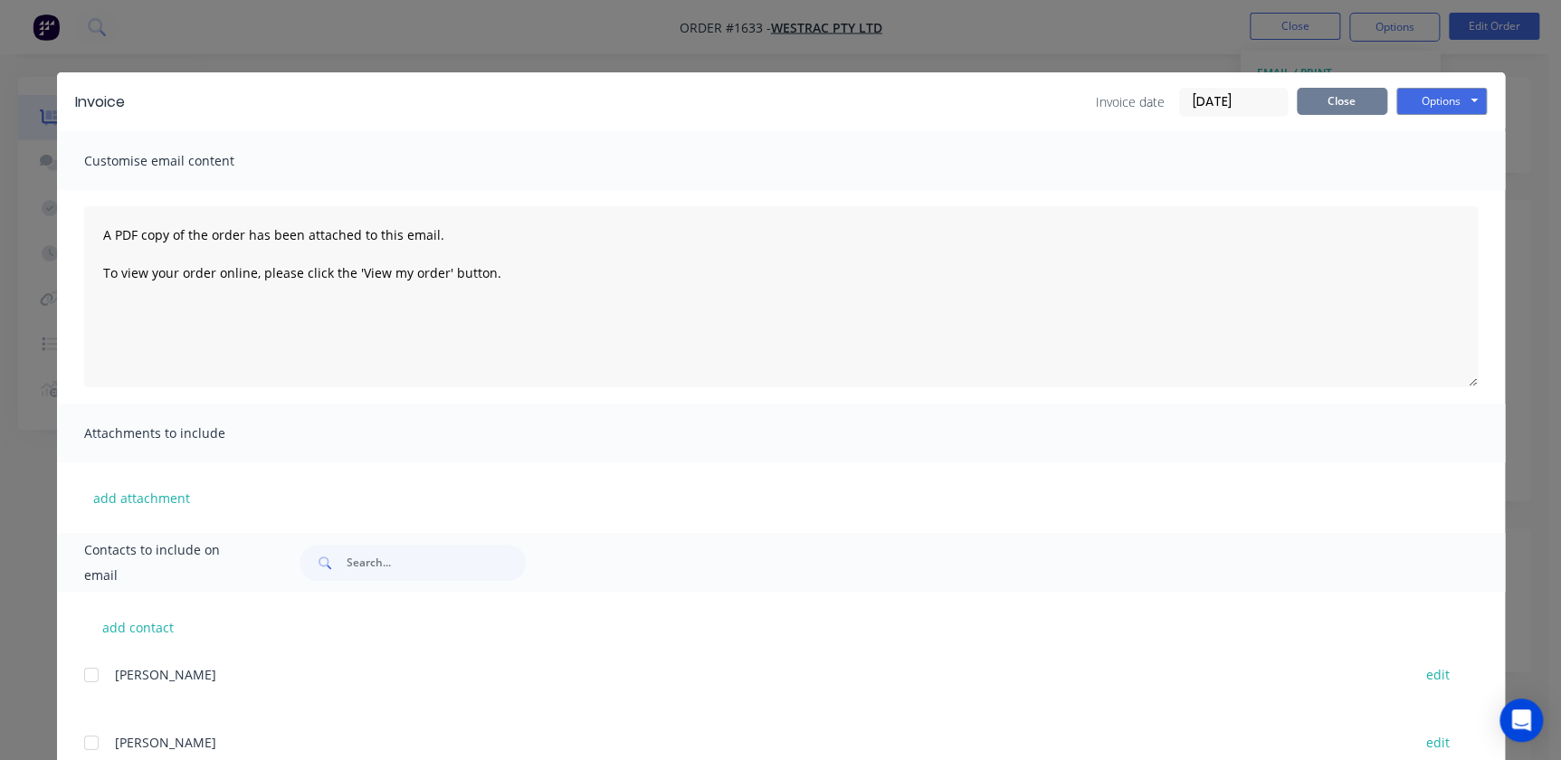
click at [1319, 94] on button "Close" at bounding box center [1342, 101] width 90 height 27
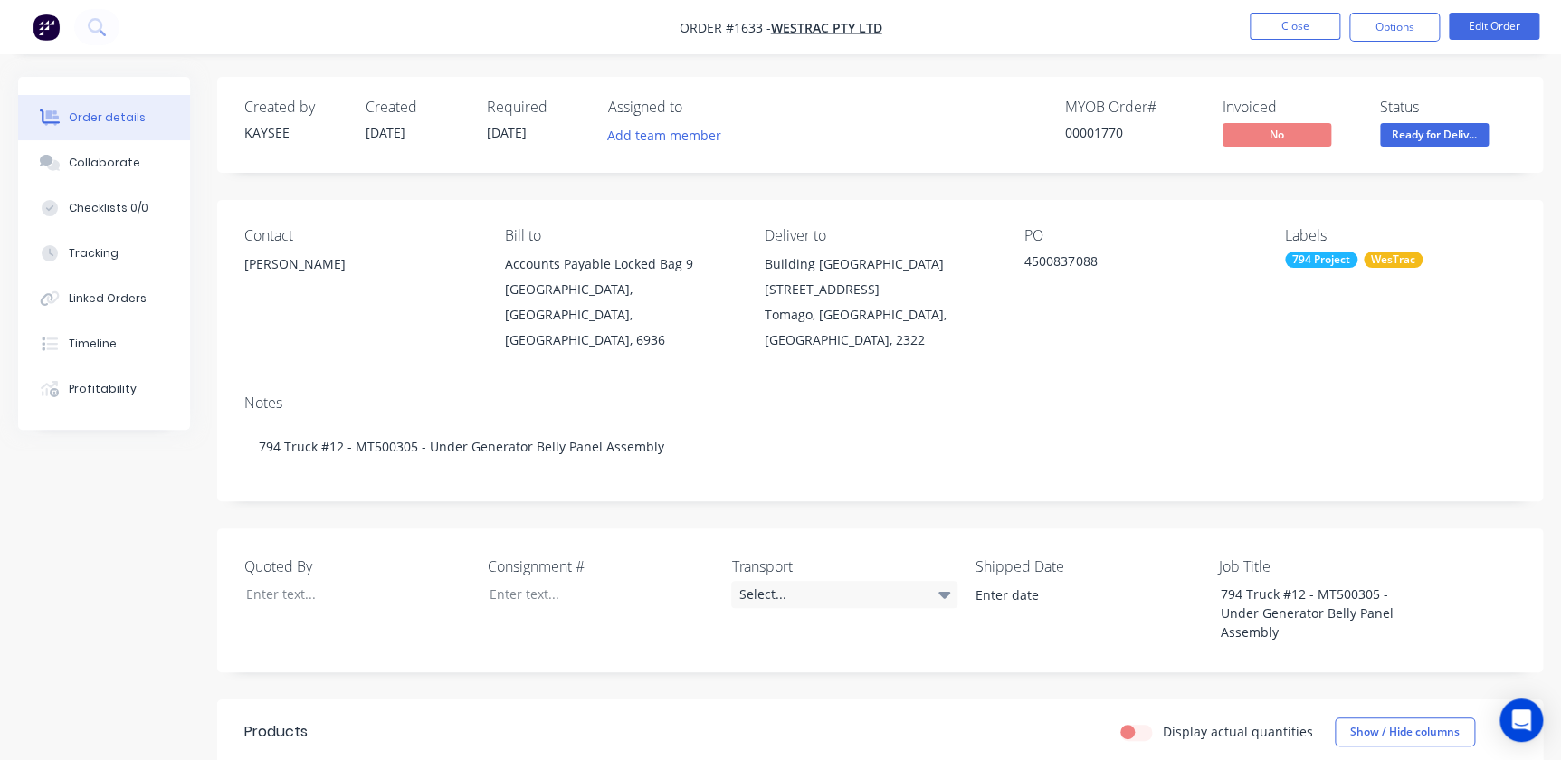
click at [1359, 43] on nav "Order #1633 - WesTrac Pty Ltd Close Options Edit Order" at bounding box center [780, 27] width 1561 height 54
click at [1367, 35] on button "Options" at bounding box center [1394, 27] width 90 height 29
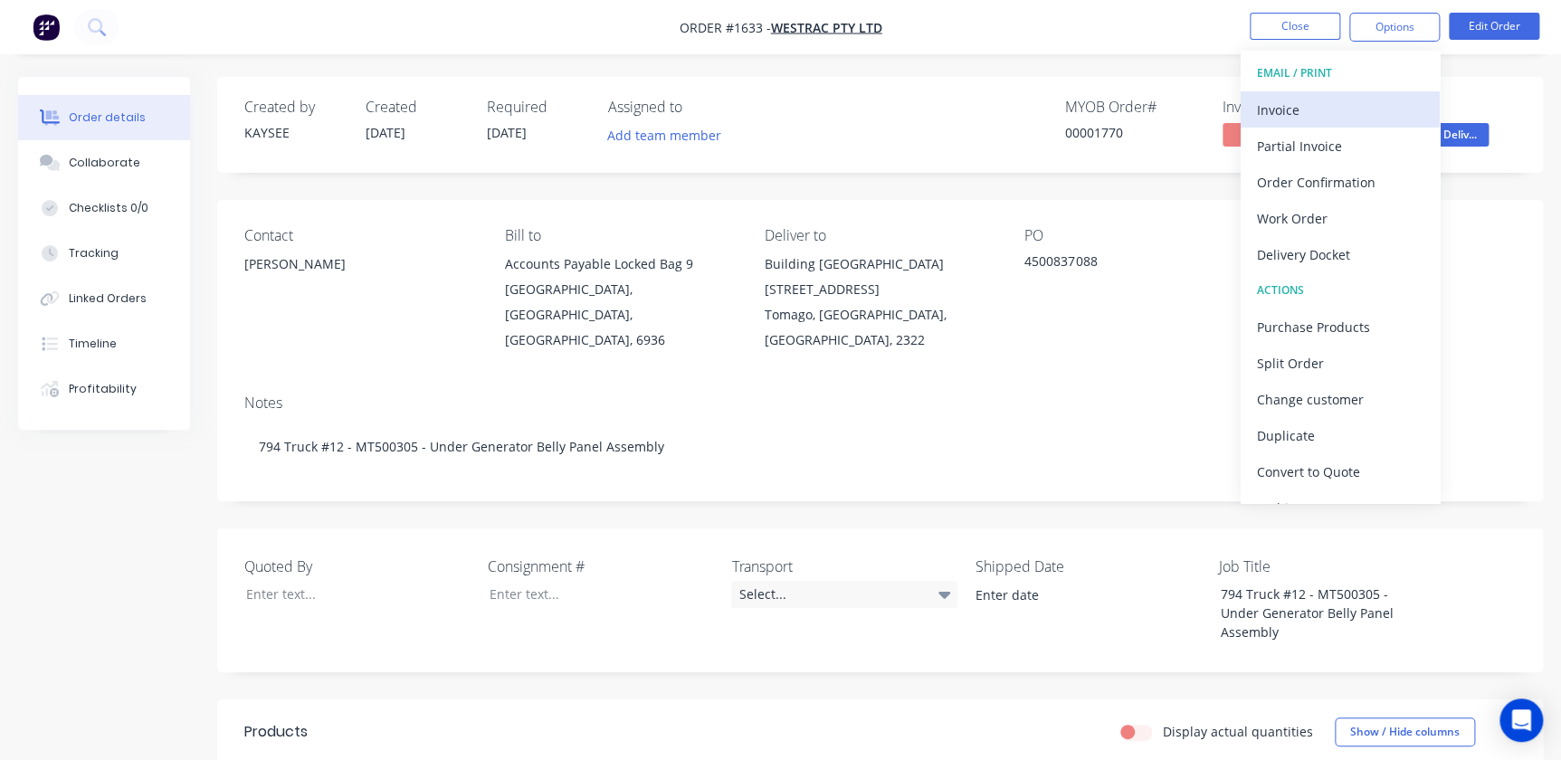
click at [1318, 117] on div "Invoice" at bounding box center [1340, 110] width 167 height 26
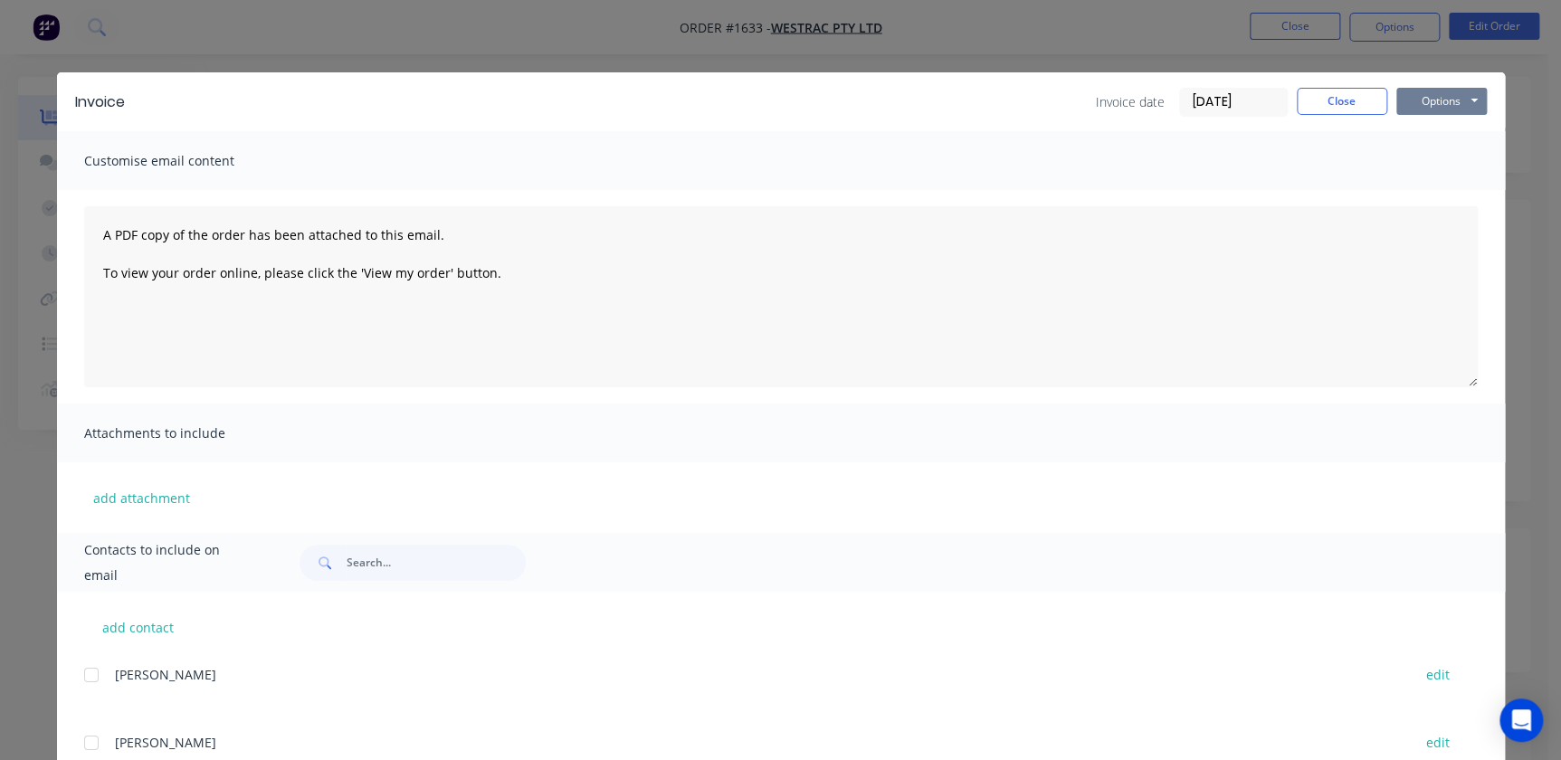
click at [1443, 104] on button "Options" at bounding box center [1441, 101] width 90 height 27
click at [1452, 169] on button "Print" at bounding box center [1454, 163] width 116 height 30
click at [1322, 108] on button "Close" at bounding box center [1342, 101] width 90 height 27
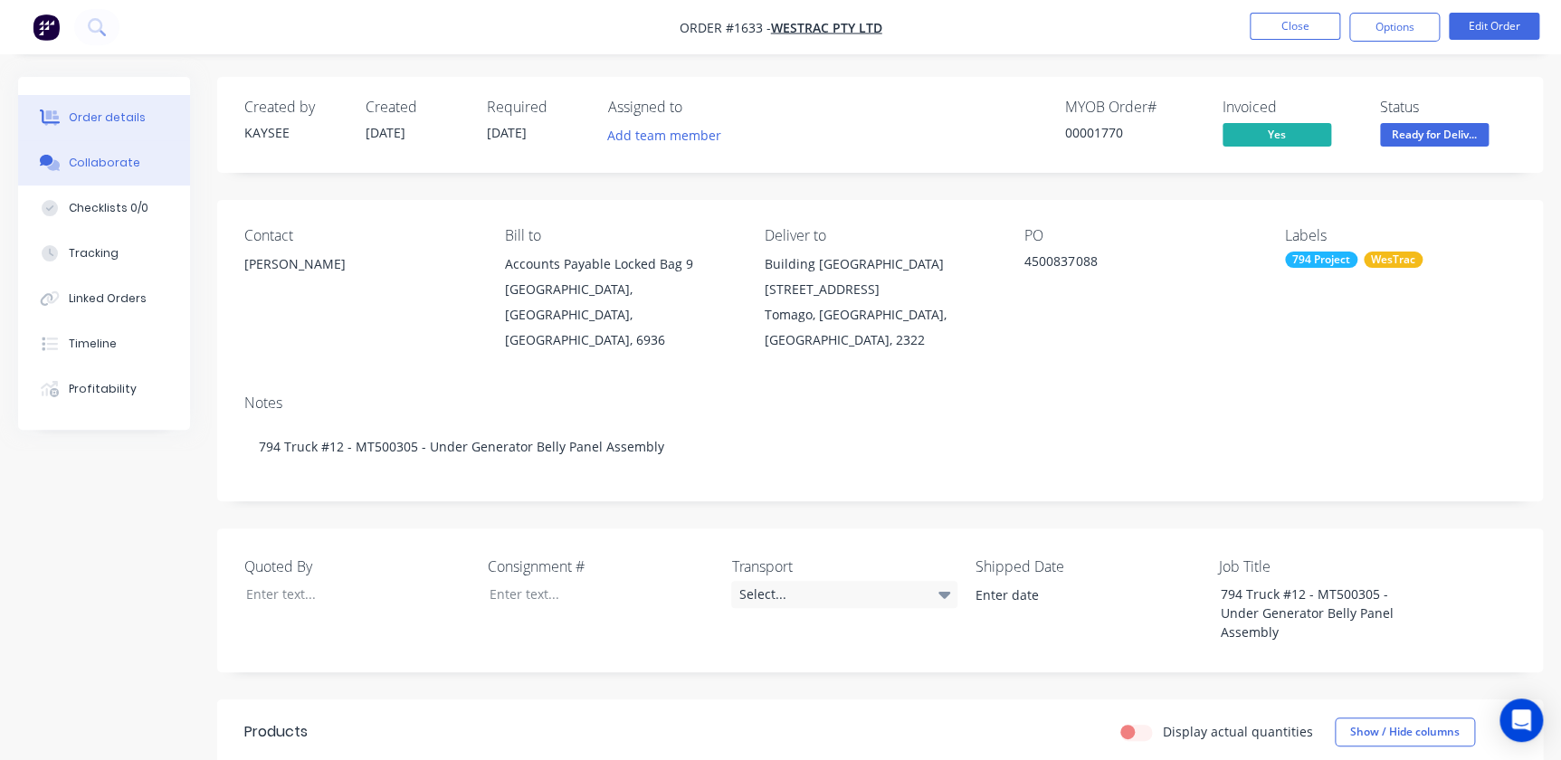
click at [121, 164] on div "Collaborate" at bounding box center [104, 163] width 71 height 16
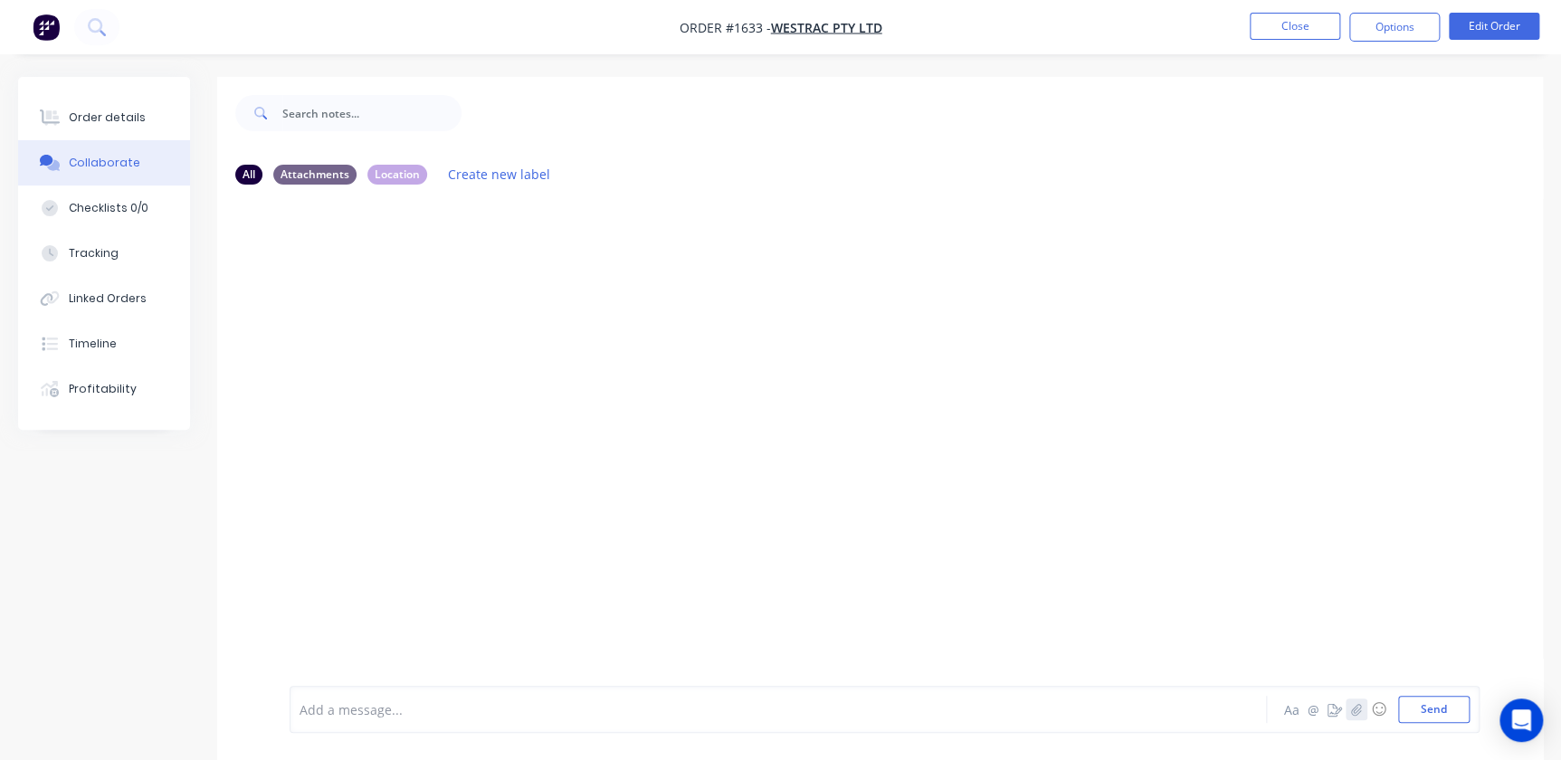
click at [1351, 712] on icon "button" at bounding box center [1356, 709] width 11 height 13
click at [1412, 710] on button "Send" at bounding box center [1433, 709] width 71 height 27
click at [1302, 35] on button "Close" at bounding box center [1295, 26] width 90 height 27
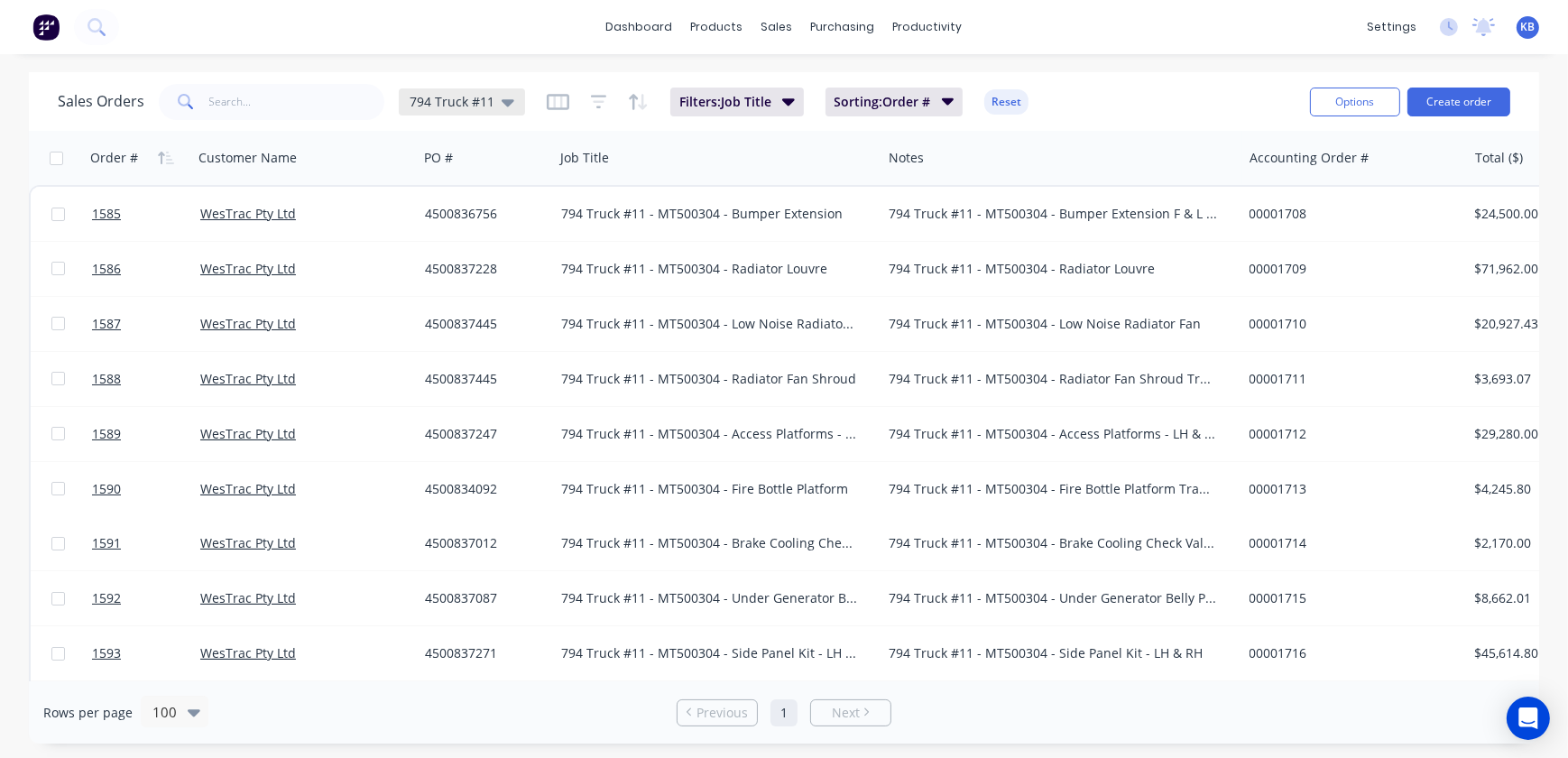
drag, startPoint x: 489, startPoint y: 99, endPoint x: 491, endPoint y: 110, distance: 11.2
click at [489, 99] on span "794 Truck #11" at bounding box center [452, 101] width 85 height 19
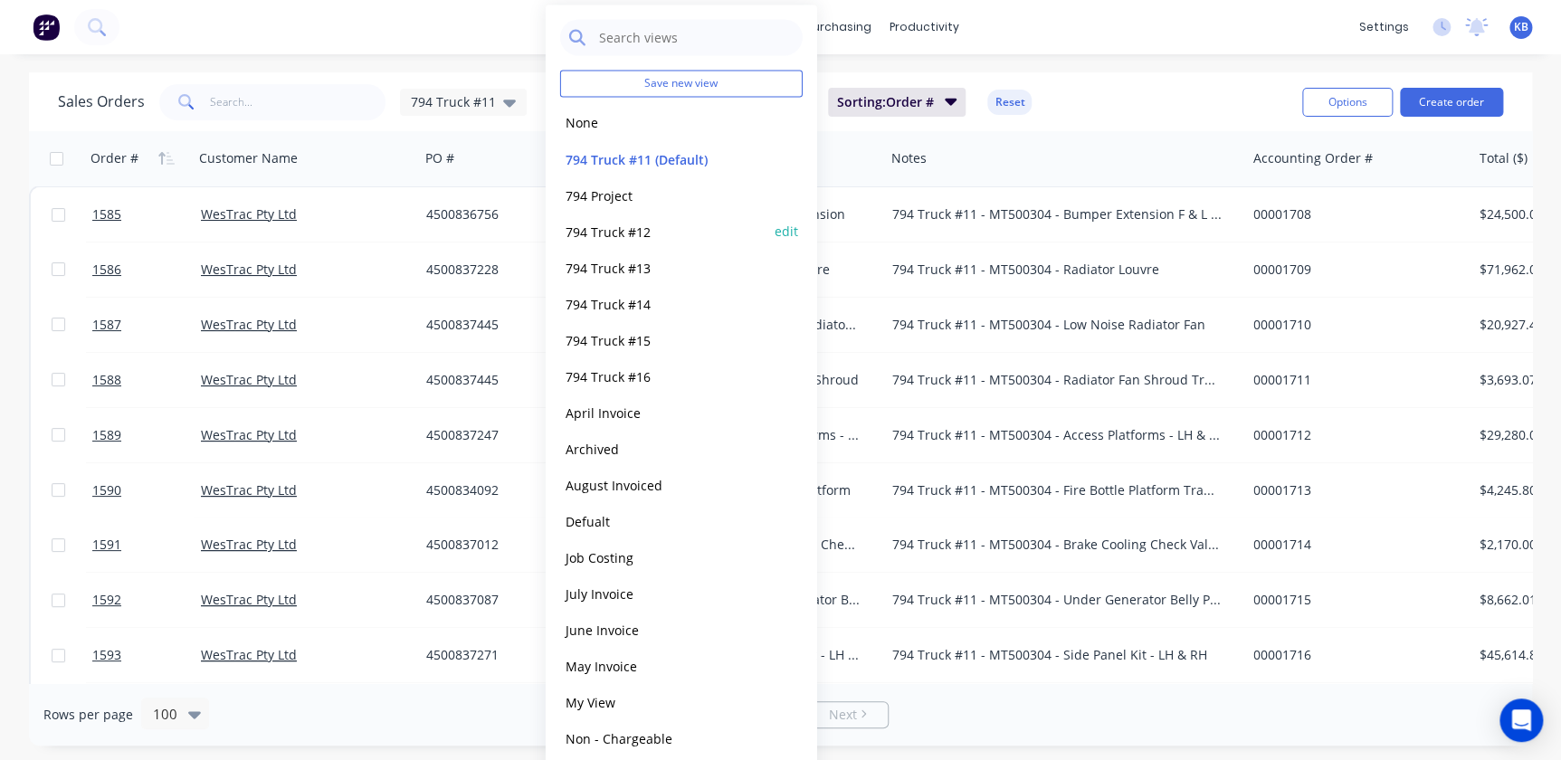
click at [604, 229] on button "794 Truck #12" at bounding box center [663, 231] width 206 height 21
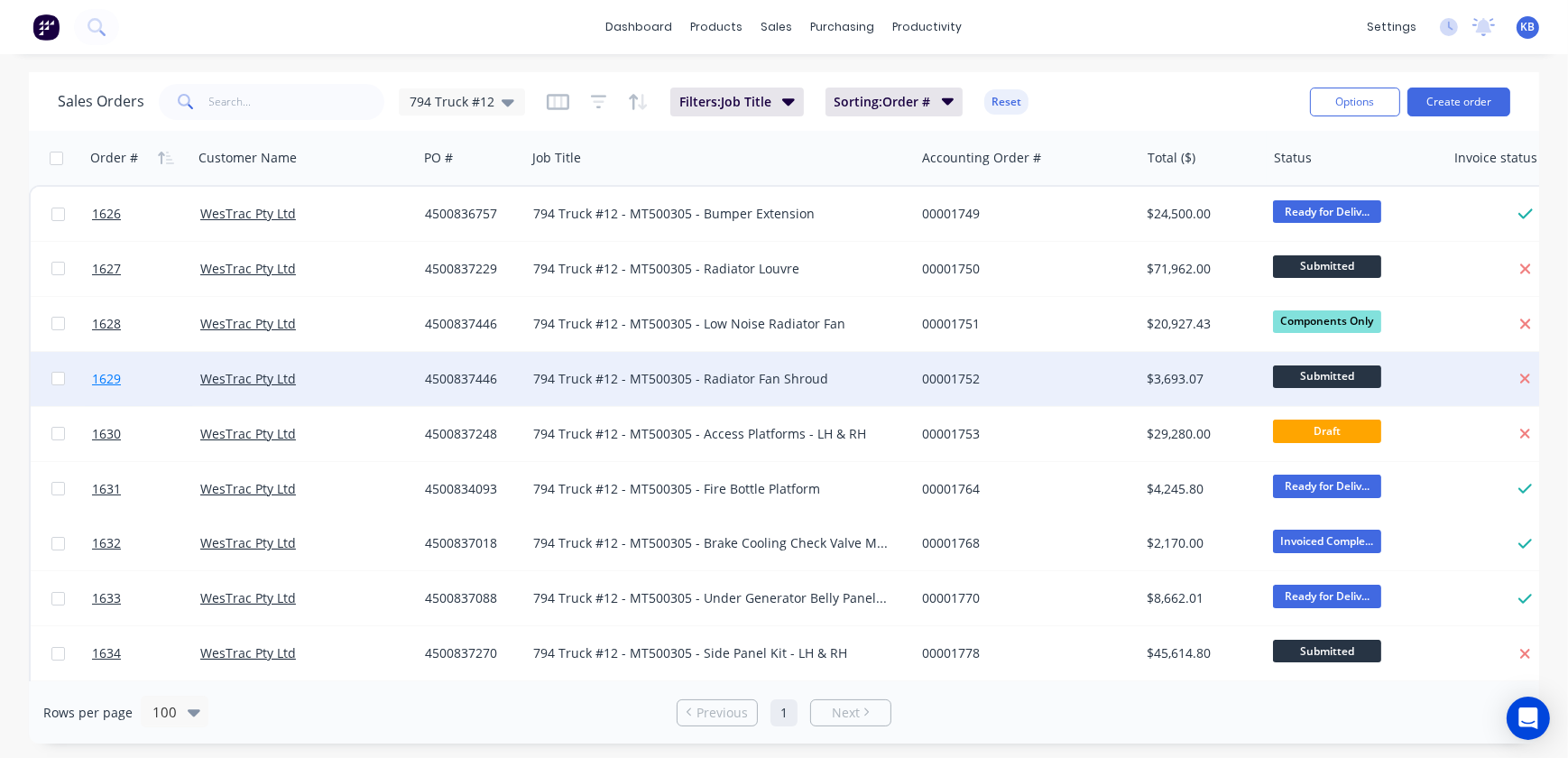
click at [102, 379] on span "1629" at bounding box center [106, 379] width 29 height 18
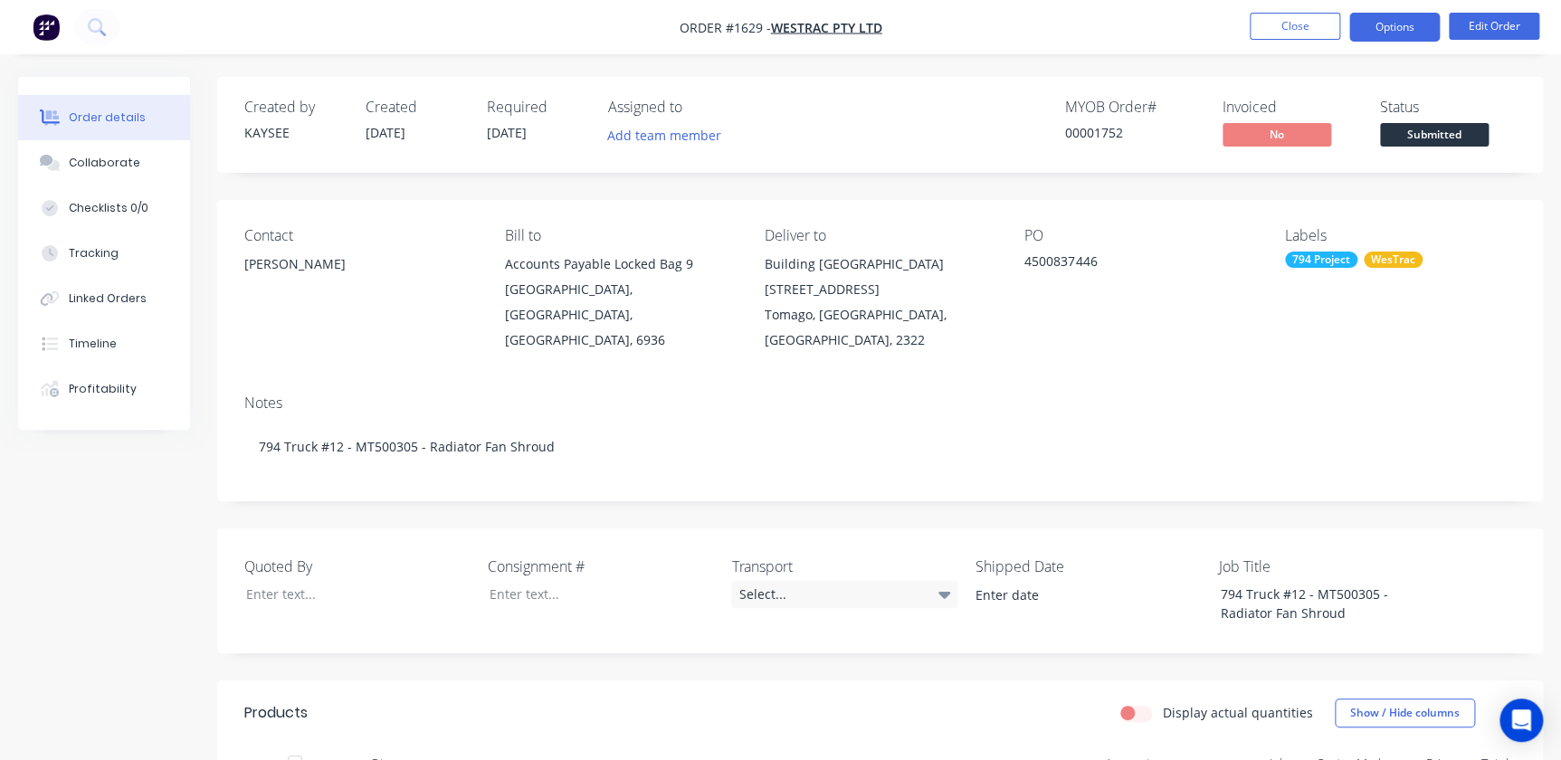
drag, startPoint x: 1412, startPoint y: 43, endPoint x: 1422, endPoint y: 30, distance: 16.1
click at [1412, 43] on nav "Order #1629 - WesTrac Pty Ltd Close Options Edit Order" at bounding box center [780, 27] width 1561 height 54
click at [1422, 30] on button "Options" at bounding box center [1394, 27] width 90 height 29
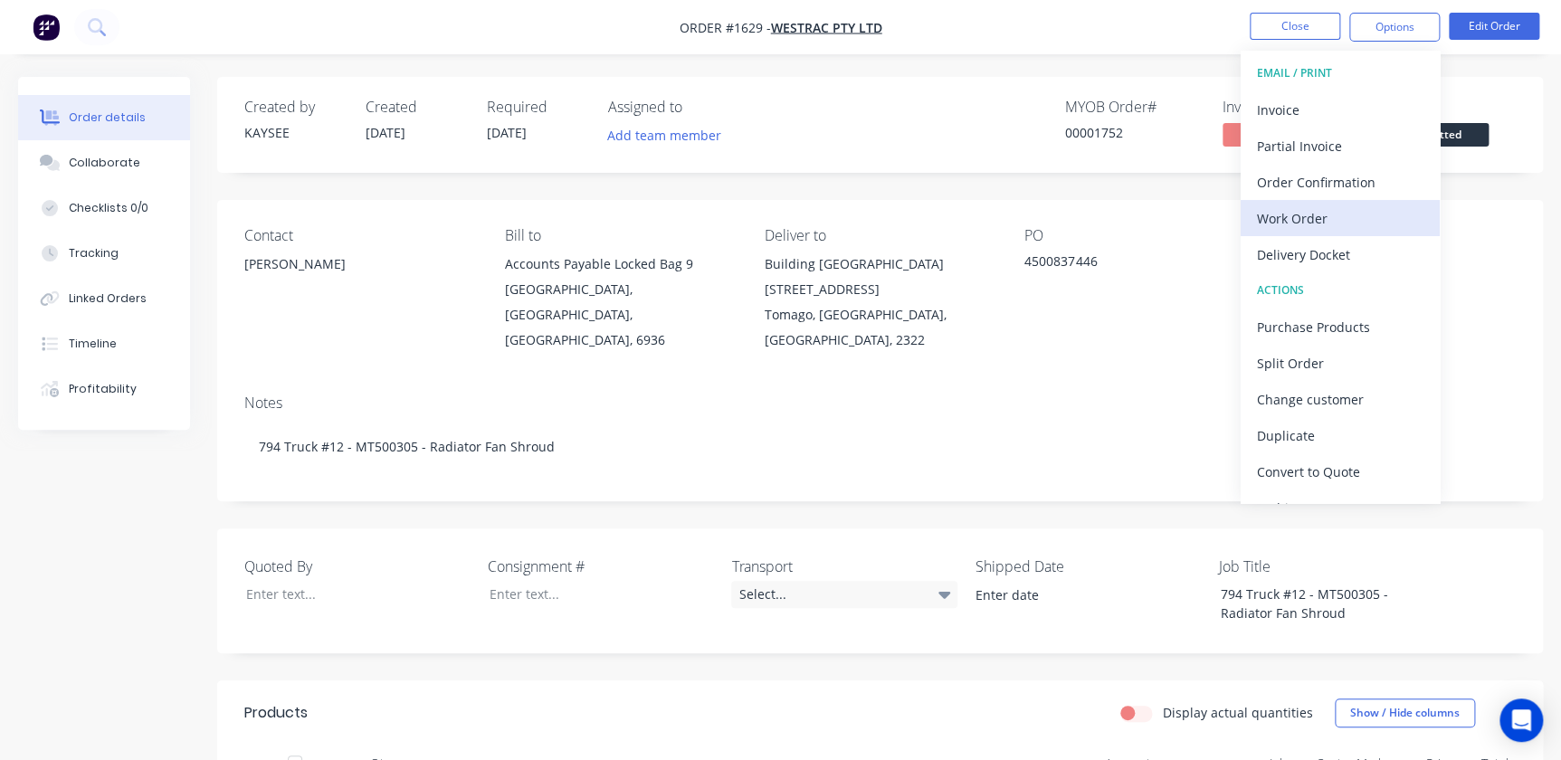
click at [1303, 207] on div "Work Order" at bounding box center [1340, 218] width 167 height 26
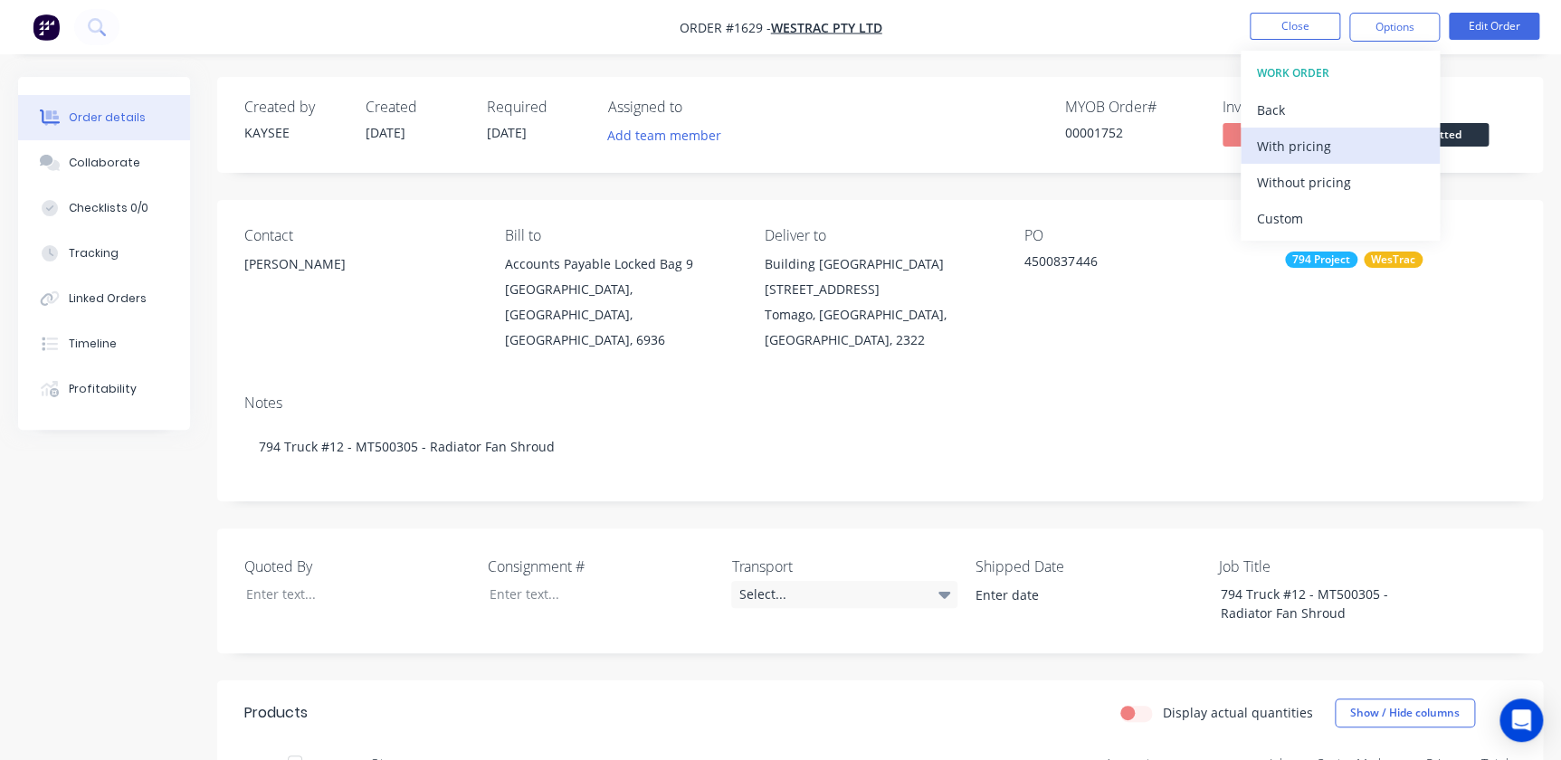
click at [1325, 145] on div "With pricing" at bounding box center [1340, 146] width 167 height 26
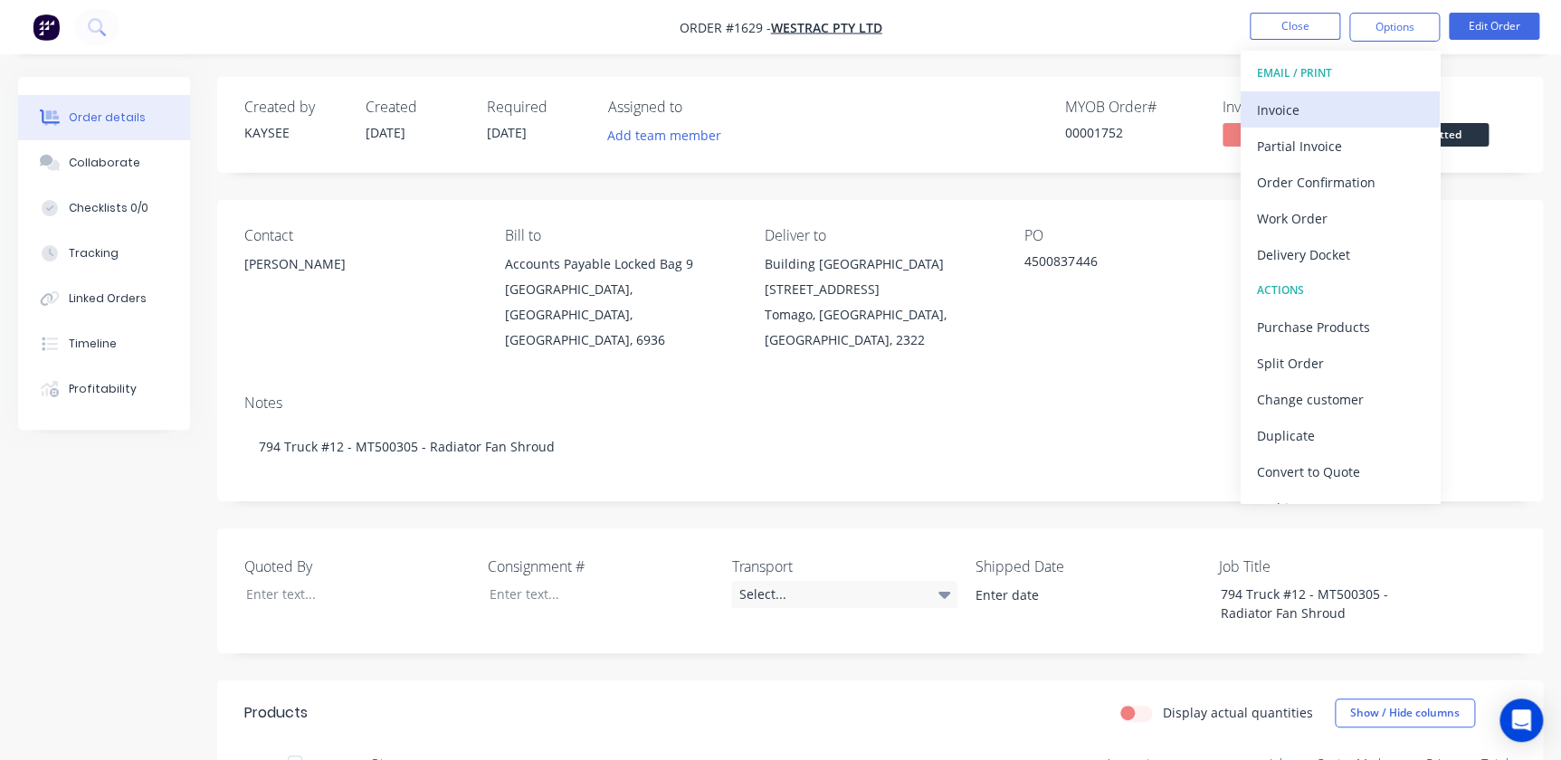
click at [1294, 112] on div "Invoice" at bounding box center [1340, 110] width 167 height 26
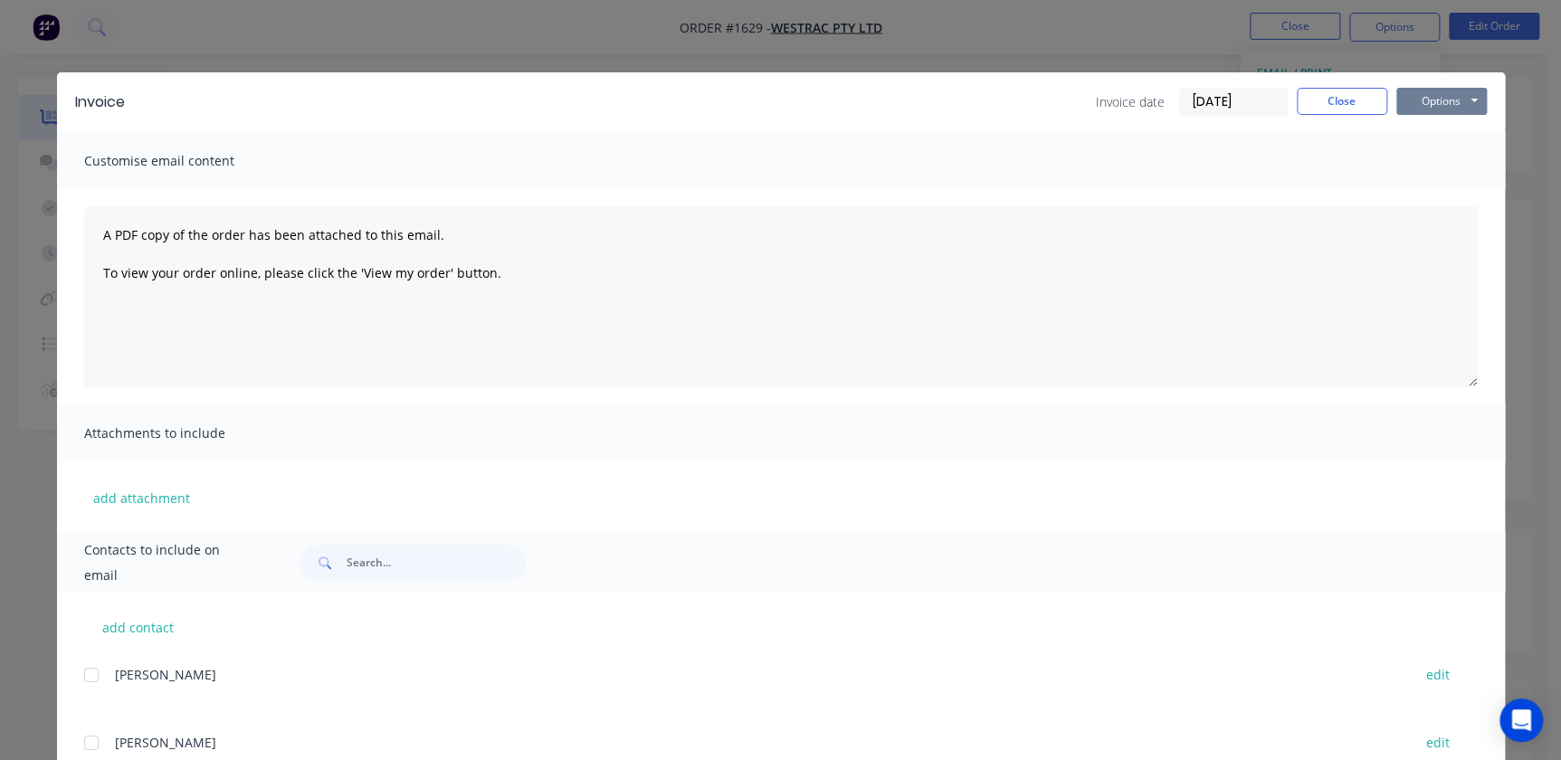
click at [1409, 99] on button "Options" at bounding box center [1441, 101] width 90 height 27
click at [1423, 162] on button "Print" at bounding box center [1454, 163] width 116 height 30
click at [1287, 107] on div "Invoice date 29/08/25 Close Options Preview Print Email" at bounding box center [1291, 102] width 391 height 29
click at [1299, 104] on button "Close" at bounding box center [1342, 101] width 90 height 27
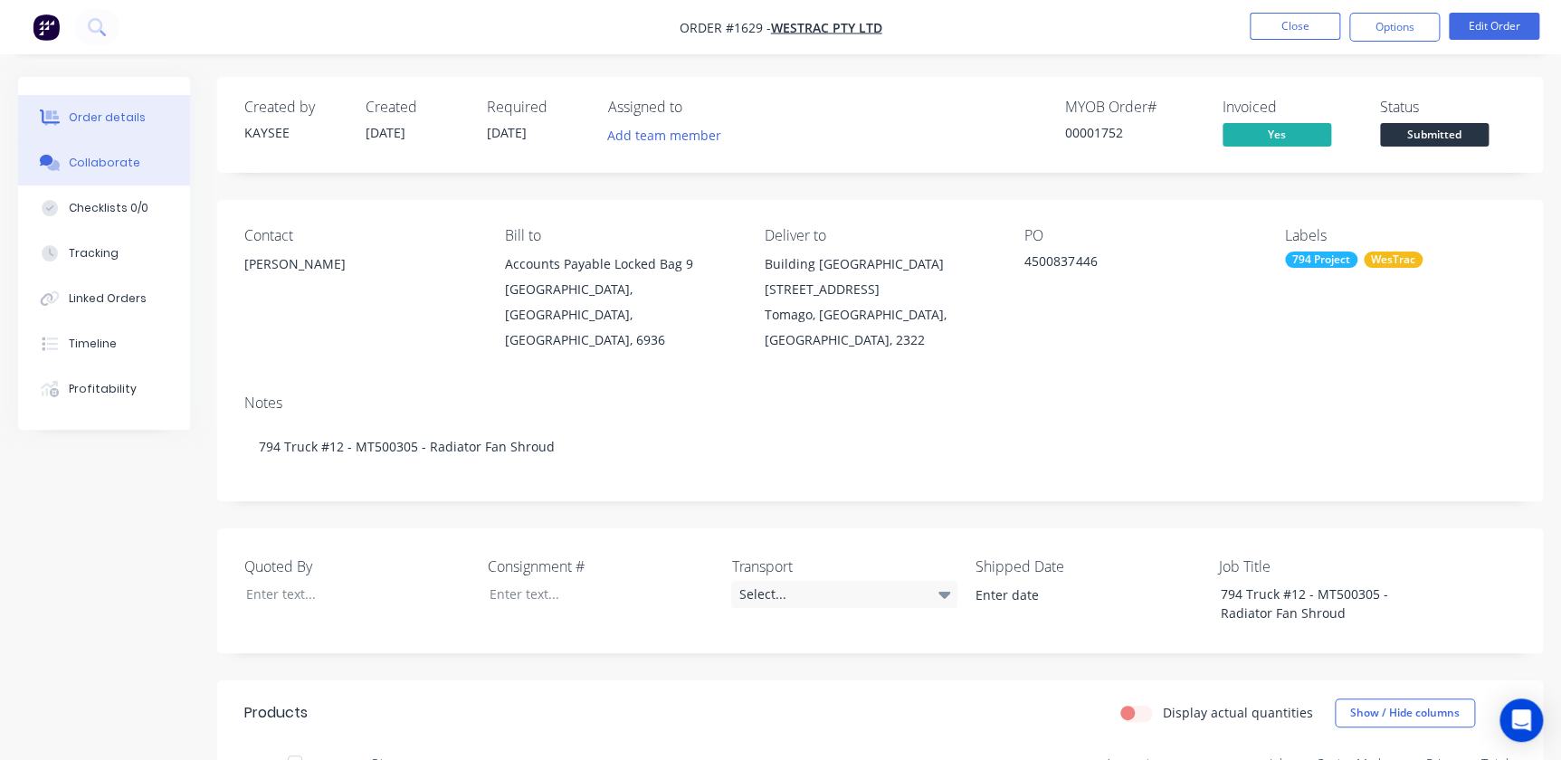
click at [101, 148] on button "Collaborate" at bounding box center [104, 162] width 172 height 45
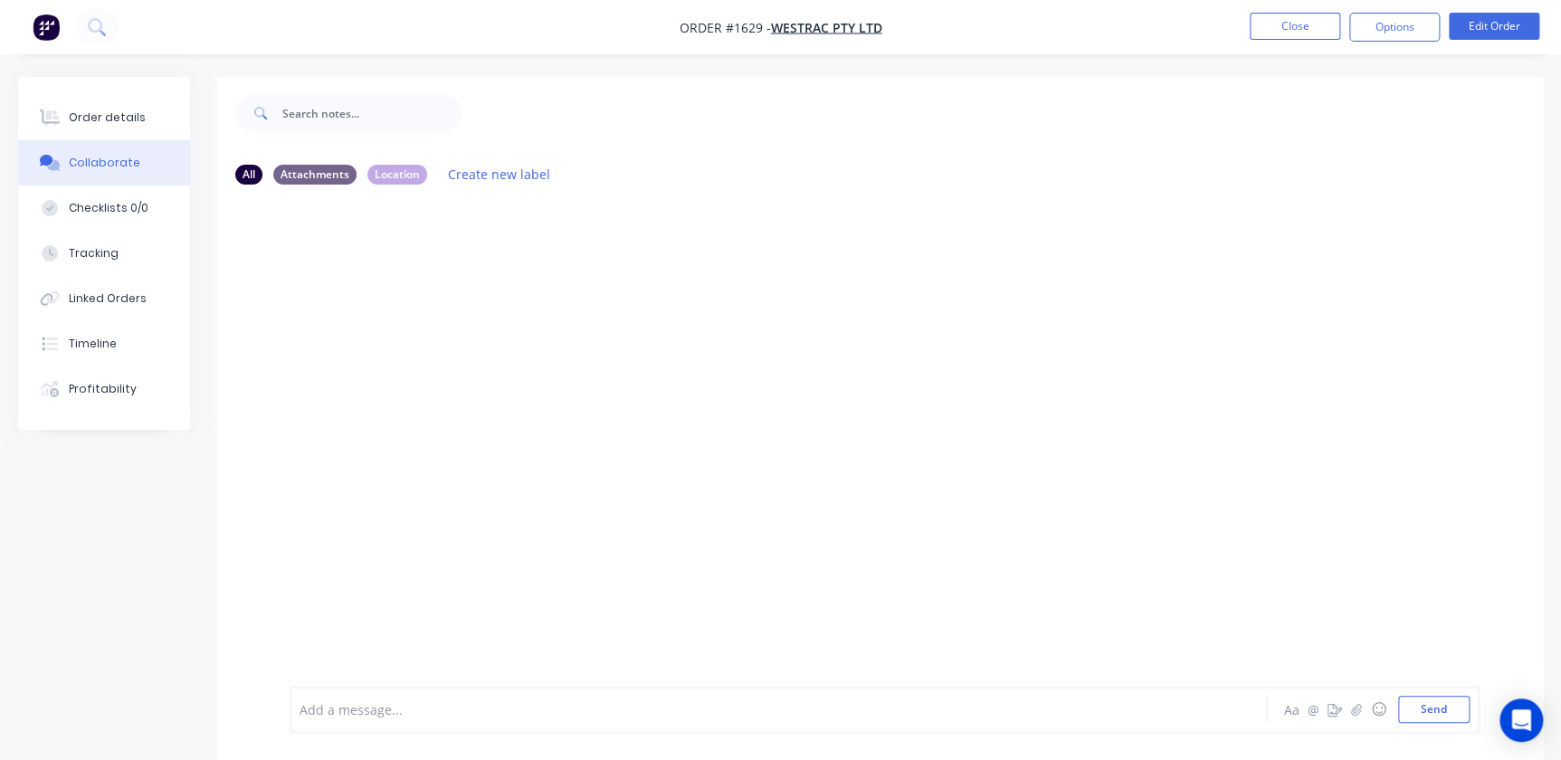
click at [397, 687] on div "Add a message... Aa @ ☺ Send" at bounding box center [885, 709] width 1190 height 47
click at [1365, 715] on button "button" at bounding box center [1357, 710] width 22 height 22
click at [1453, 699] on button "Send" at bounding box center [1433, 709] width 71 height 27
click at [1275, 26] on button "Close" at bounding box center [1295, 26] width 90 height 27
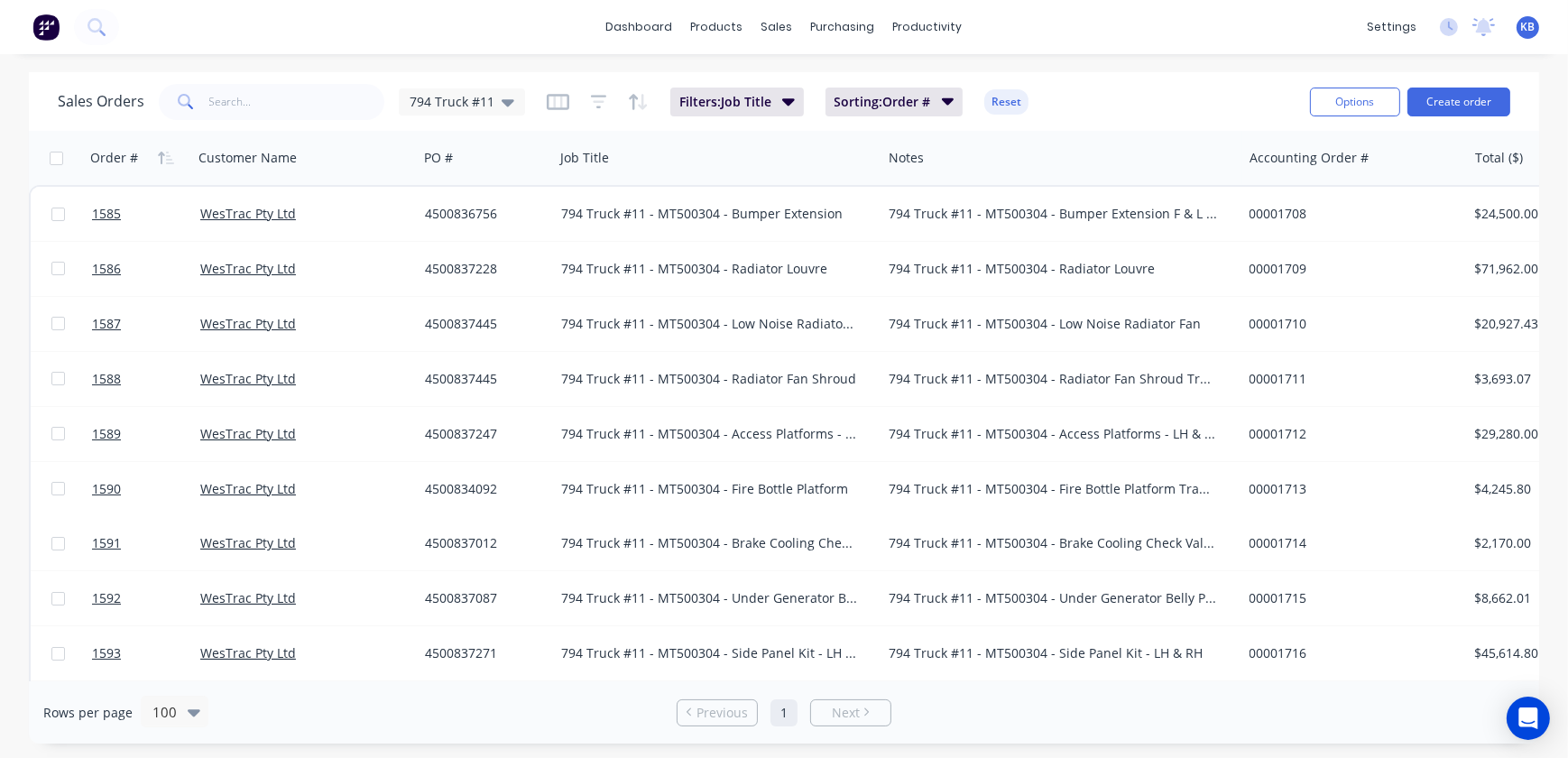
click at [523, 113] on div "Sales Orders 794 Truck #11 Filters: Job Title Sorting: Order # Reset" at bounding box center [677, 102] width 1238 height 44
click at [515, 109] on div "794 Truck #11" at bounding box center [462, 102] width 127 height 27
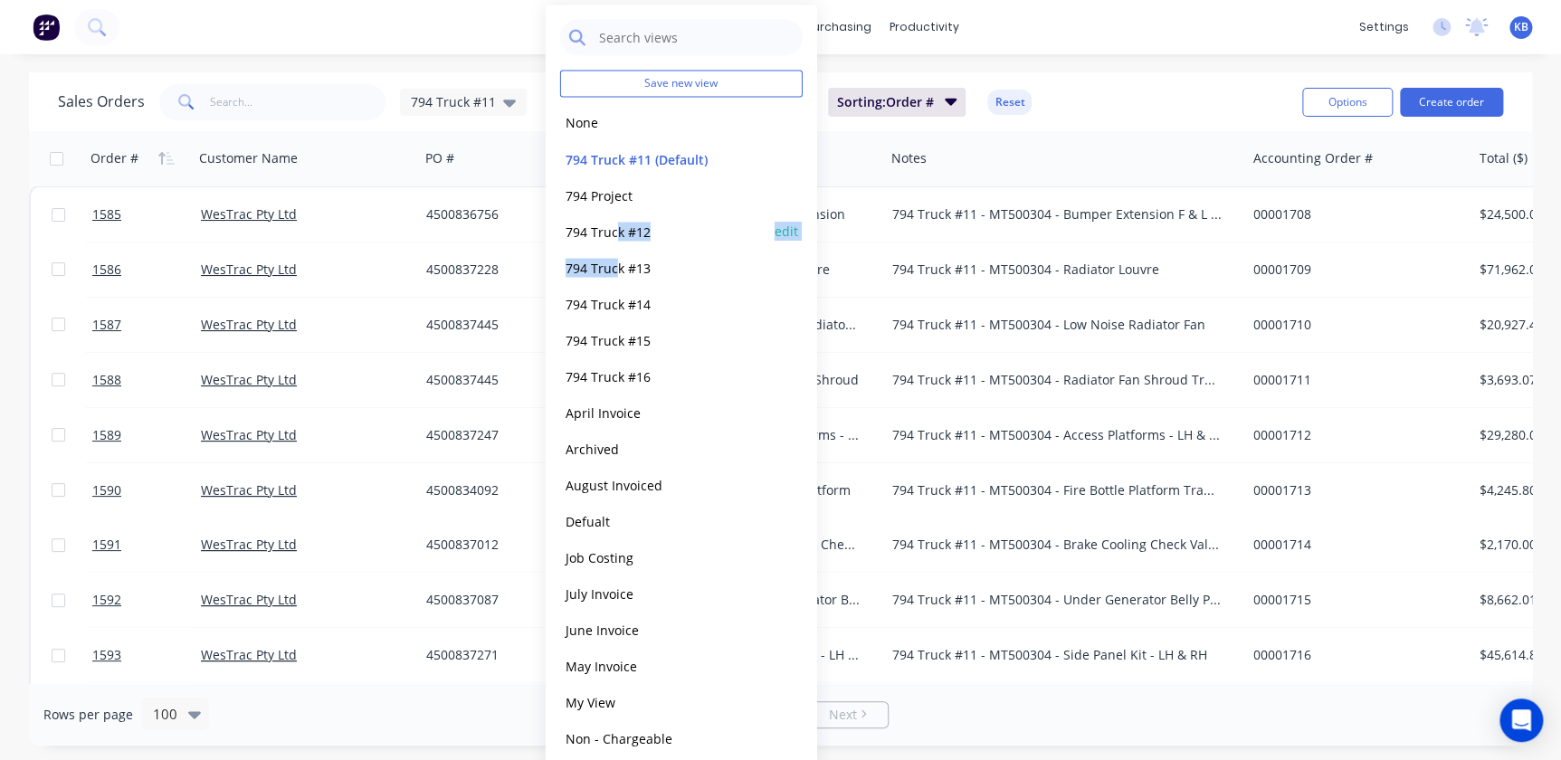
drag, startPoint x: 614, startPoint y: 252, endPoint x: 618, endPoint y: 236, distance: 16.0
click at [618, 236] on div "Save new view None edit 794 Truck #11 (Default) edit 794 Project edit 794 Truck…" at bounding box center [681, 442] width 271 height 874
click at [616, 234] on button "794 Truck #12" at bounding box center [663, 231] width 206 height 21
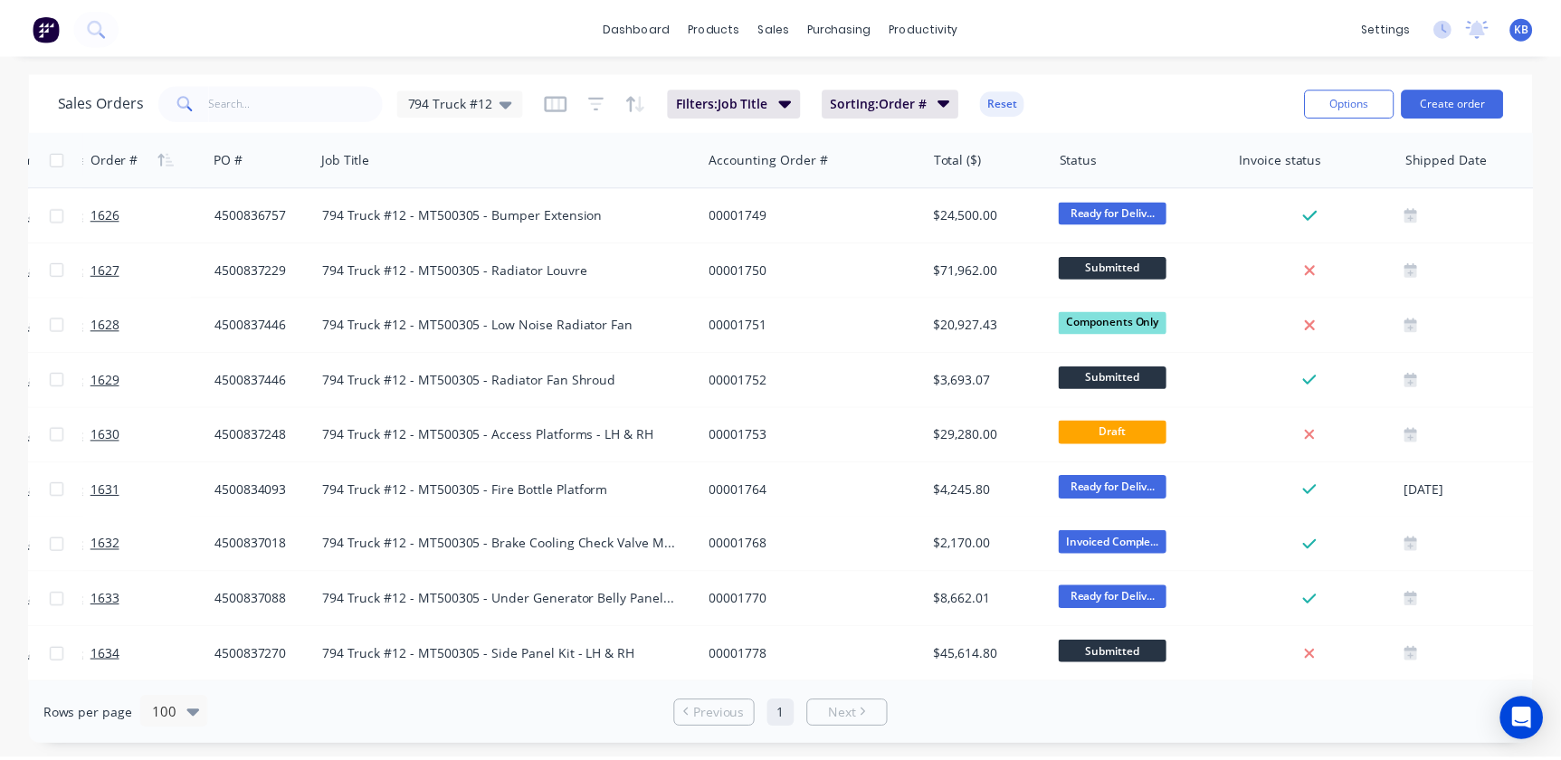
scroll to position [0, 218]
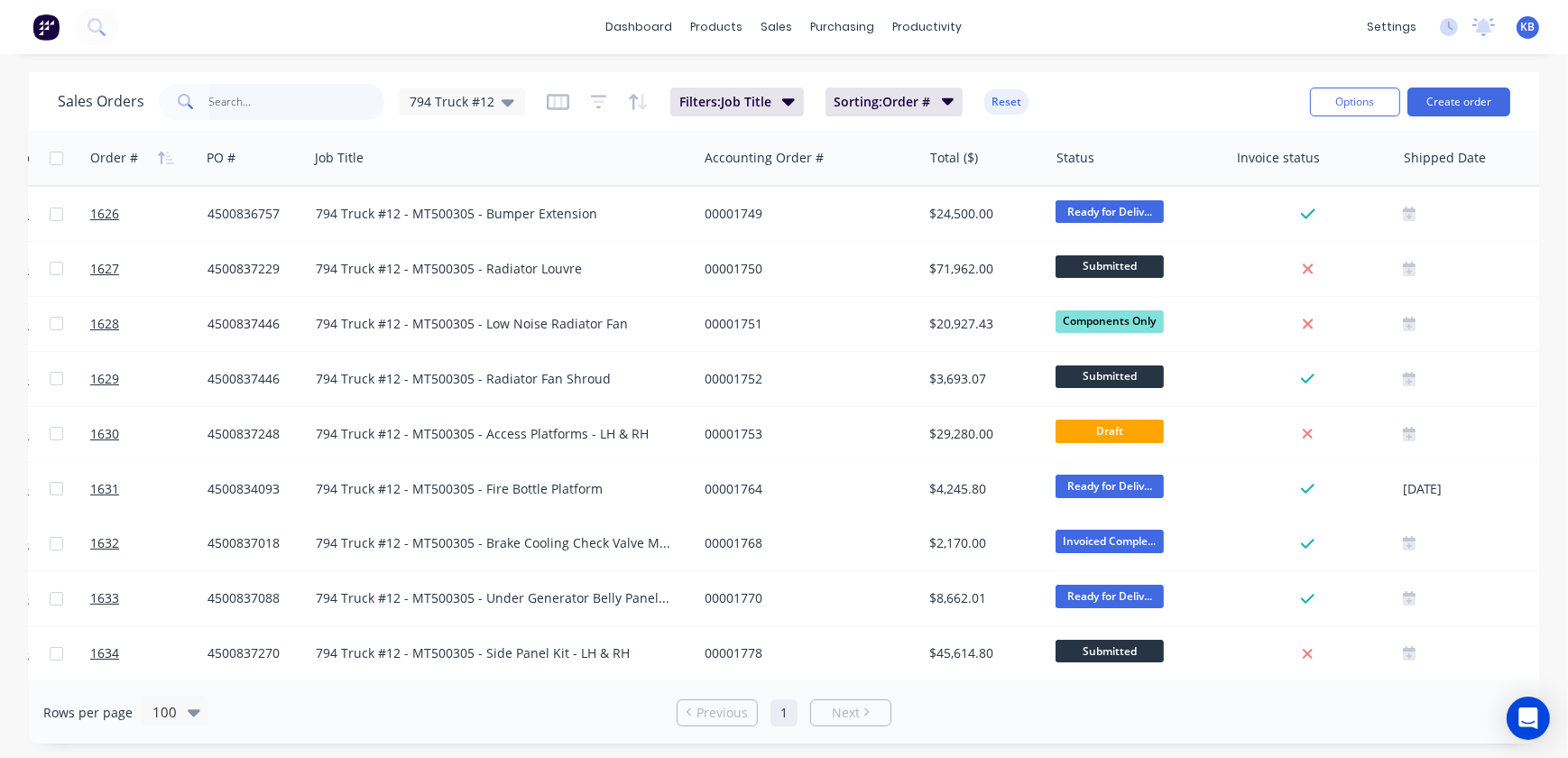
click at [298, 109] on input "text" at bounding box center [297, 102] width 175 height 36
click at [482, 97] on span "794 Truck #12" at bounding box center [452, 101] width 85 height 19
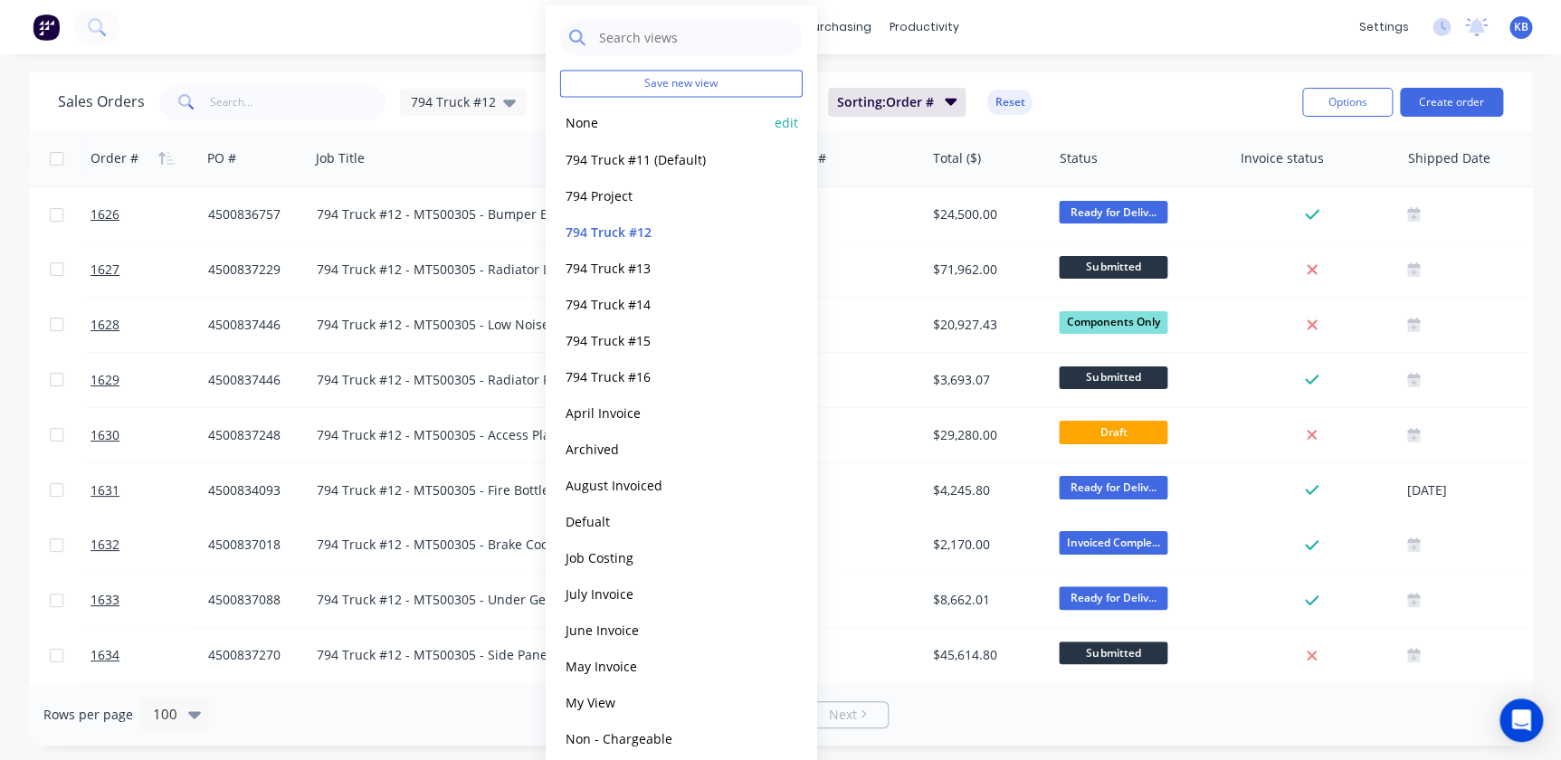
click at [610, 123] on button "None" at bounding box center [663, 122] width 206 height 21
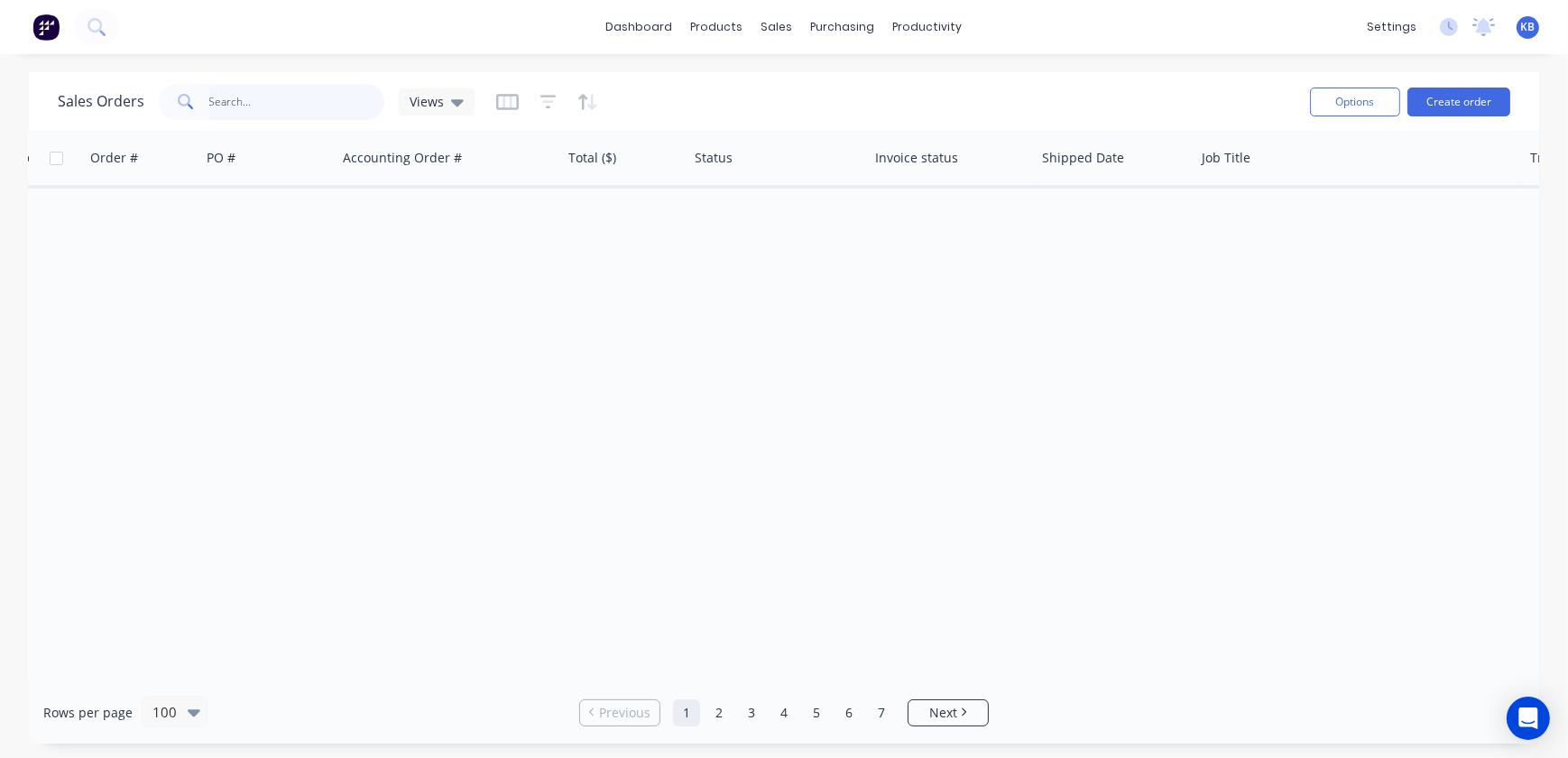
click at [303, 109] on input "text" at bounding box center [297, 102] width 175 height 36
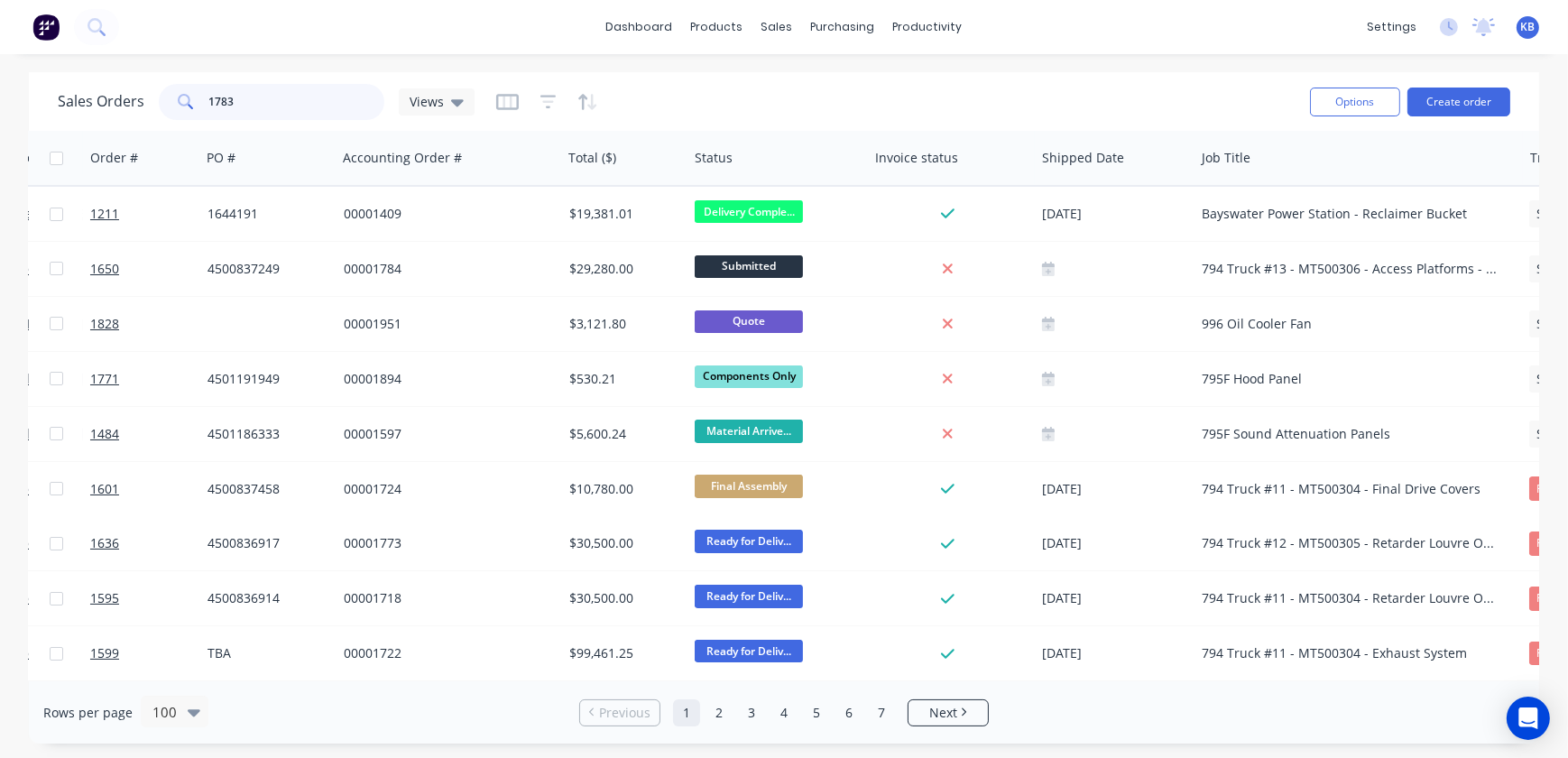
type input "1783"
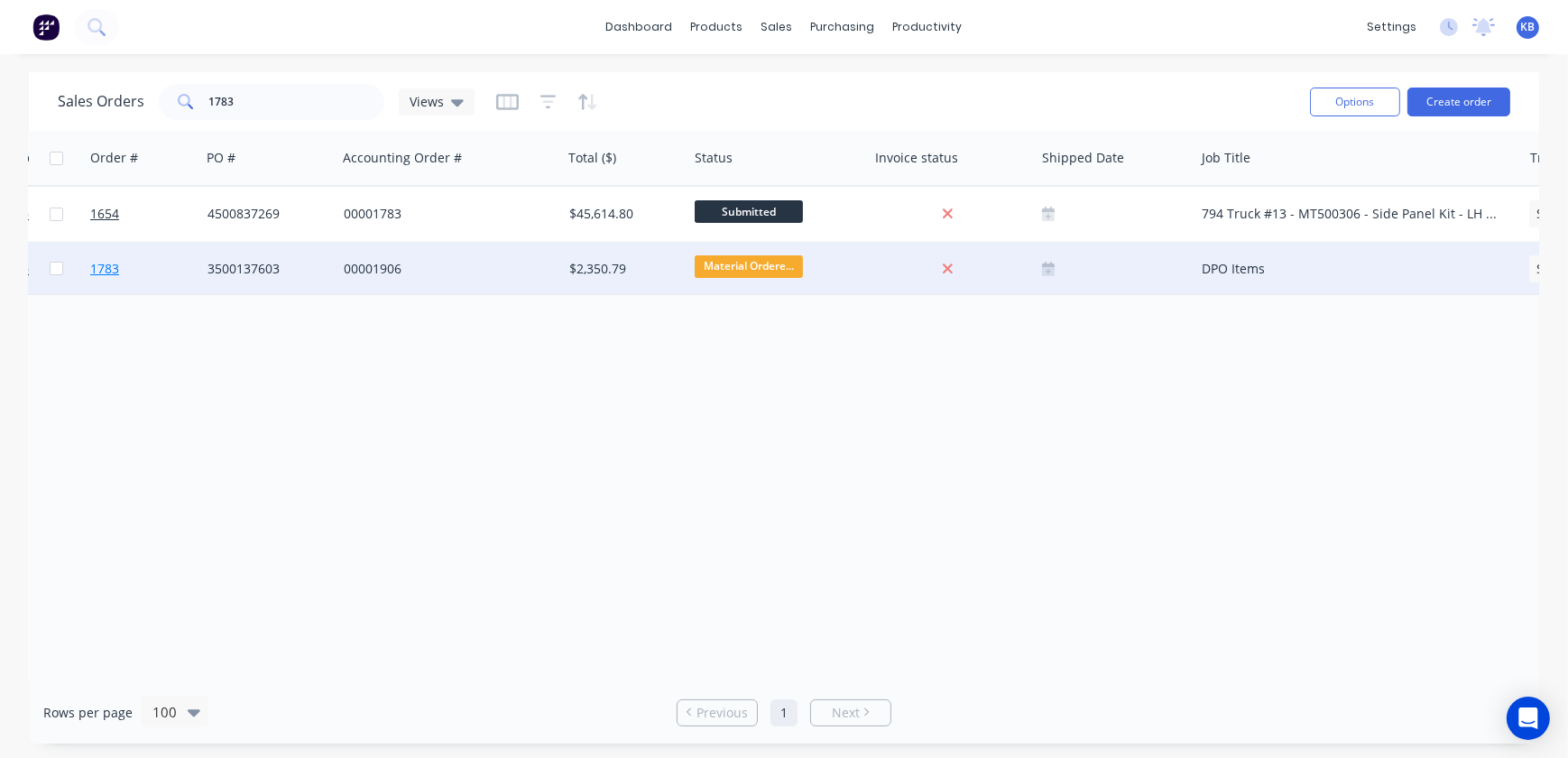
click at [109, 257] on link "1783" at bounding box center [144, 269] width 109 height 54
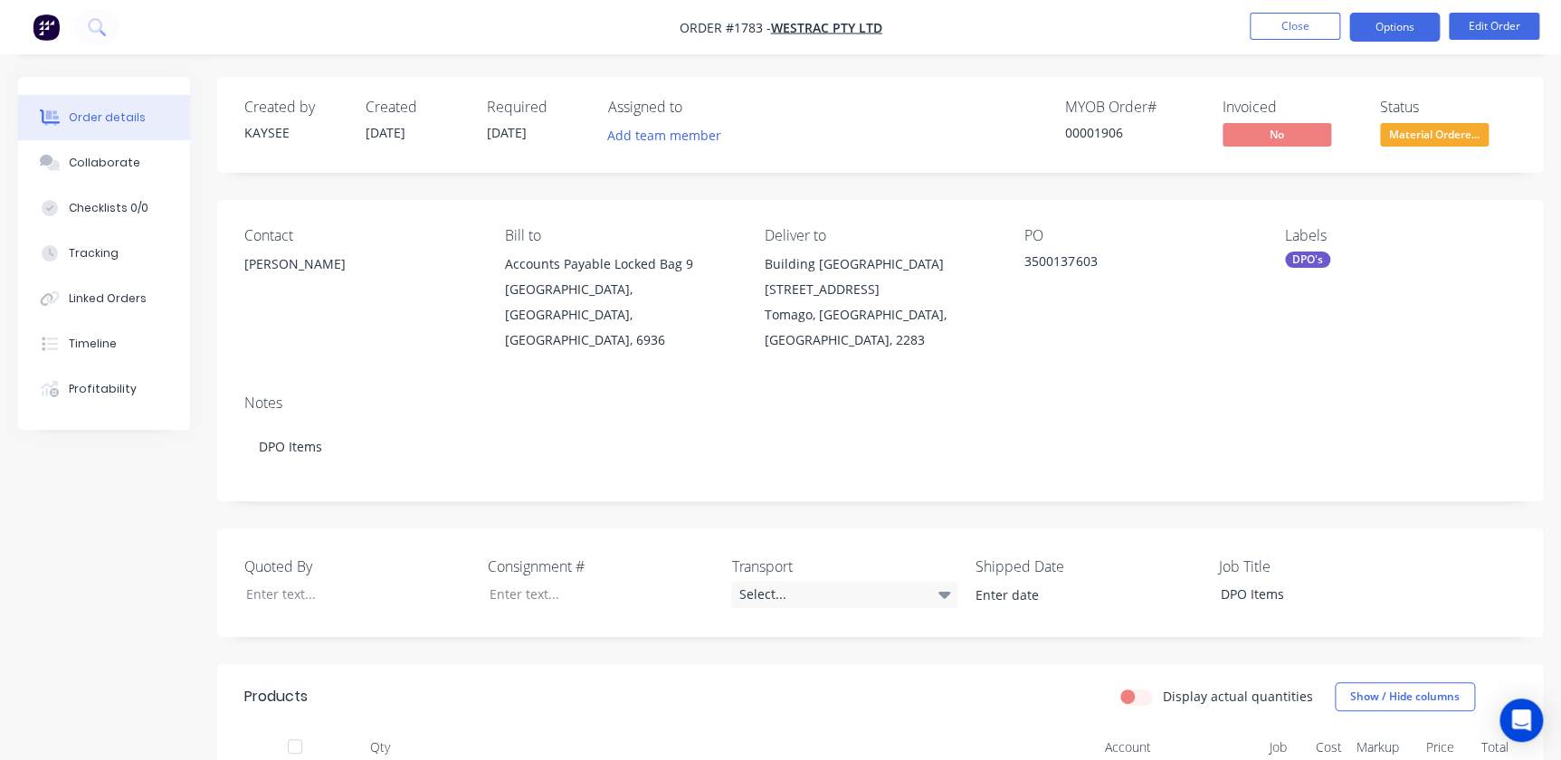
click at [1387, 21] on button "Options" at bounding box center [1394, 27] width 90 height 29
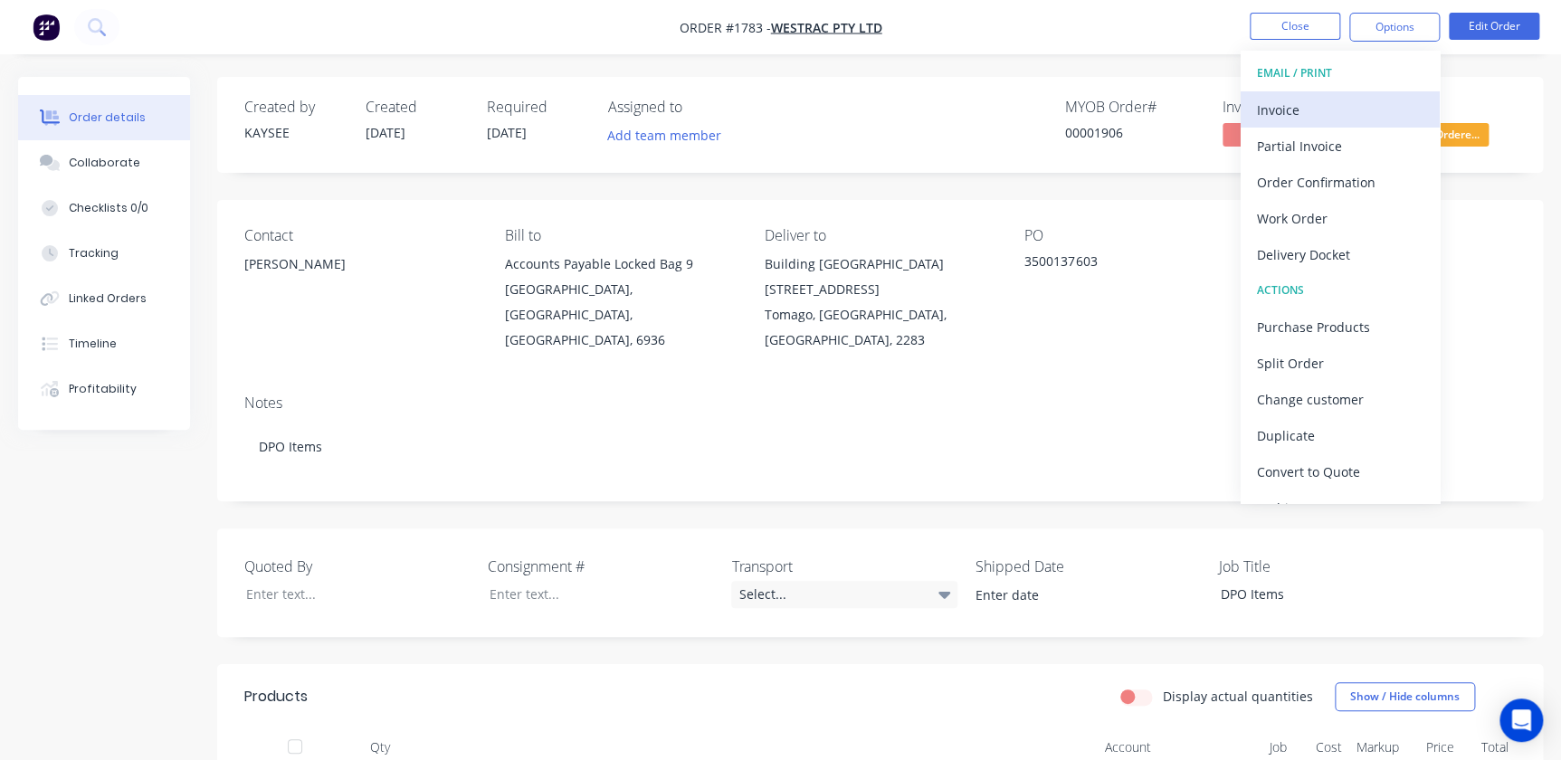
click at [1299, 117] on div "Invoice" at bounding box center [1340, 110] width 167 height 26
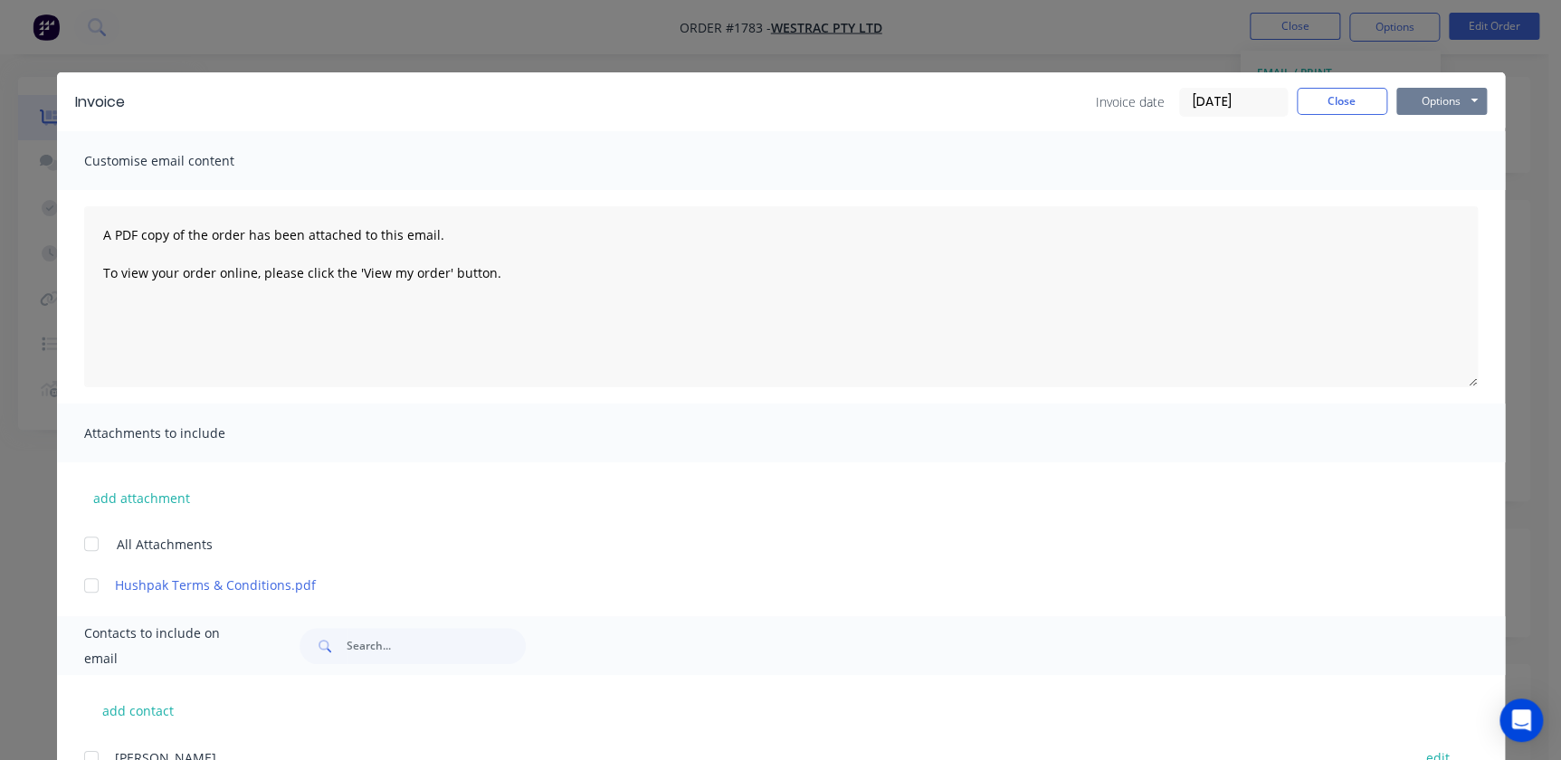
click at [1434, 112] on button "Options" at bounding box center [1441, 101] width 90 height 27
click at [1433, 168] on button "Print" at bounding box center [1454, 163] width 116 height 30
click at [1300, 88] on button "Close" at bounding box center [1342, 101] width 90 height 27
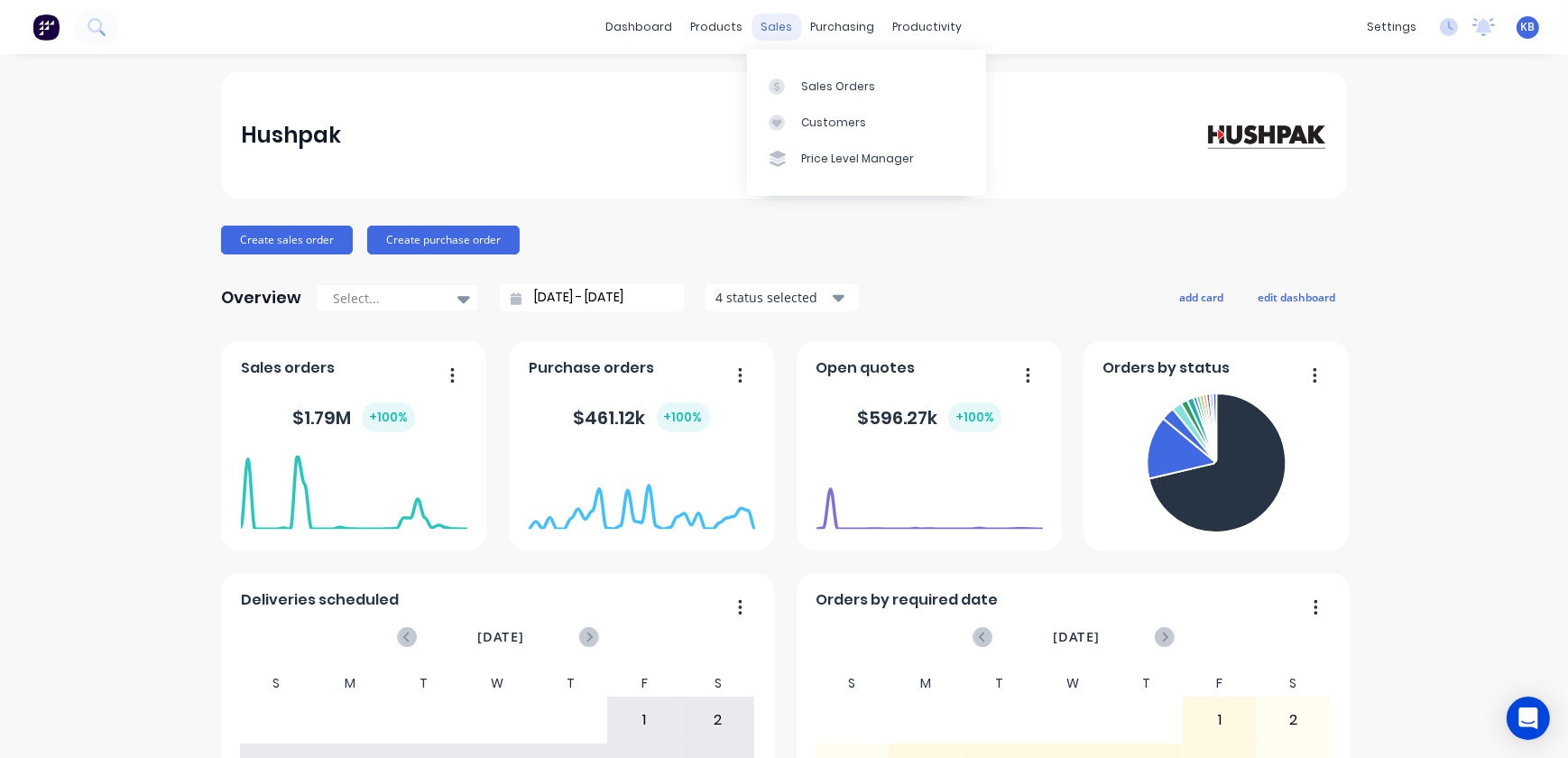
click at [789, 32] on div "sales" at bounding box center [778, 27] width 50 height 27
click at [804, 72] on link "Sales Orders" at bounding box center [866, 86] width 239 height 36
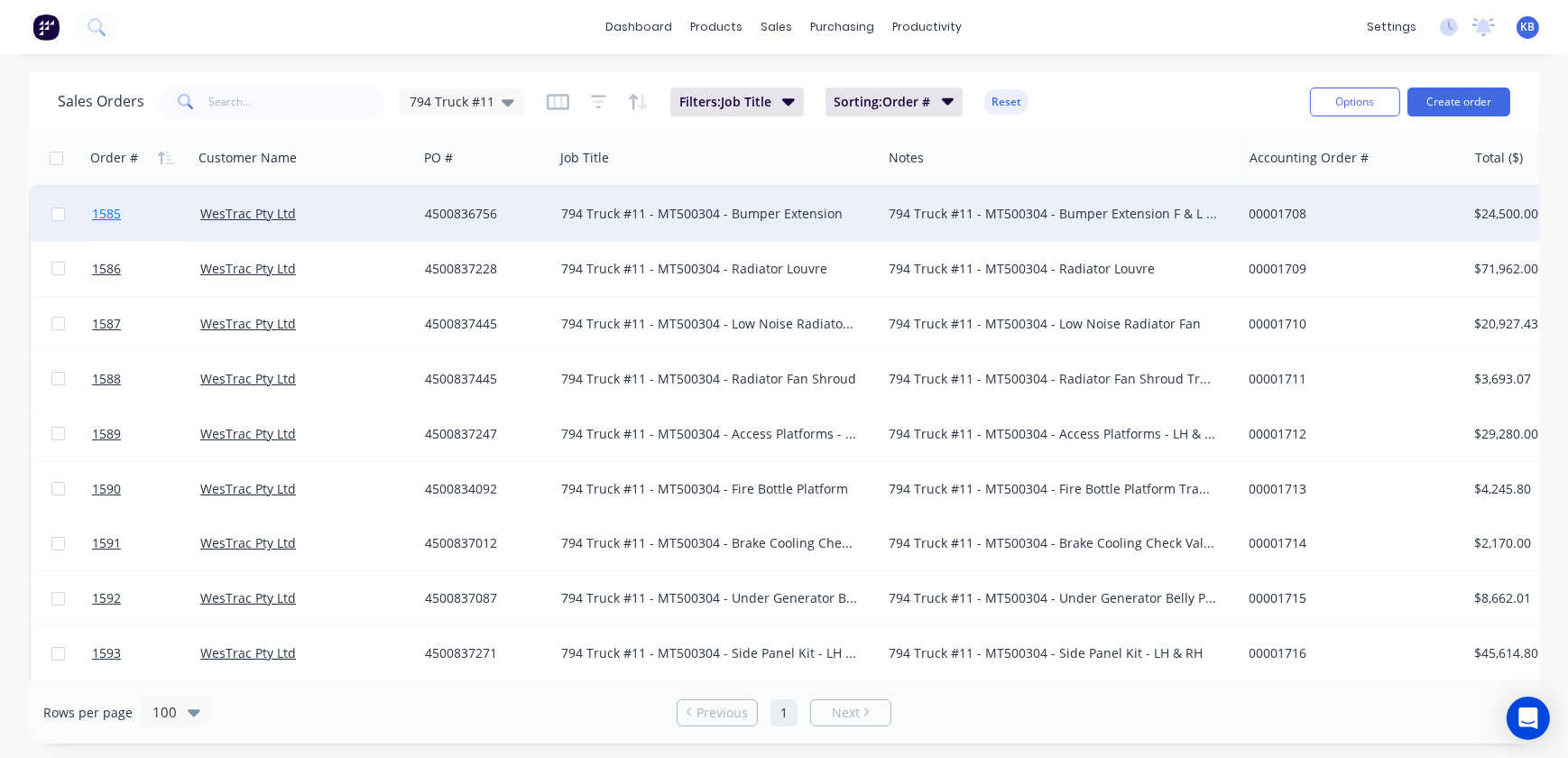
click at [111, 225] on link "1585" at bounding box center [146, 213] width 109 height 54
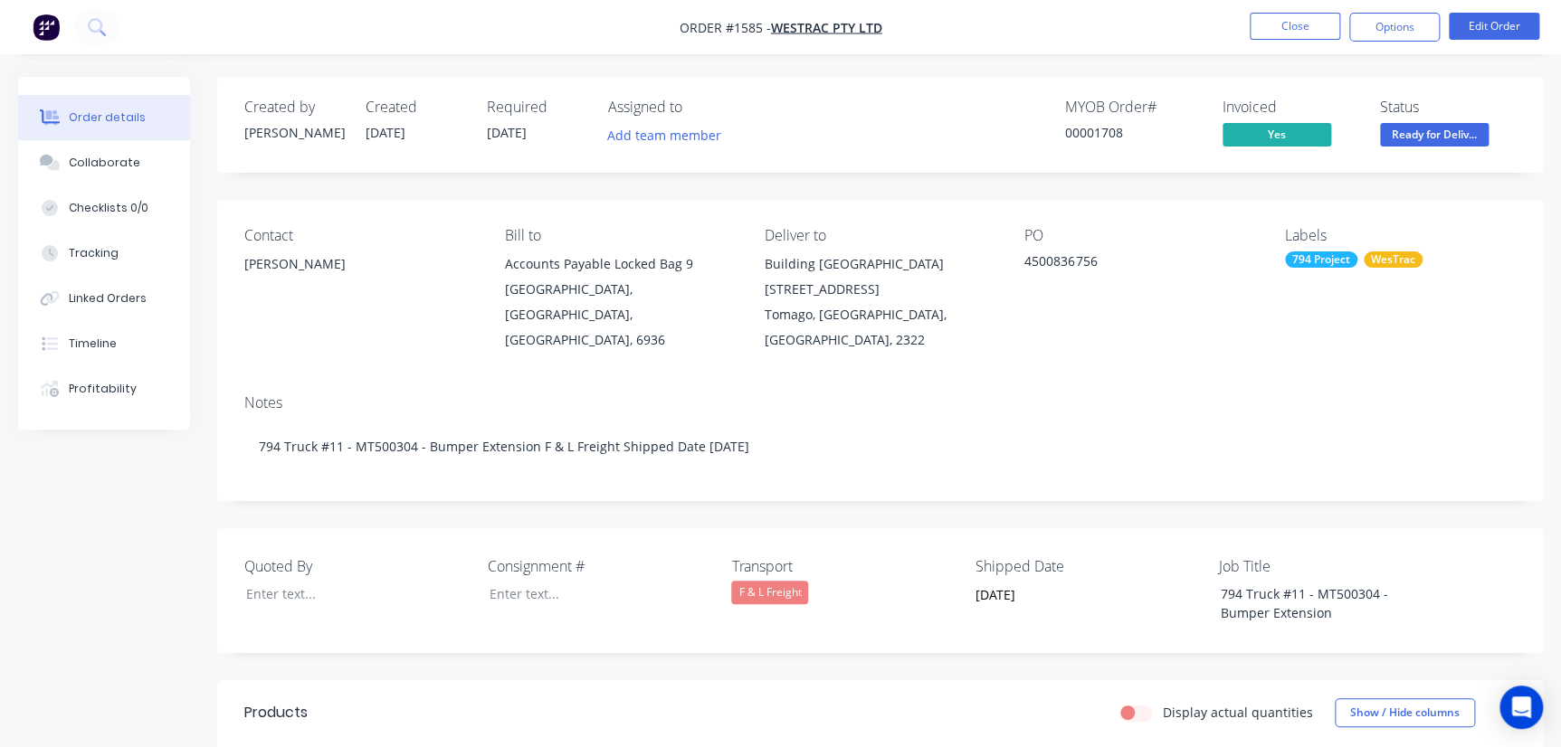
click at [786, 581] on div "F & L Freight" at bounding box center [769, 593] width 77 height 24
click at [1283, 30] on button "Close" at bounding box center [1295, 26] width 90 height 27
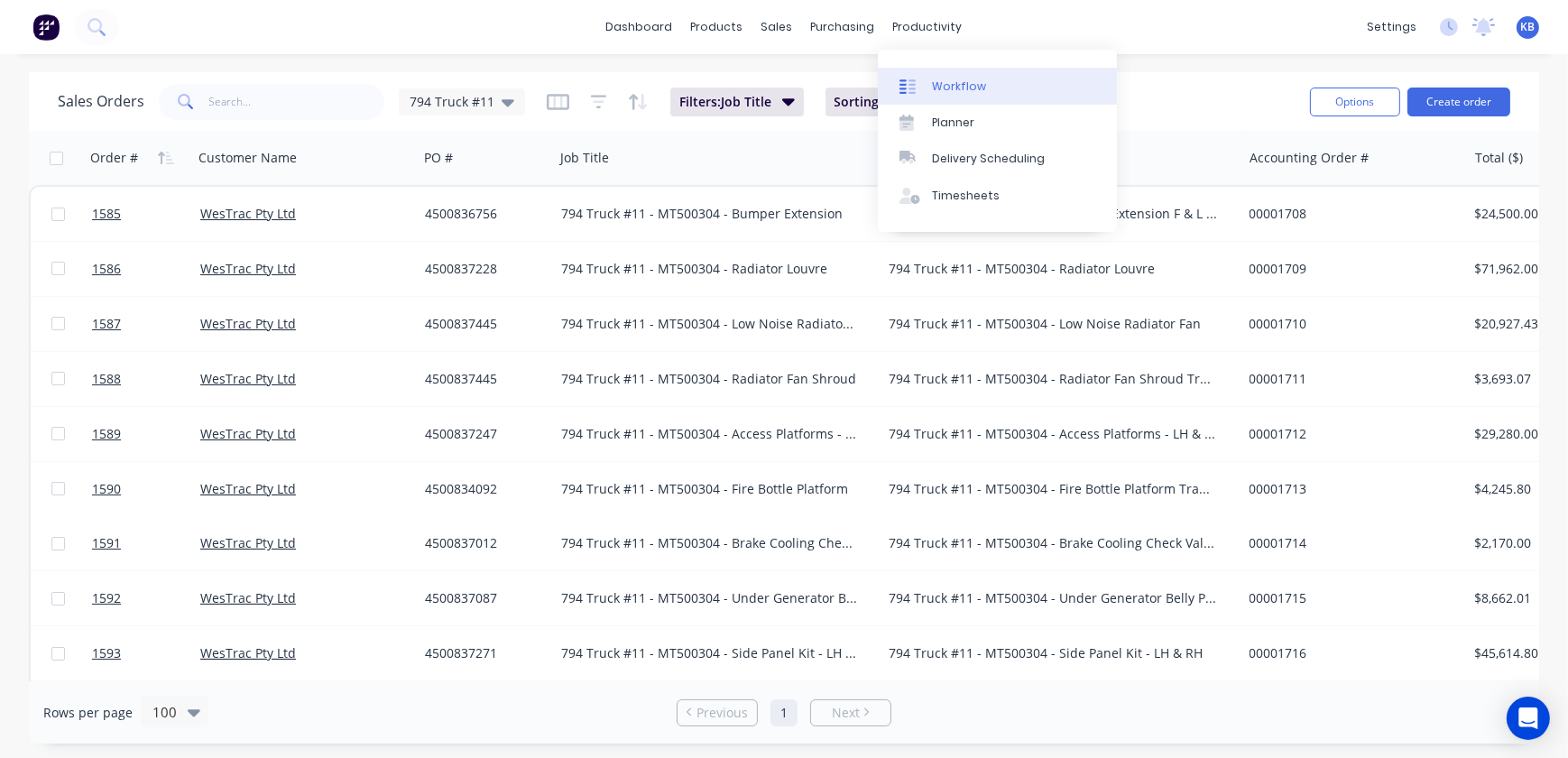
click at [934, 79] on div "Workflow" at bounding box center [959, 87] width 54 height 16
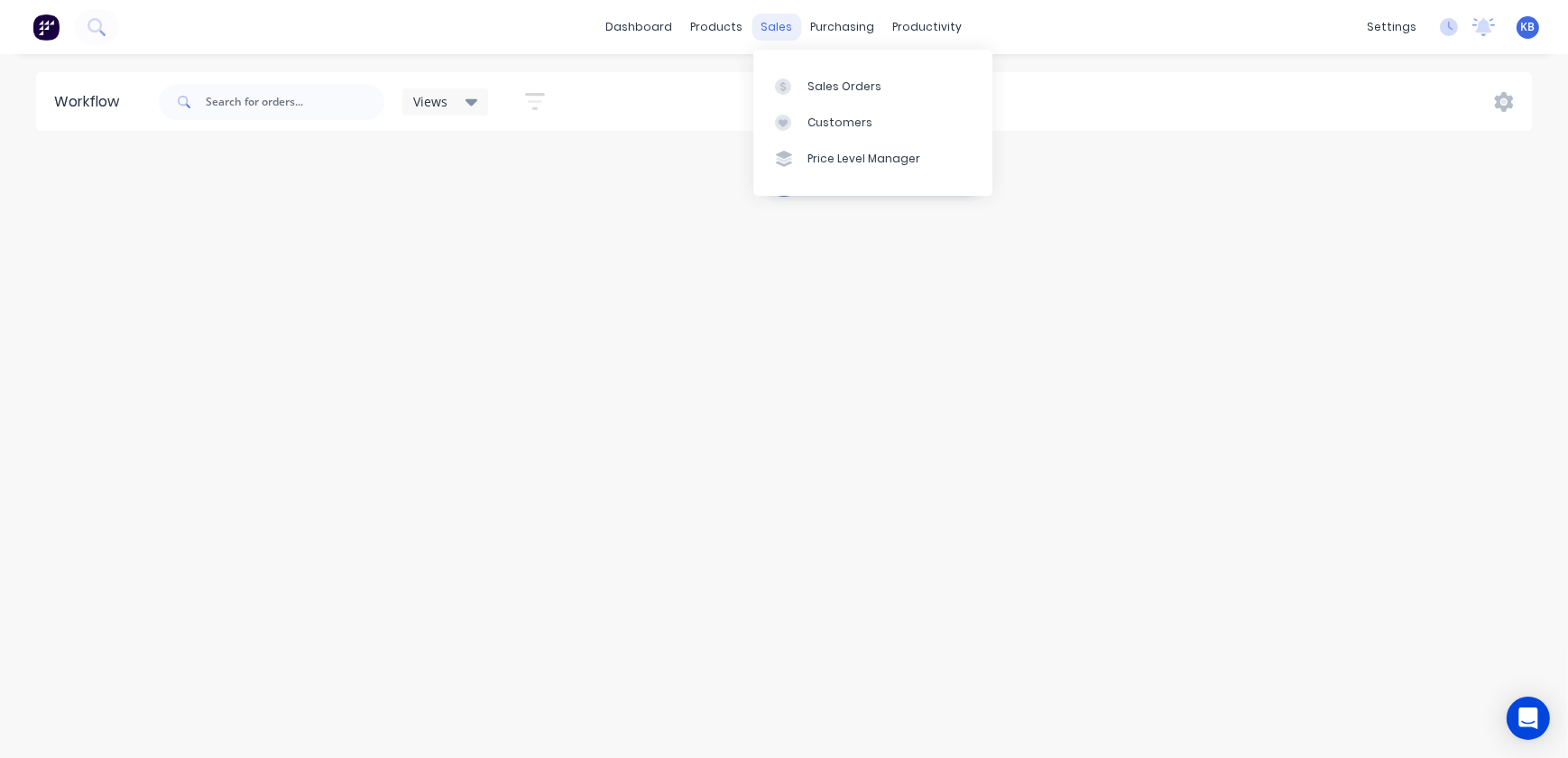
click at [760, 28] on div "sales" at bounding box center [778, 27] width 50 height 27
click at [790, 80] on icon at bounding box center [783, 87] width 16 height 16
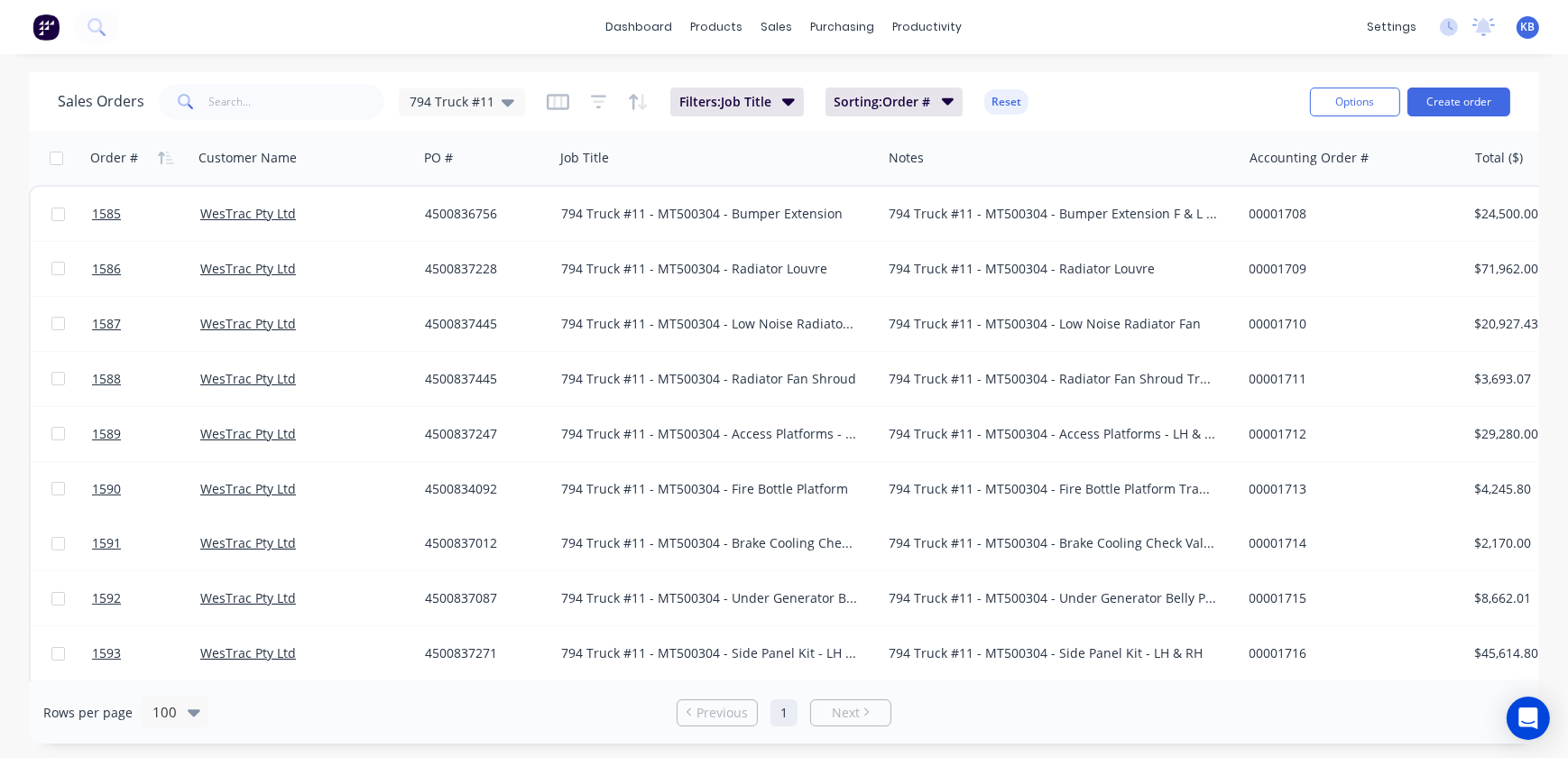
scroll to position [0, 704]
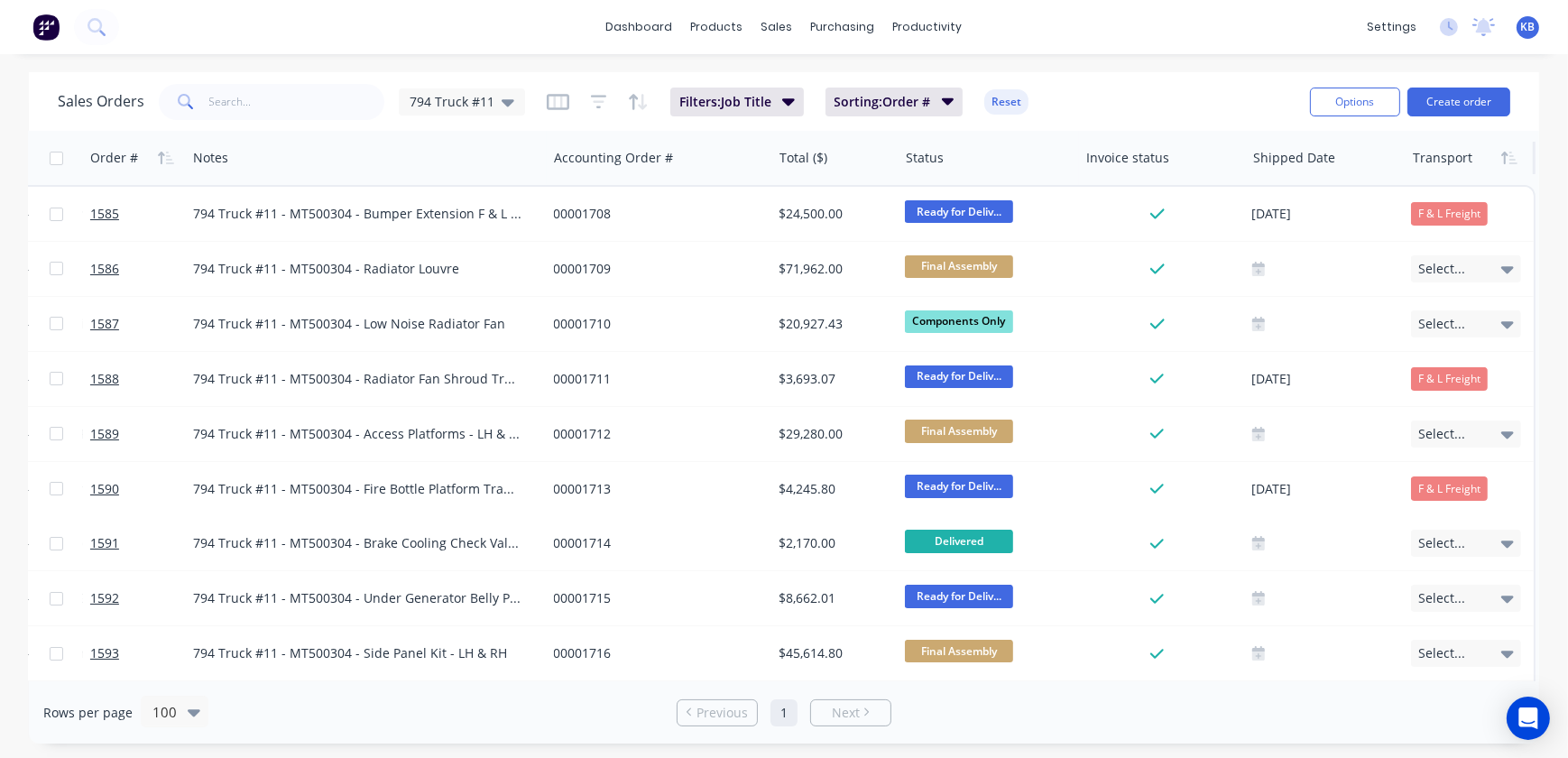
click at [1420, 163] on div at bounding box center [1467, 158] width 110 height 36
click at [1434, 163] on div at bounding box center [1467, 158] width 110 height 36
click at [1498, 168] on button "button" at bounding box center [1508, 158] width 27 height 27
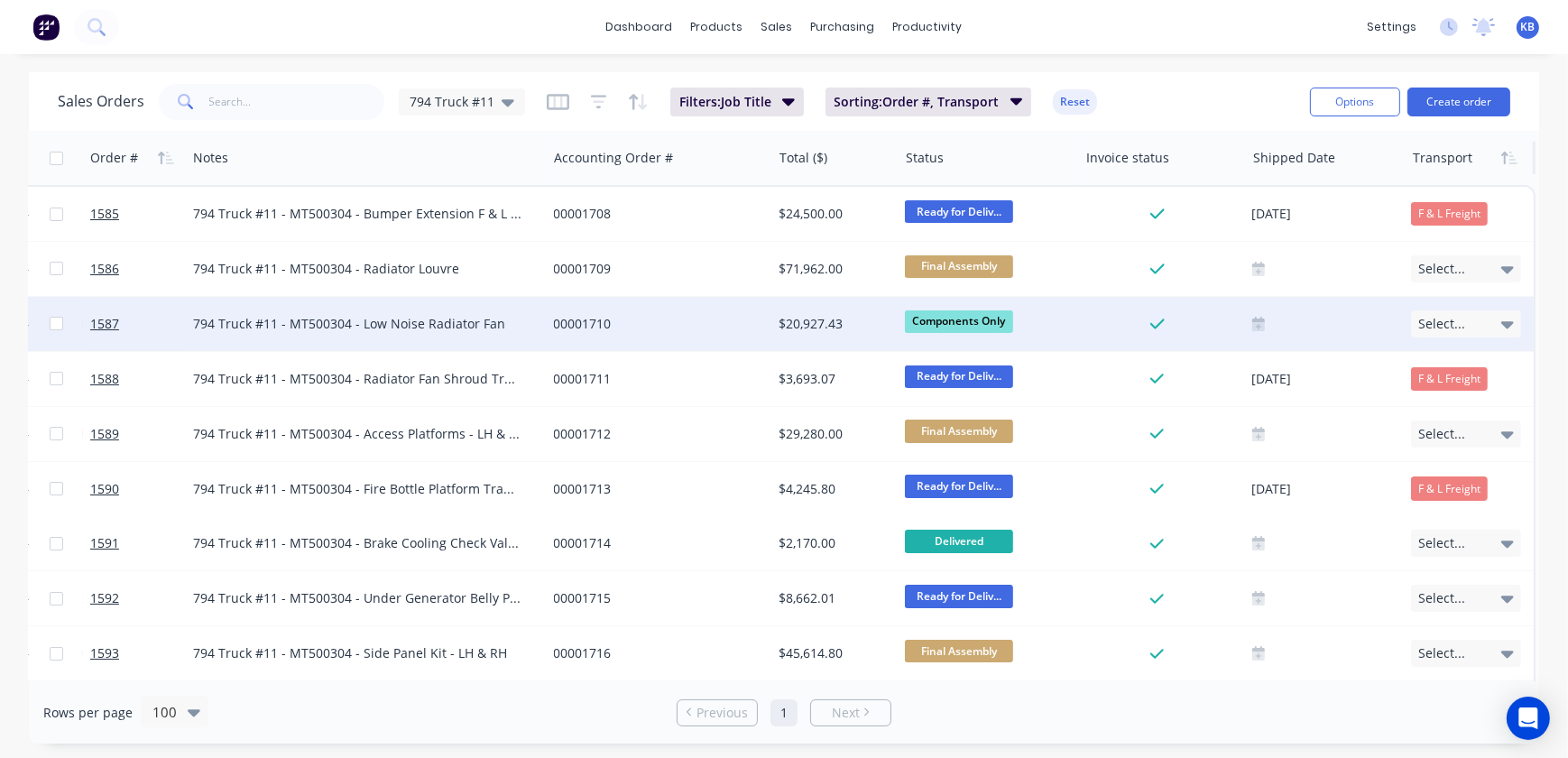
scroll to position [0, 695]
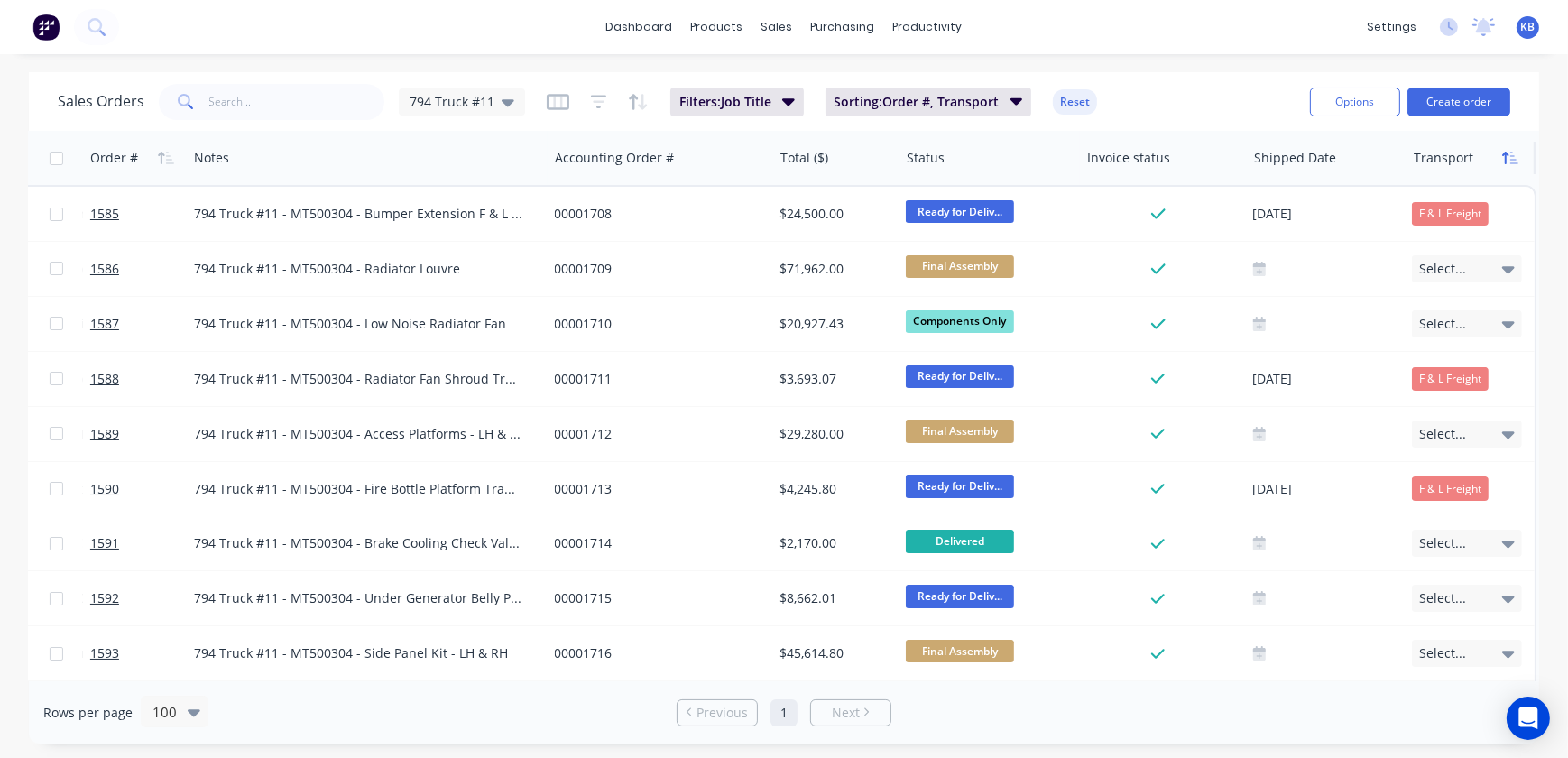
click at [1499, 154] on button "button" at bounding box center [1509, 158] width 27 height 27
click at [1443, 154] on div at bounding box center [1468, 158] width 110 height 36
click at [1448, 163] on div at bounding box center [1468, 158] width 110 height 36
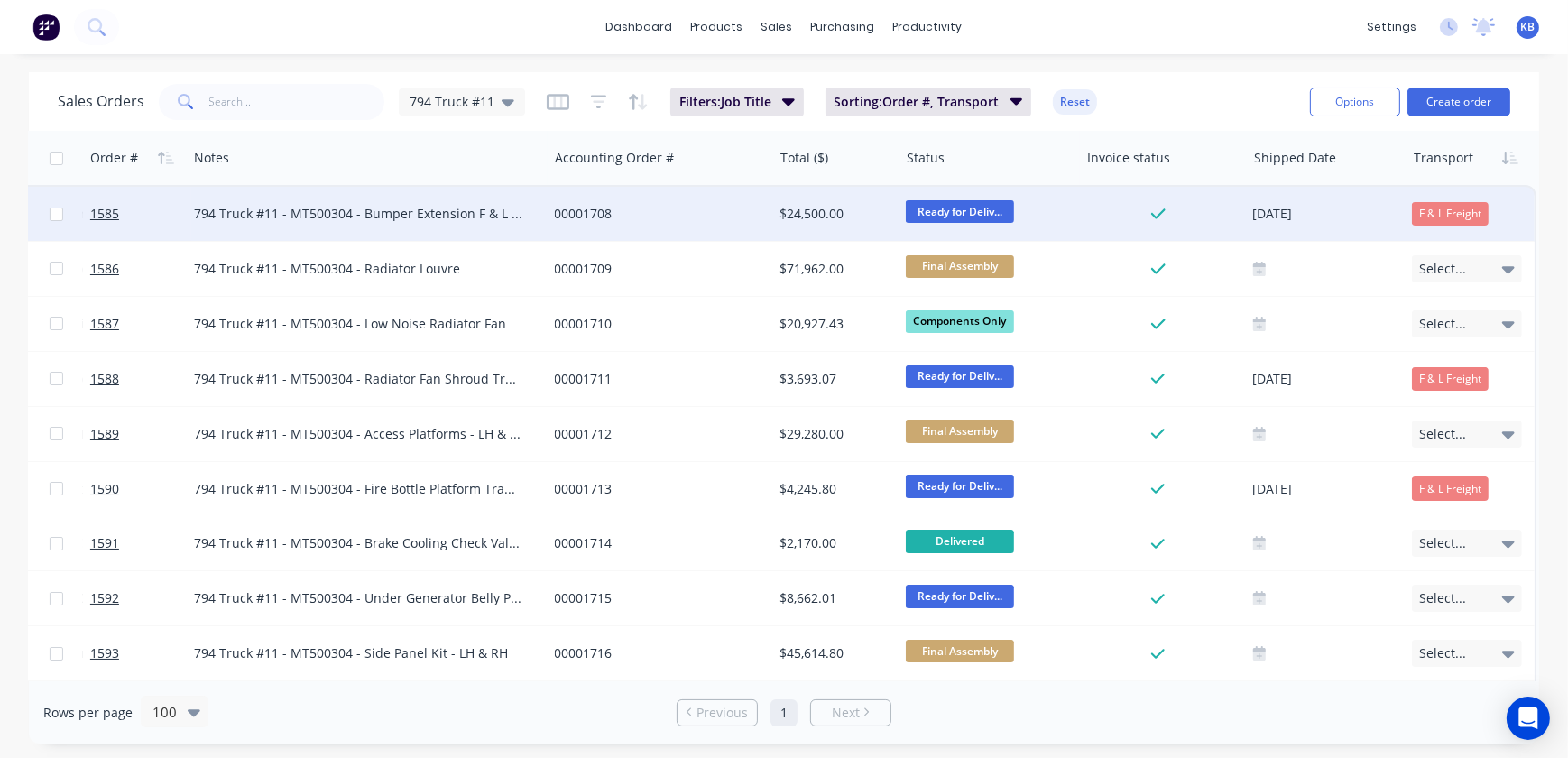
click at [1459, 210] on div "F & L Freight" at bounding box center [1449, 214] width 77 height 24
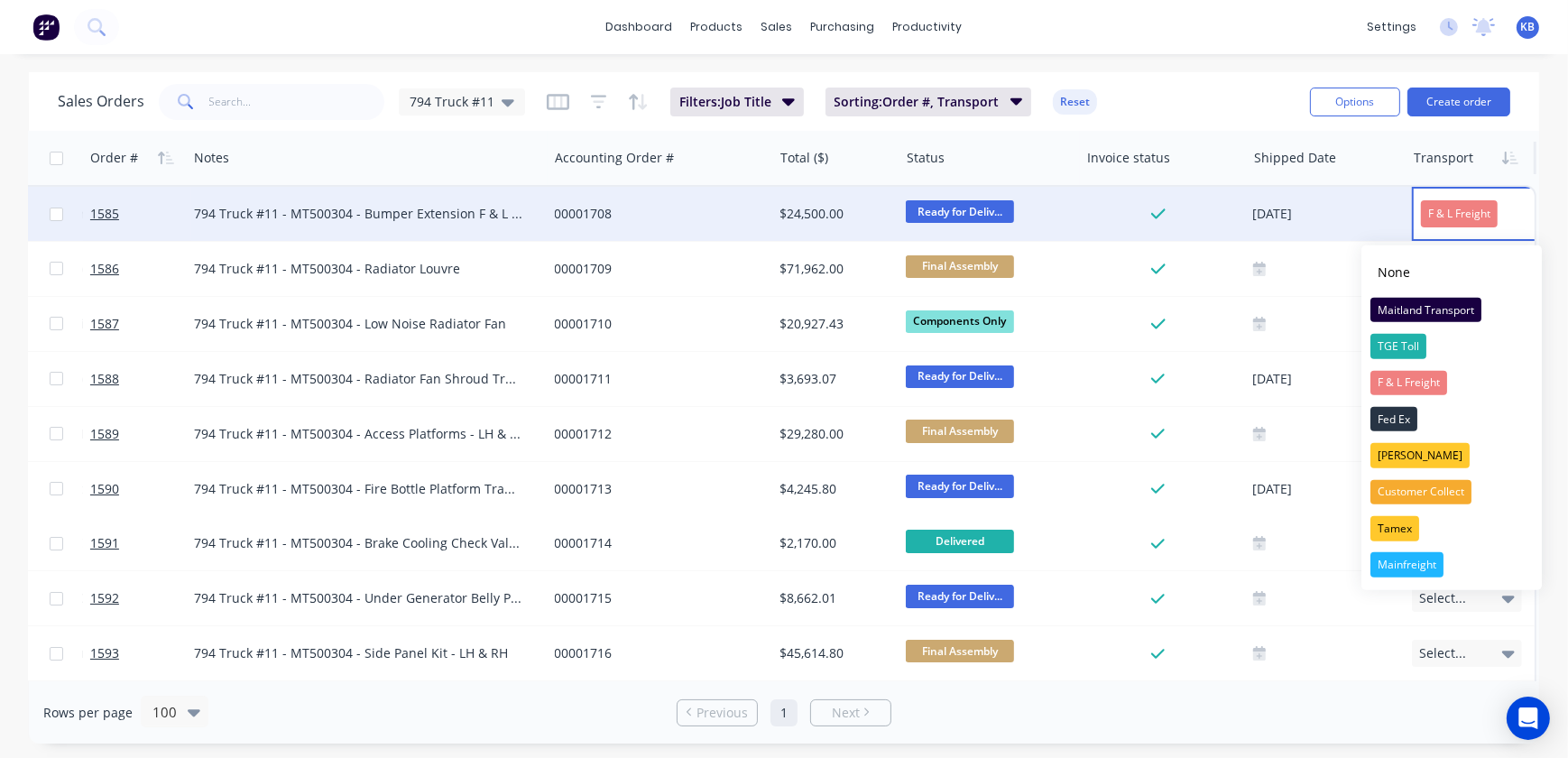
click at [1437, 159] on div at bounding box center [1468, 158] width 110 height 36
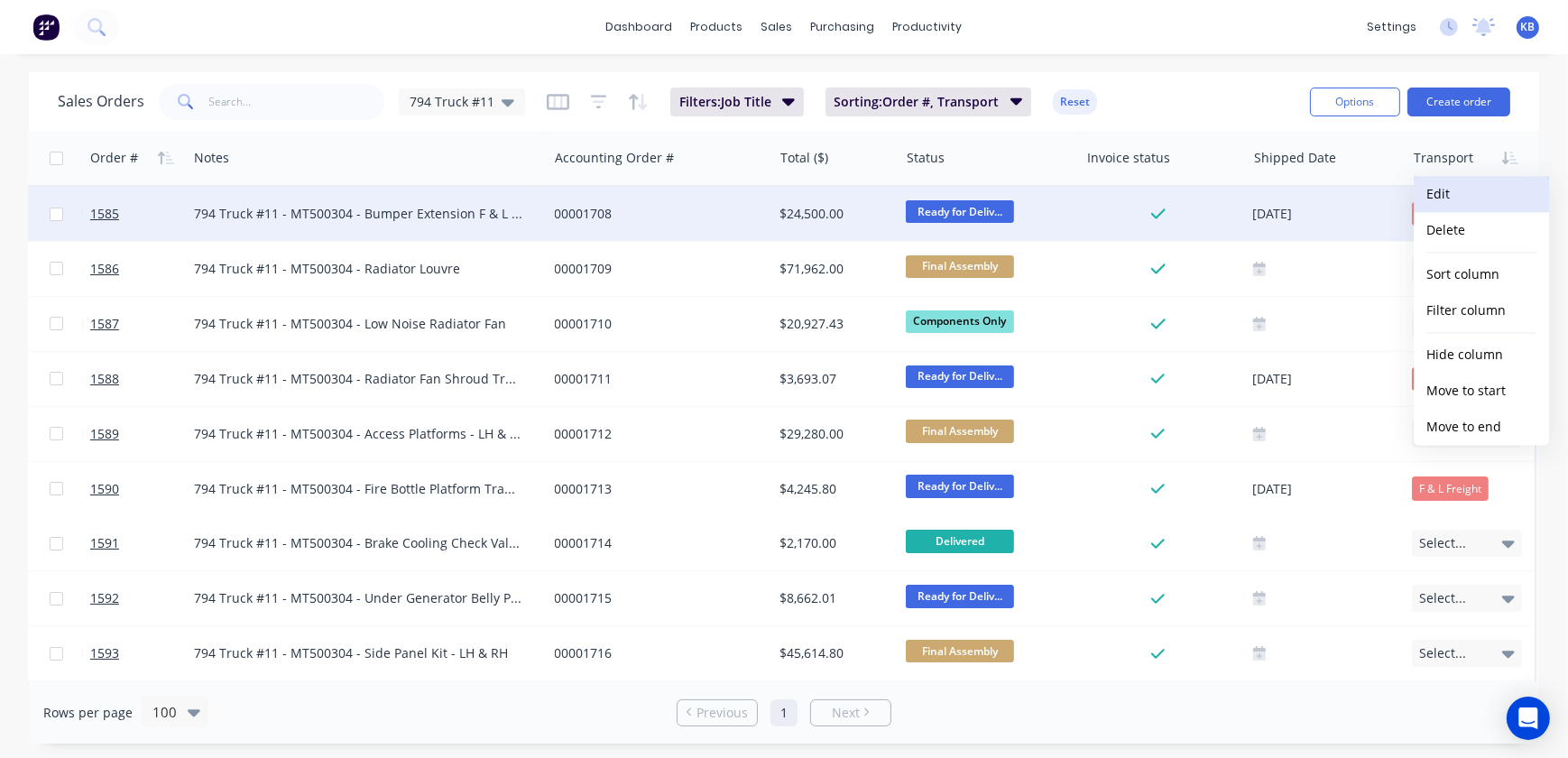
click at [1452, 198] on button "Edit" at bounding box center [1481, 193] width 136 height 36
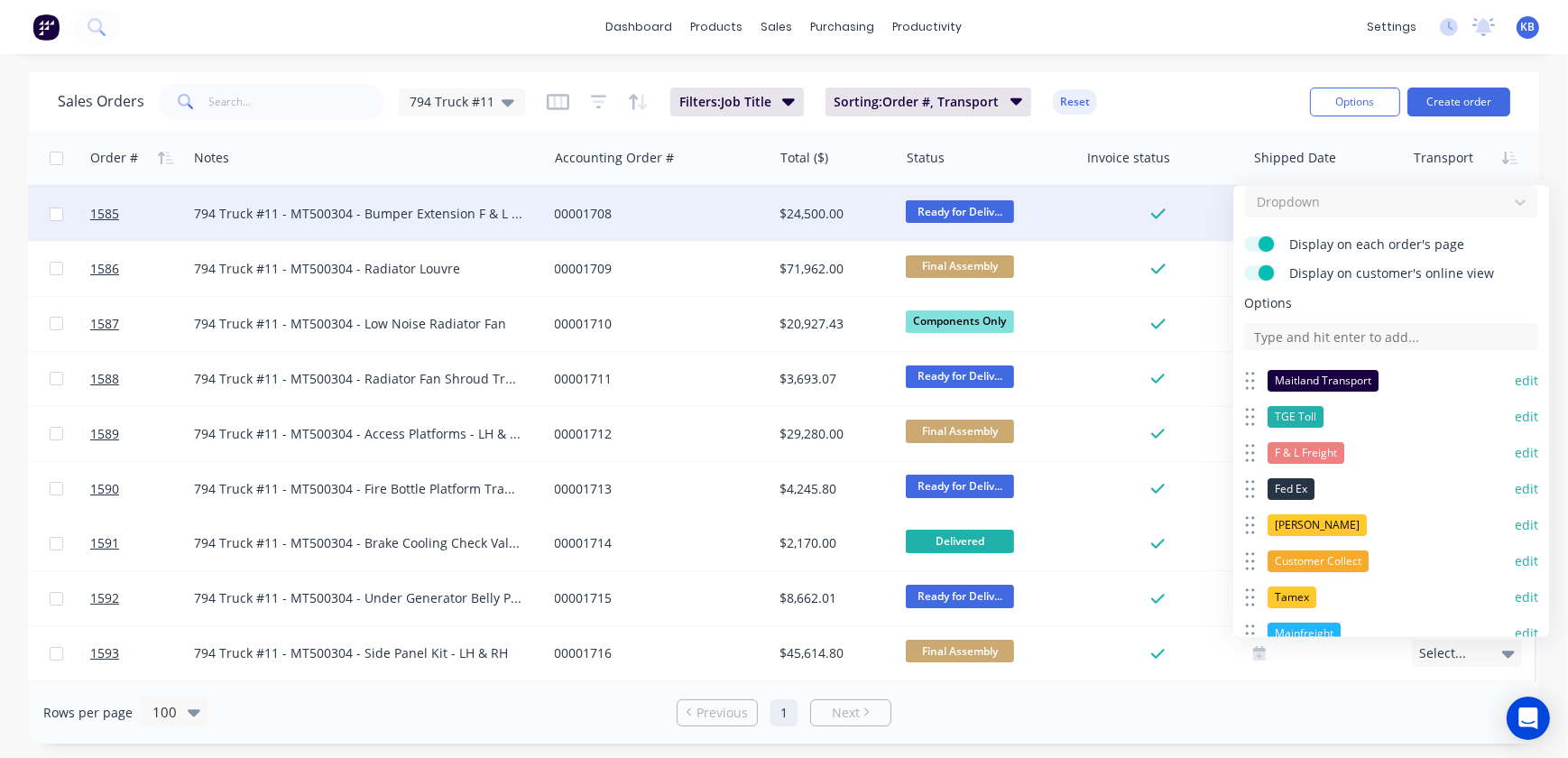
scroll to position [164, 0]
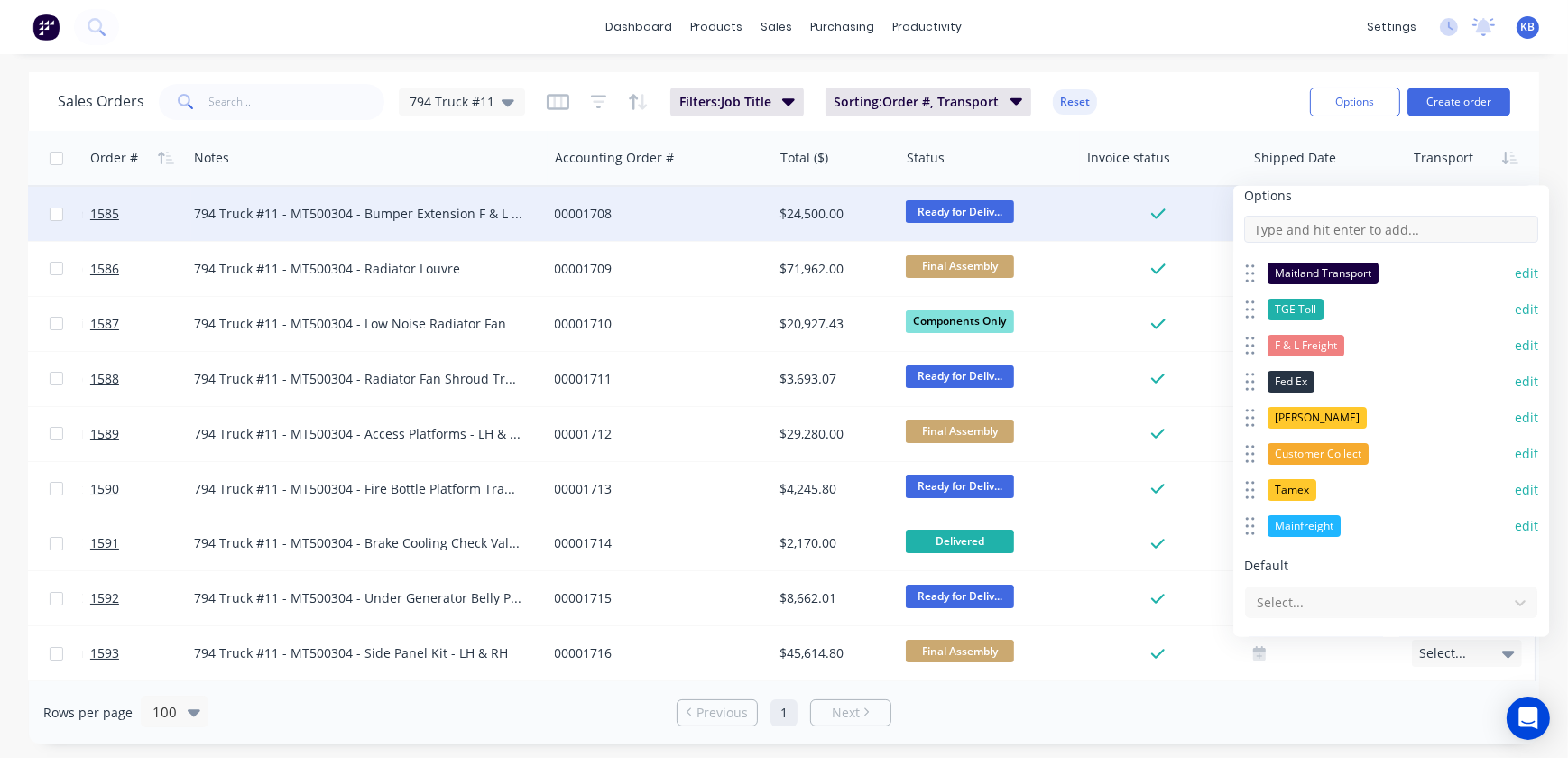
click at [1323, 237] on input at bounding box center [1391, 228] width 294 height 27
type input "Pit Patrol"
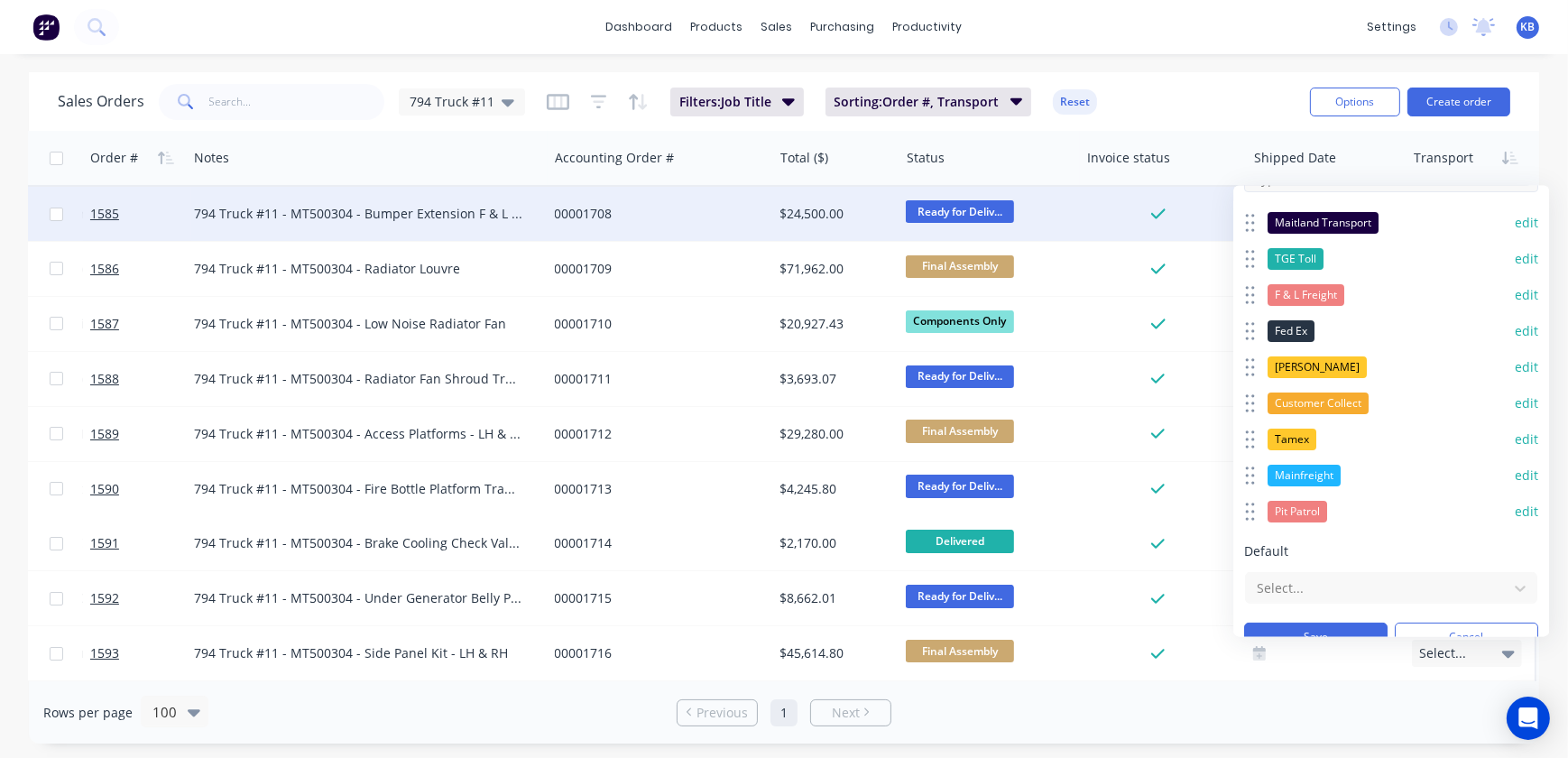
scroll to position [238, 0]
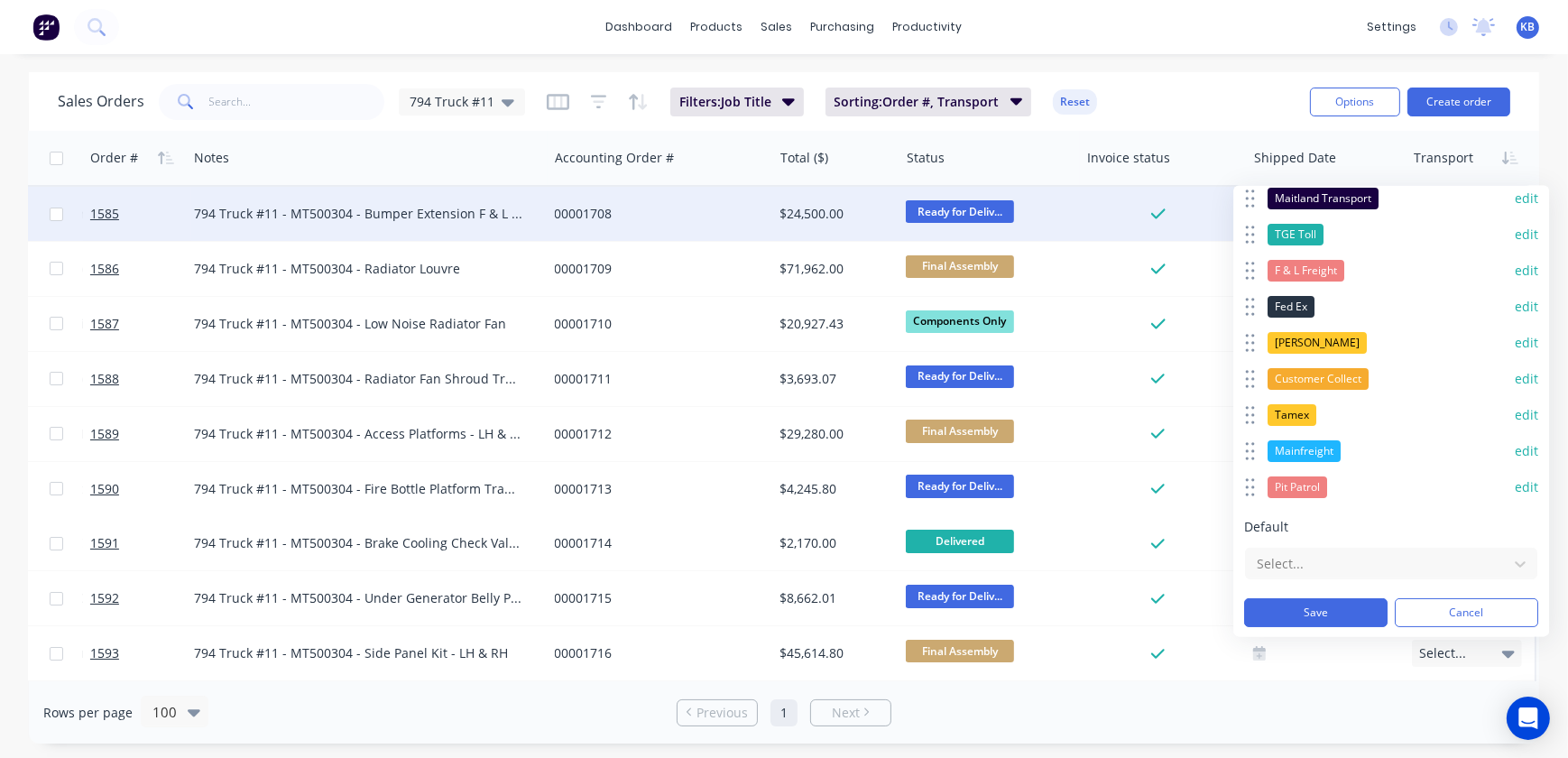
click at [1515, 487] on button "edit" at bounding box center [1526, 488] width 24 height 18
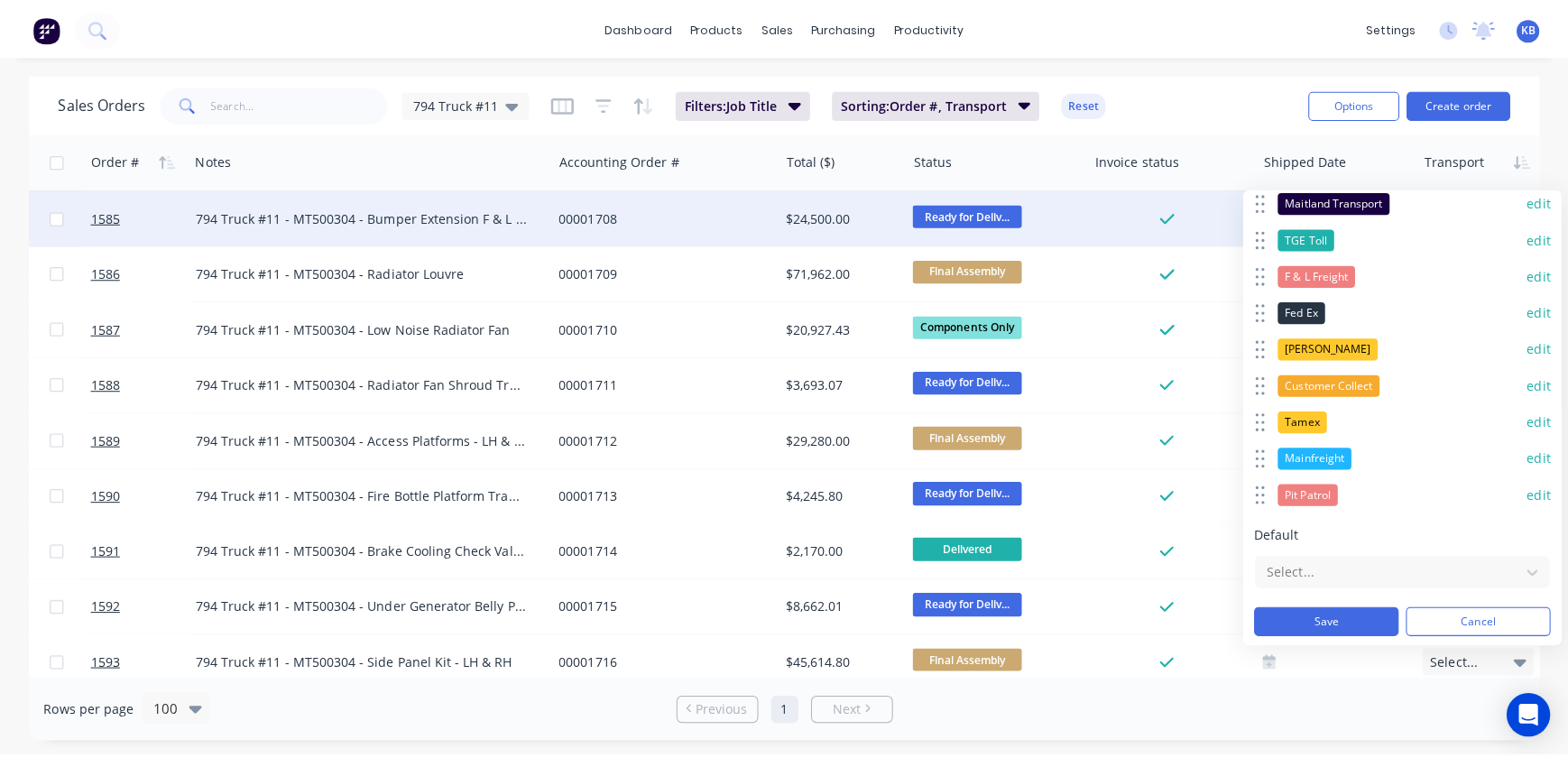
scroll to position [0, 0]
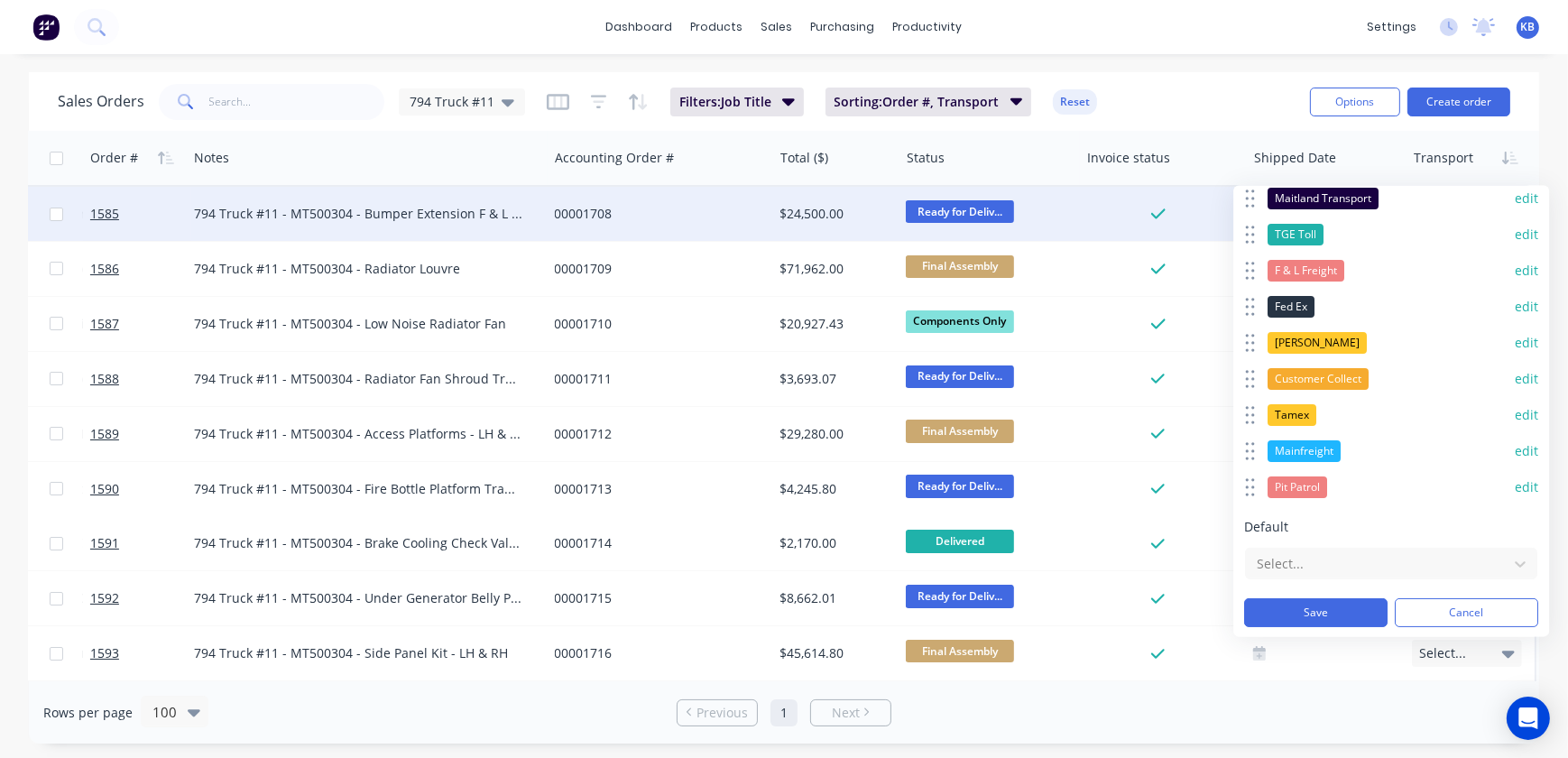
click at [1236, 496] on div "Transport Dropdown Display on each order's page Display on customer's online vi…" at bounding box center [1391, 411] width 316 height 451
click at [1243, 489] on div "Transport Dropdown Display on each order's page Display on customer's online vi…" at bounding box center [1391, 411] width 316 height 451
click at [1255, 488] on icon at bounding box center [1250, 488] width 12 height 24
drag, startPoint x: 1334, startPoint y: 606, endPoint x: 1329, endPoint y: 615, distance: 10.3
click at [1329, 615] on button "Save" at bounding box center [1316, 612] width 144 height 29
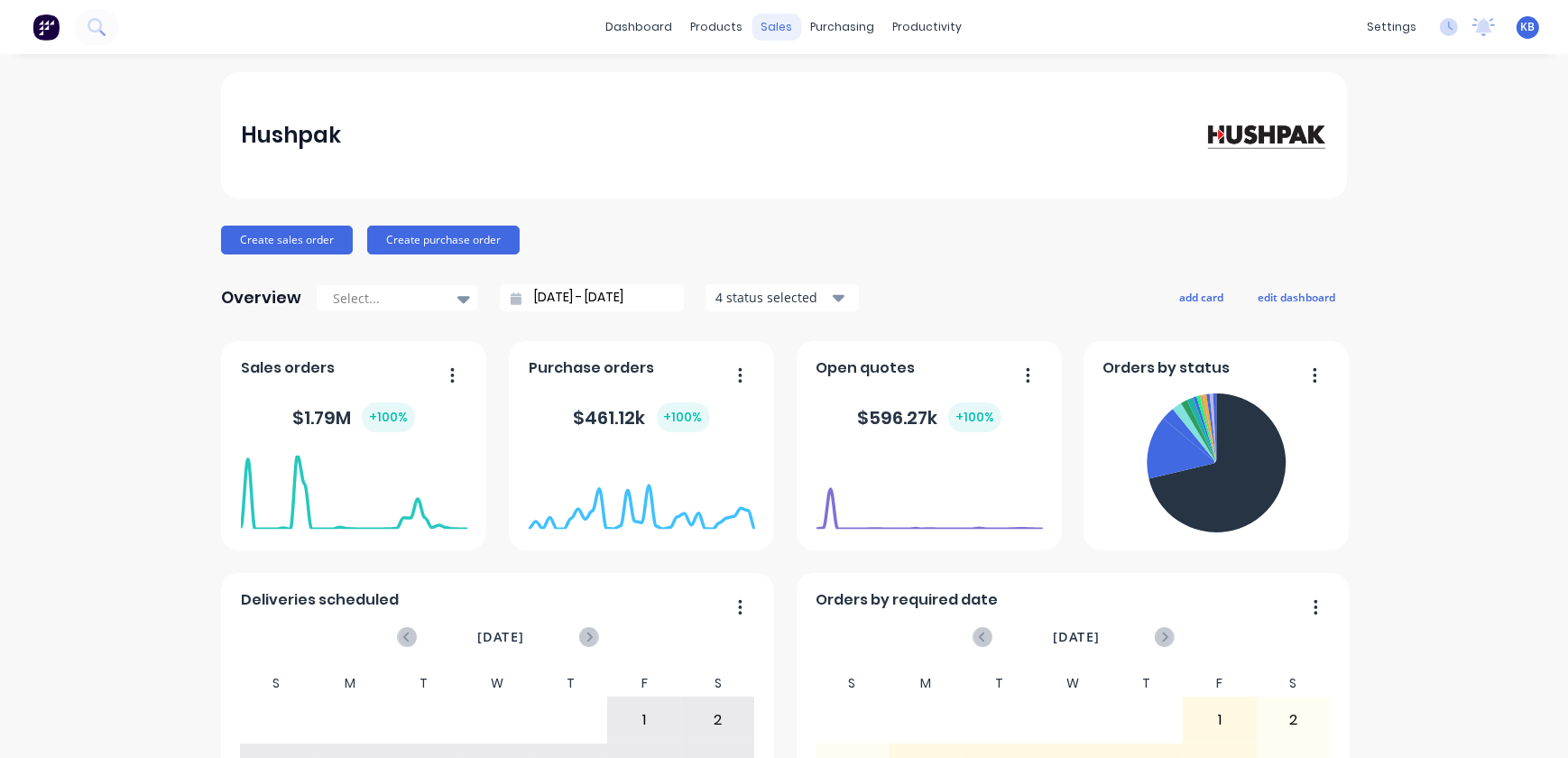
click at [775, 26] on div "sales" at bounding box center [778, 27] width 50 height 27
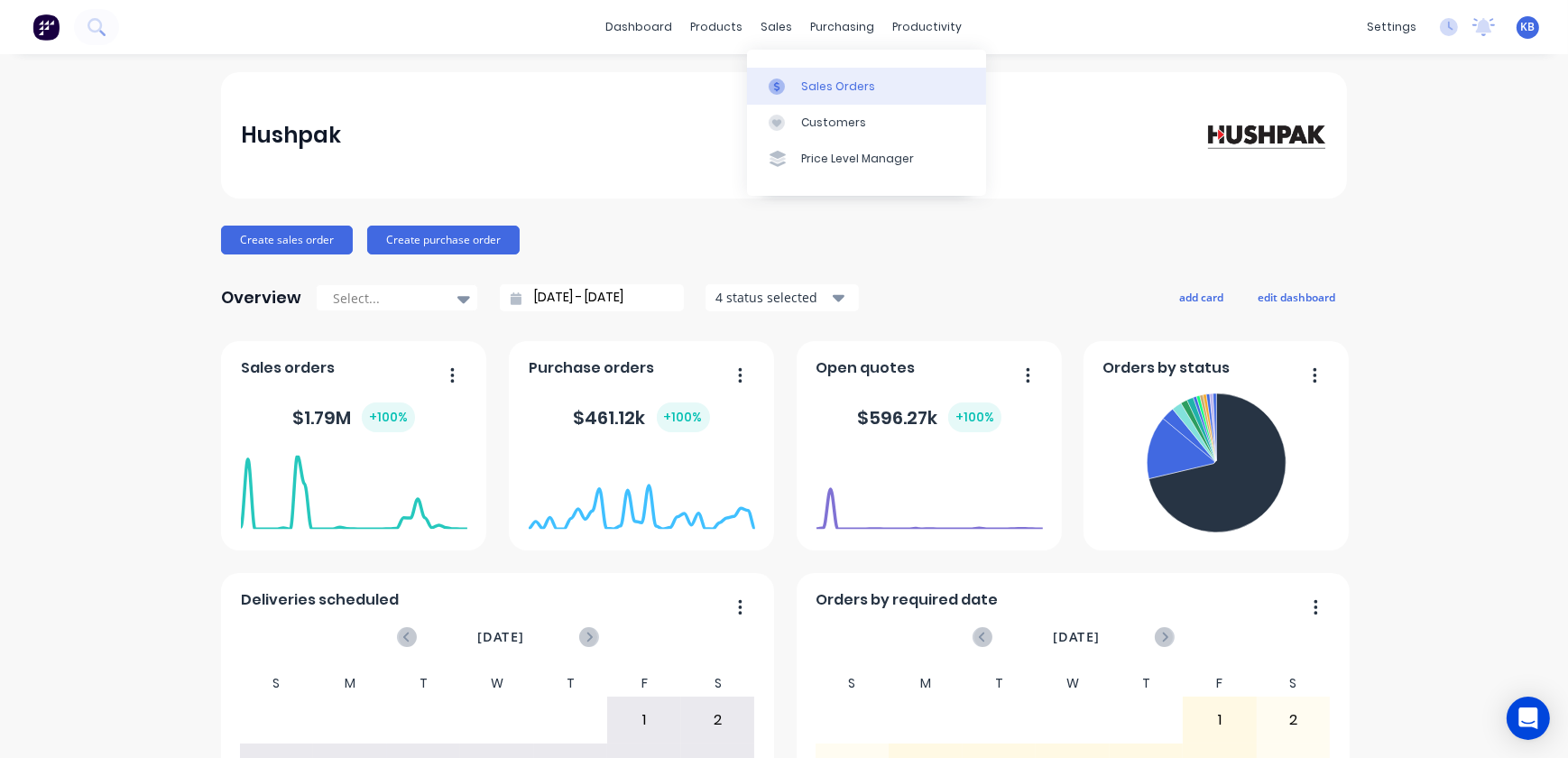
click at [801, 81] on div "Sales Orders" at bounding box center [838, 87] width 74 height 16
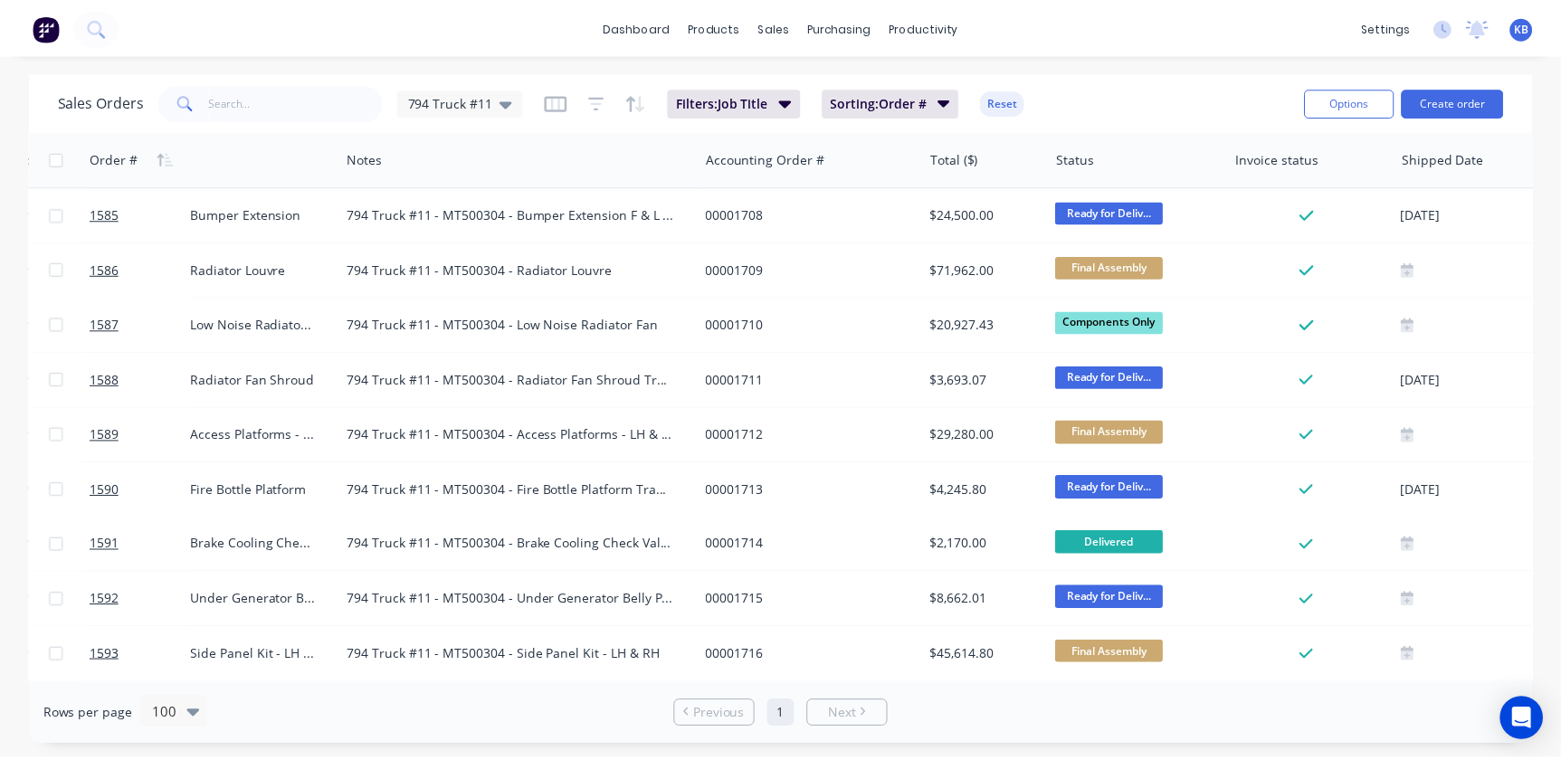
scroll to position [0, 651]
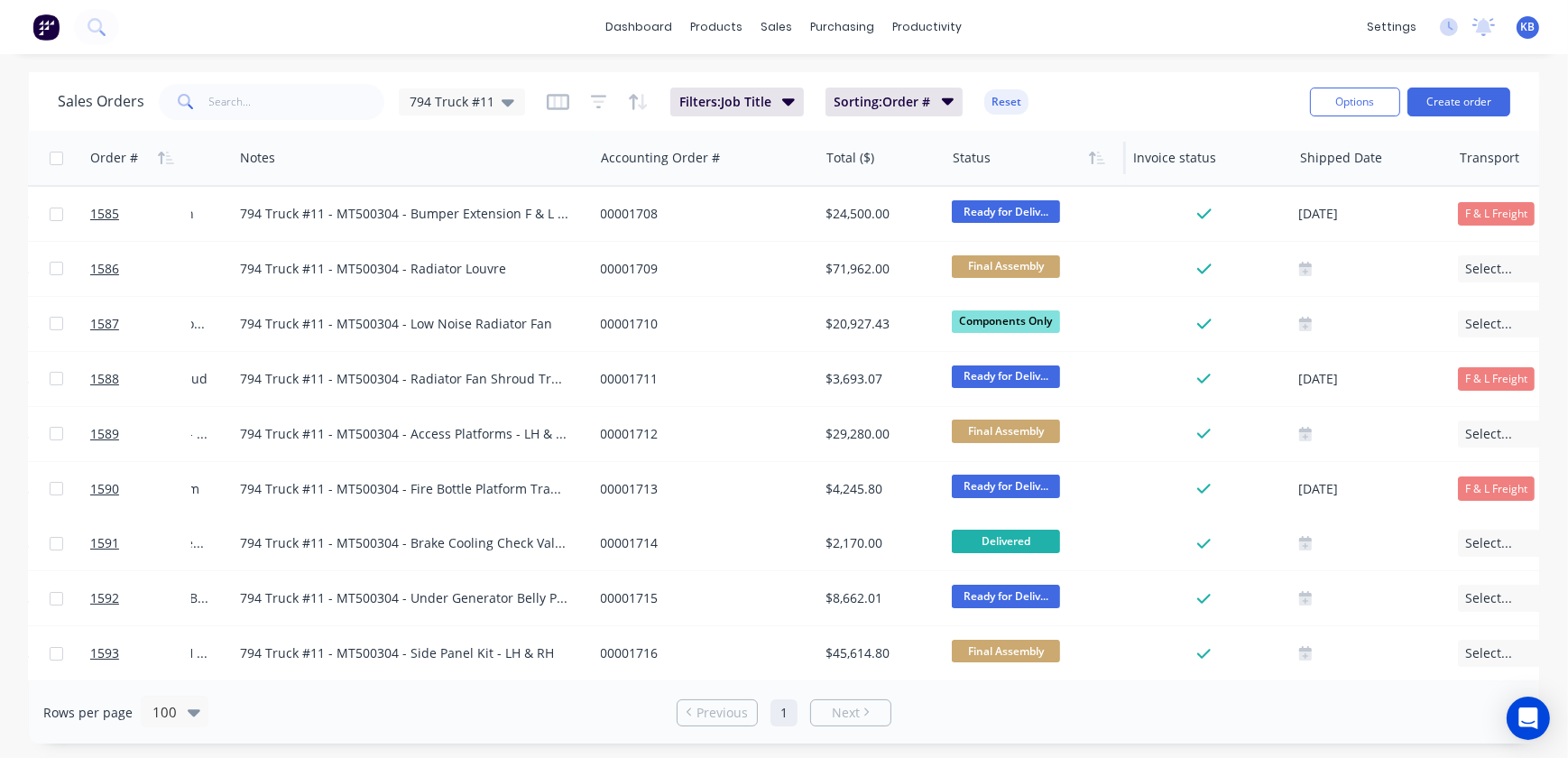
click at [997, 168] on div at bounding box center [1032, 158] width 157 height 36
click at [1094, 167] on button "button" at bounding box center [1097, 158] width 27 height 27
click at [1089, 147] on button "button" at bounding box center [1097, 158] width 27 height 27
click at [1473, 164] on div at bounding box center [1514, 158] width 110 height 36
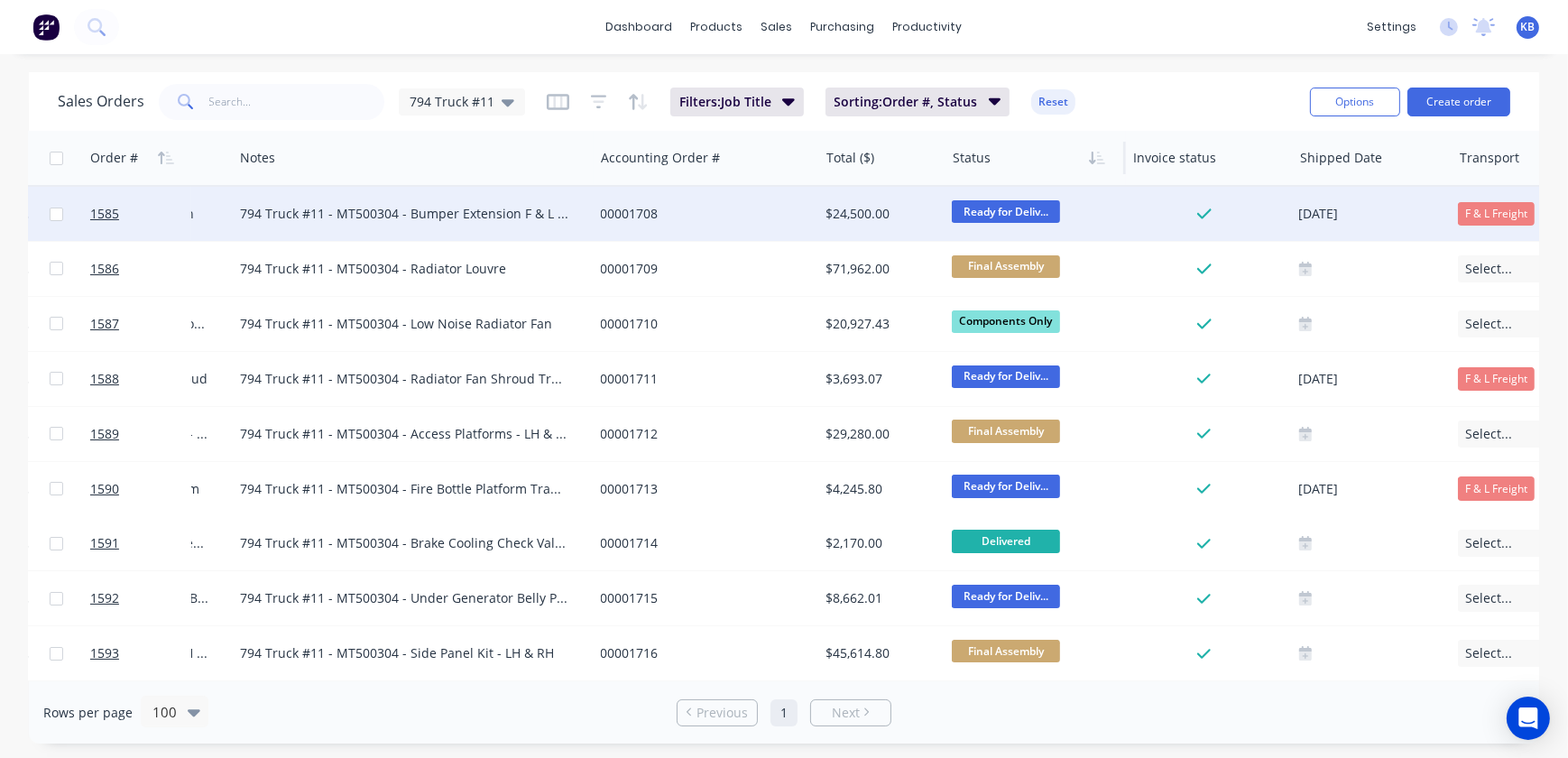
click at [1481, 215] on div "F & L Freight" at bounding box center [1495, 214] width 77 height 24
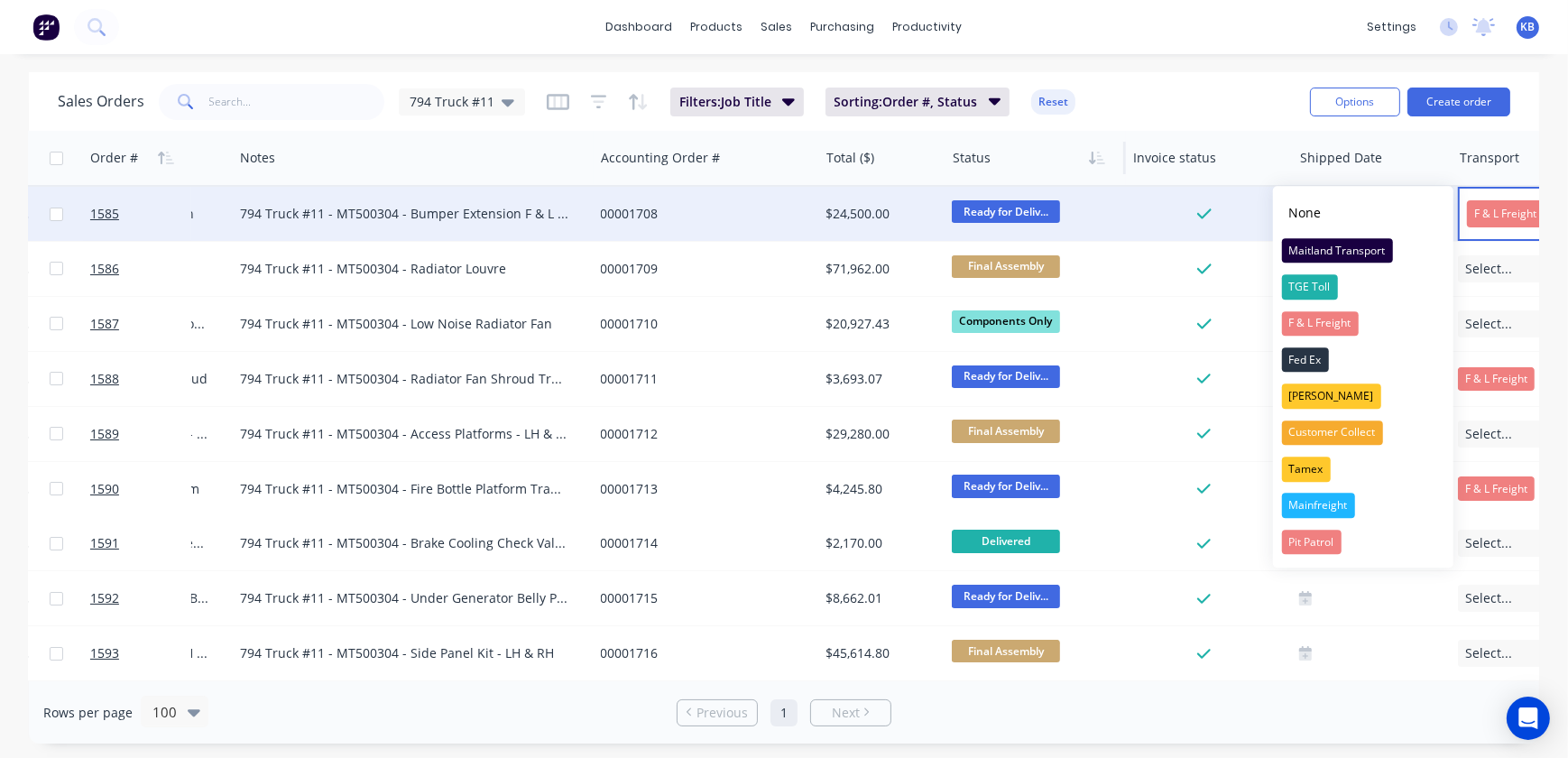
click at [1172, 100] on div "Sales Orders 794 Truck #11 Filters: Job Title Sorting: Order #, Status Reset" at bounding box center [677, 102] width 1238 height 44
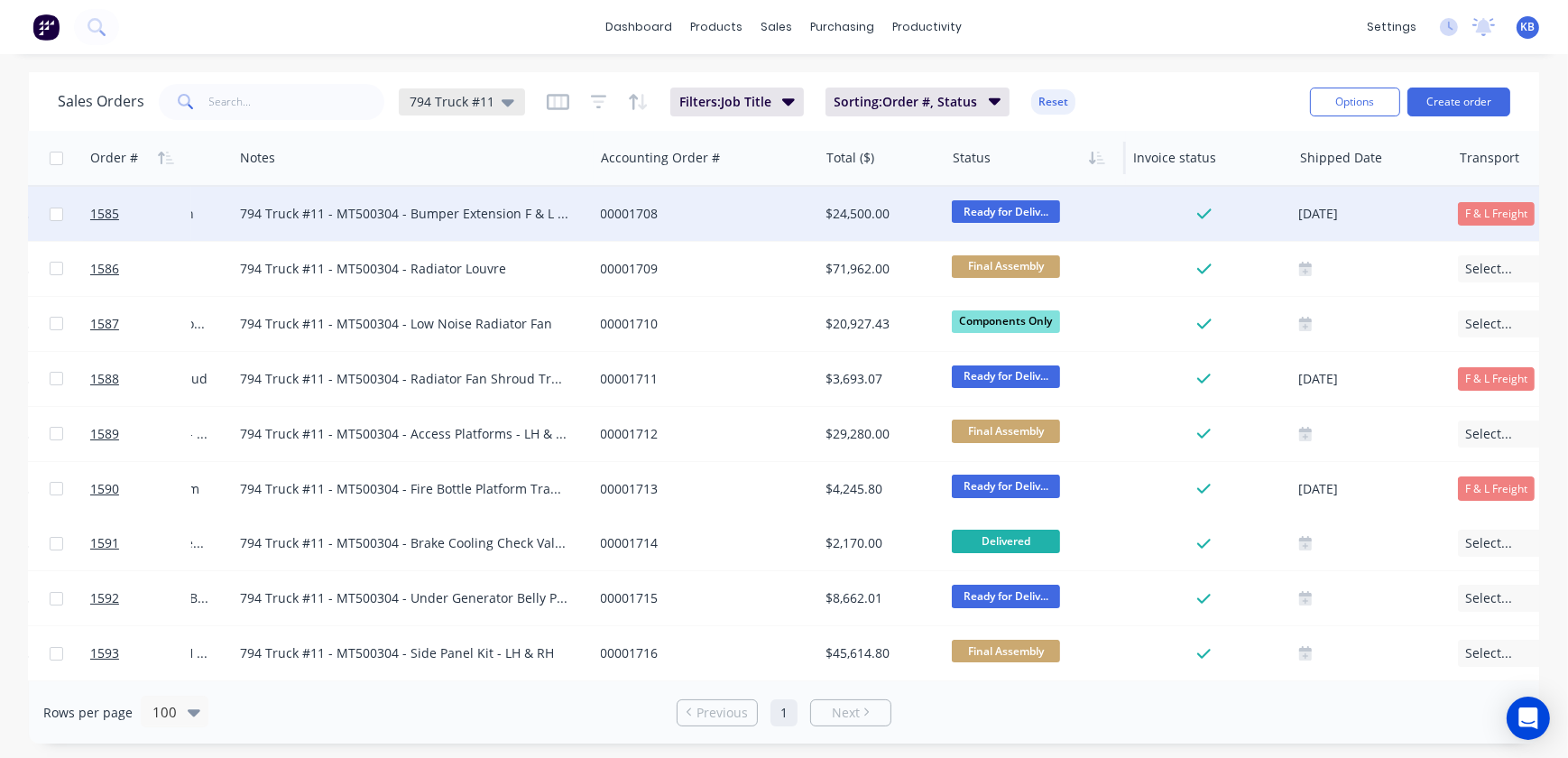
click at [507, 102] on icon at bounding box center [507, 103] width 13 height 7
